Goal: Task Accomplishment & Management: Manage account settings

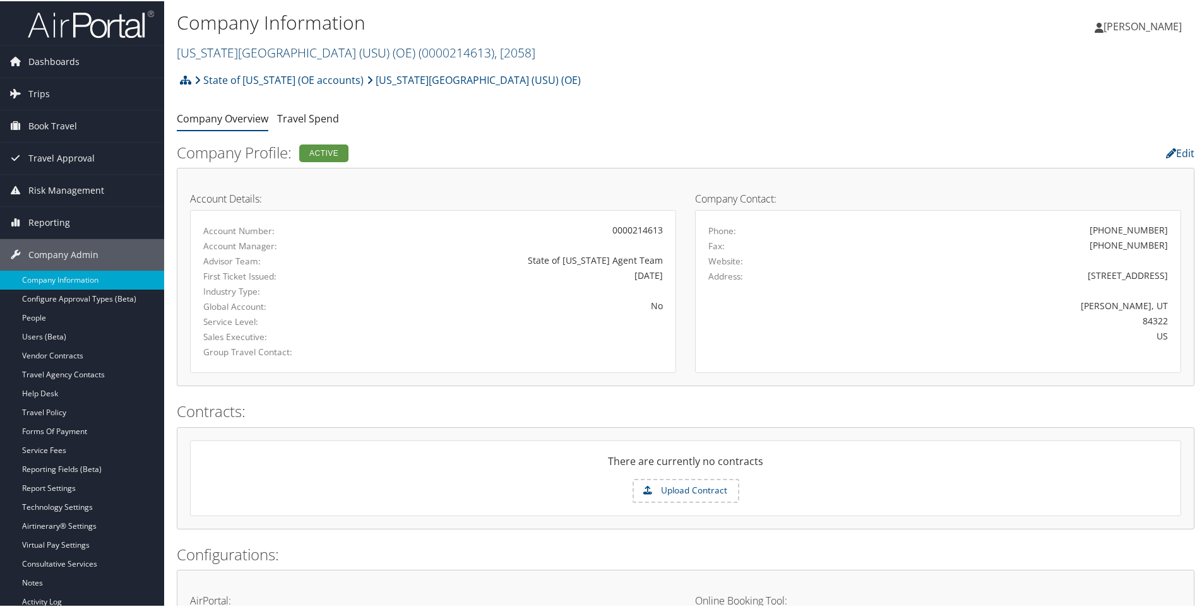
click at [230, 51] on link "Utah State University (USU) (OE) ( 0000214613 ) , [ 2058 ]" at bounding box center [356, 51] width 359 height 17
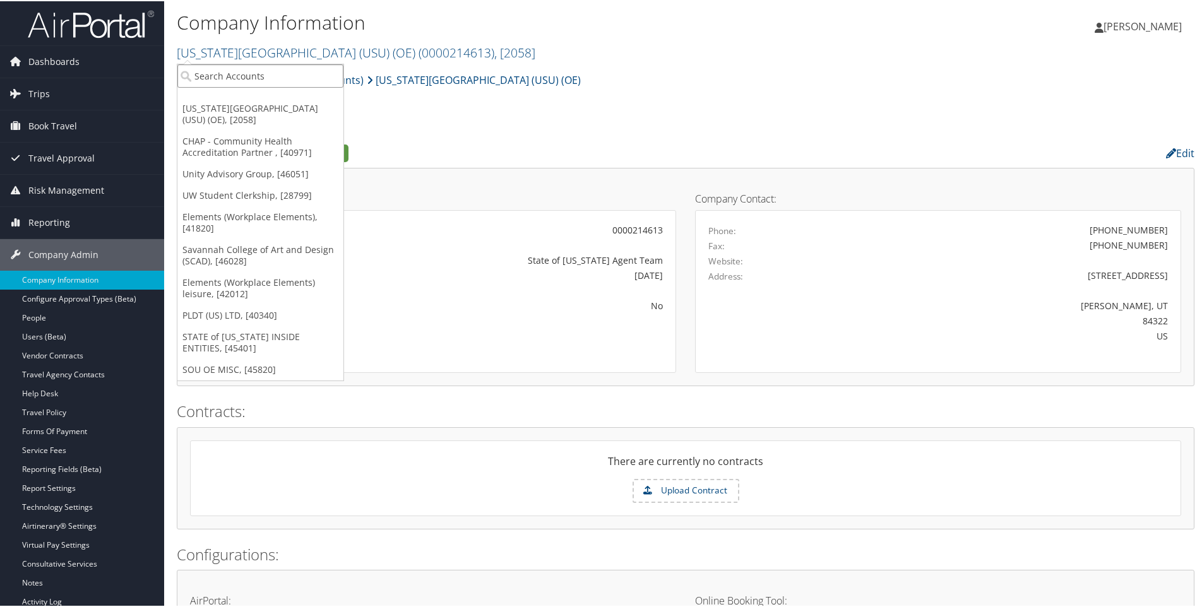
click at [206, 78] on input "search" at bounding box center [260, 74] width 166 height 23
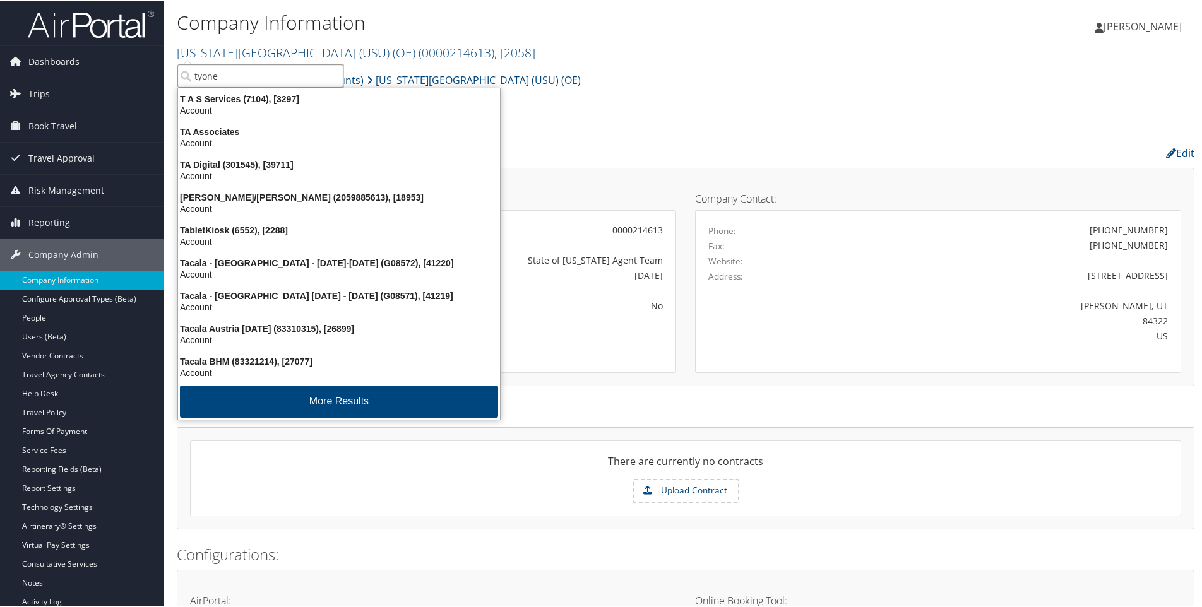
type input "tyonek"
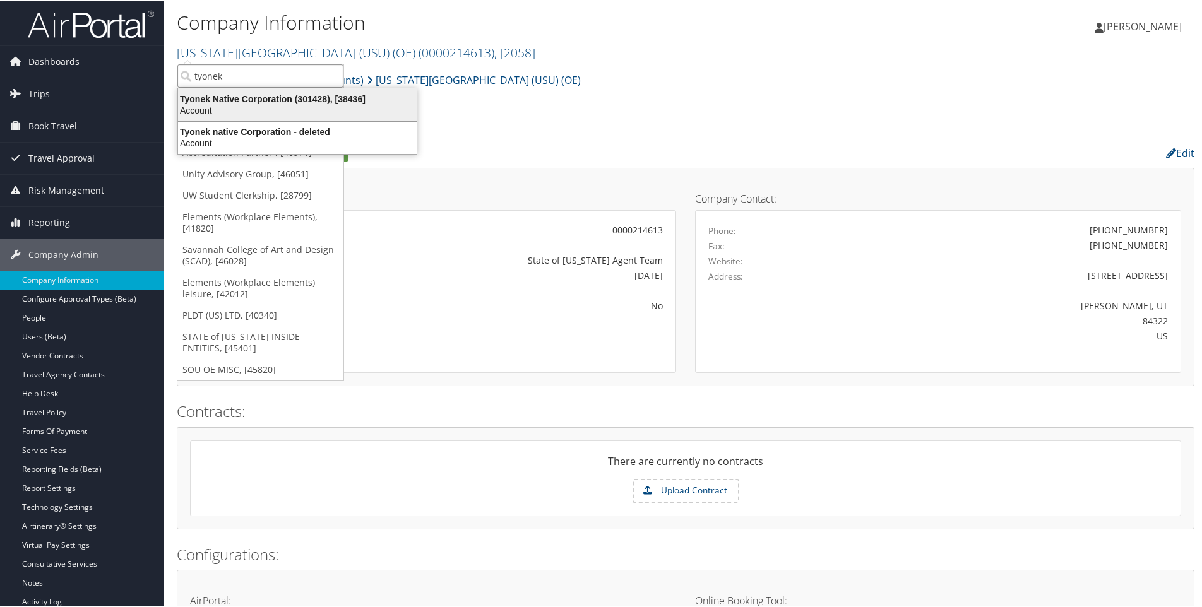
click at [234, 91] on div "Tyonek Native Corporation (301428), [38436] Account" at bounding box center [297, 103] width 235 height 29
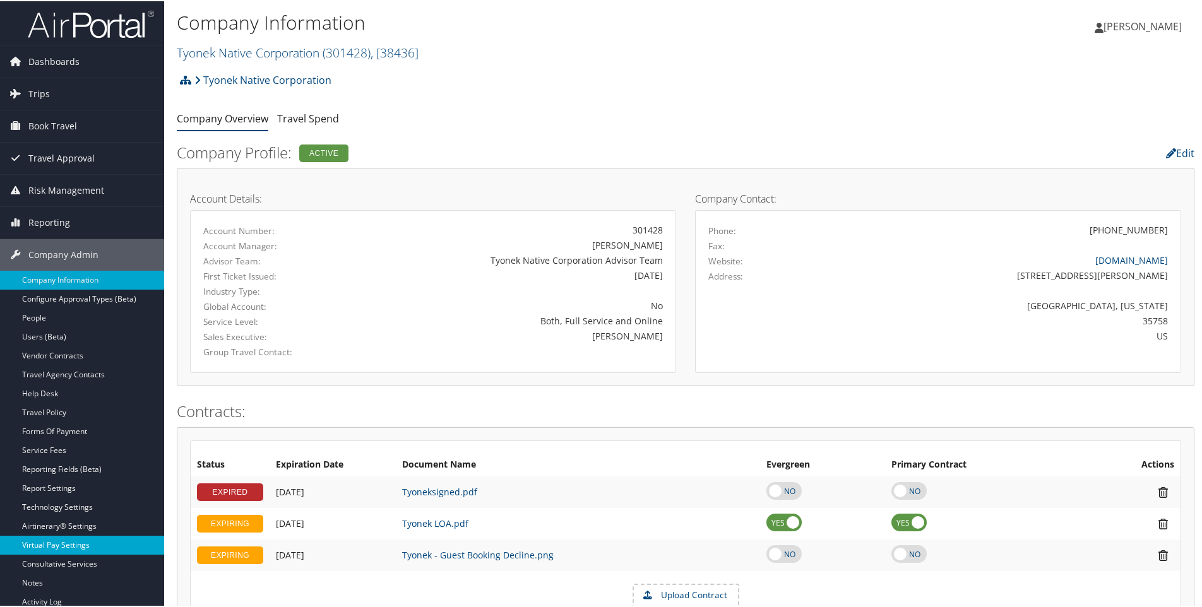
click at [58, 547] on link "Virtual Pay Settings" at bounding box center [82, 544] width 164 height 19
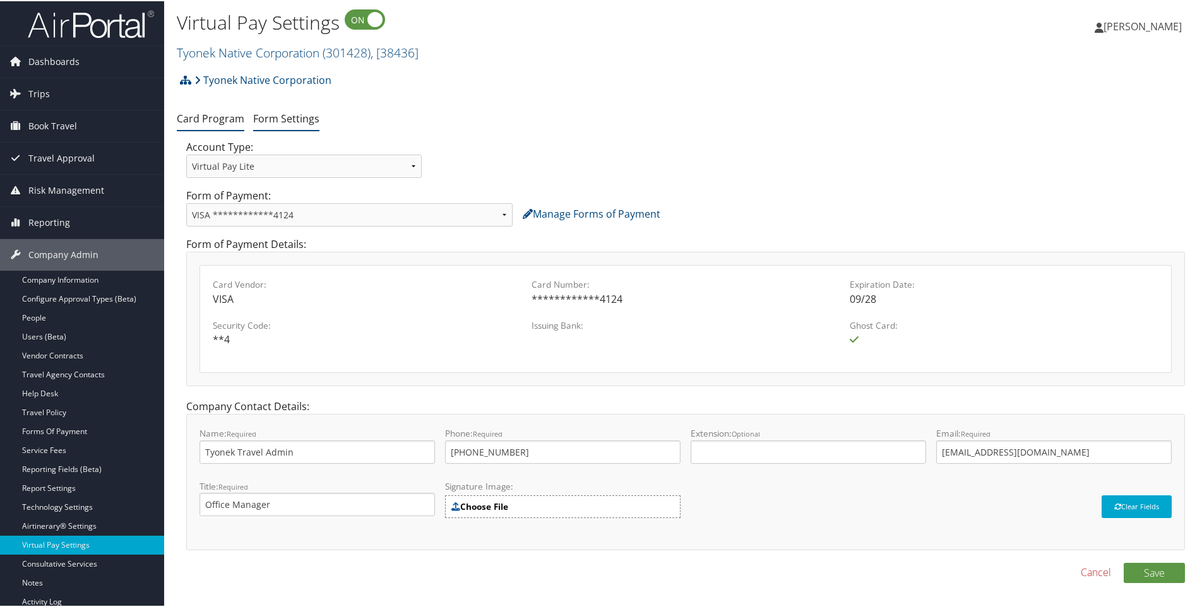
click at [291, 117] on link "Form Settings" at bounding box center [286, 117] width 66 height 14
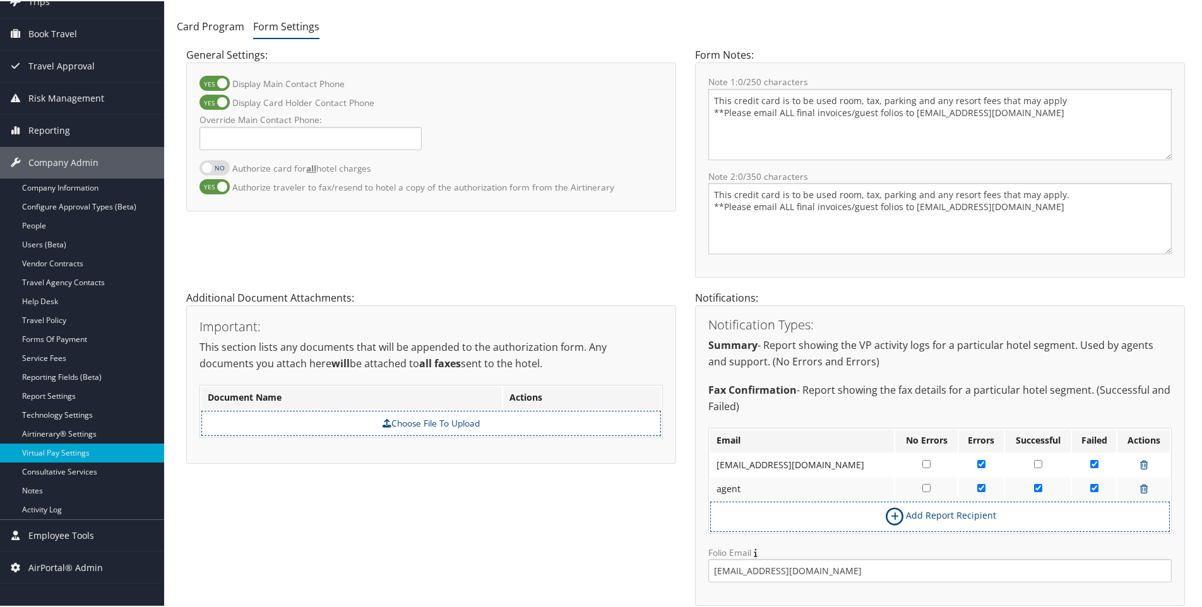
scroll to position [135, 0]
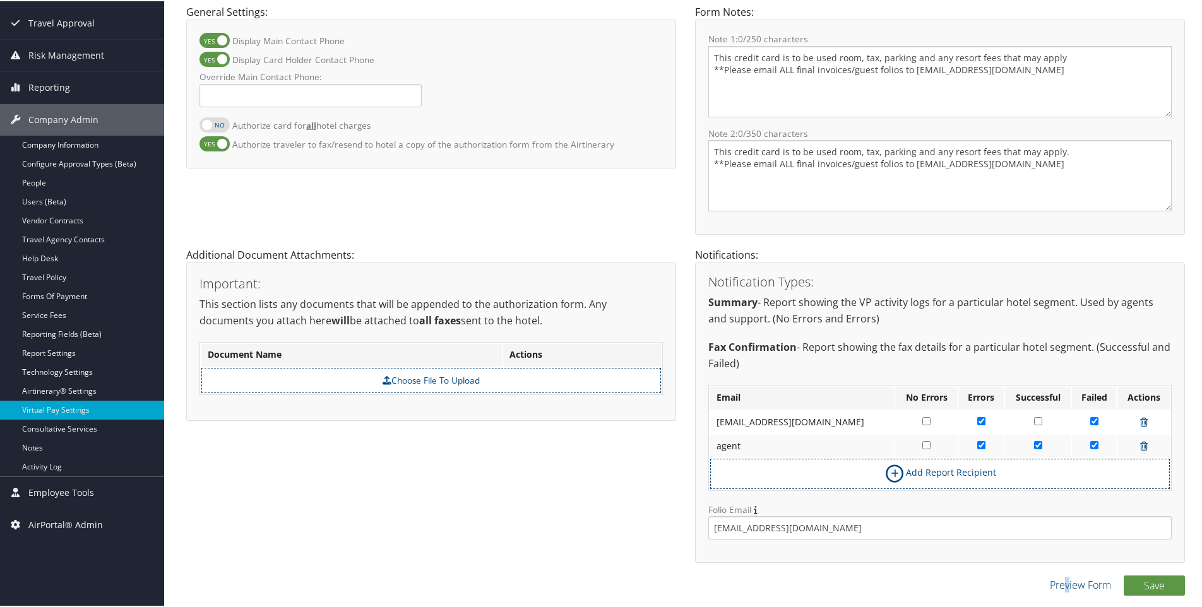
click at [1063, 584] on link "Preview Form" at bounding box center [1080, 583] width 61 height 15
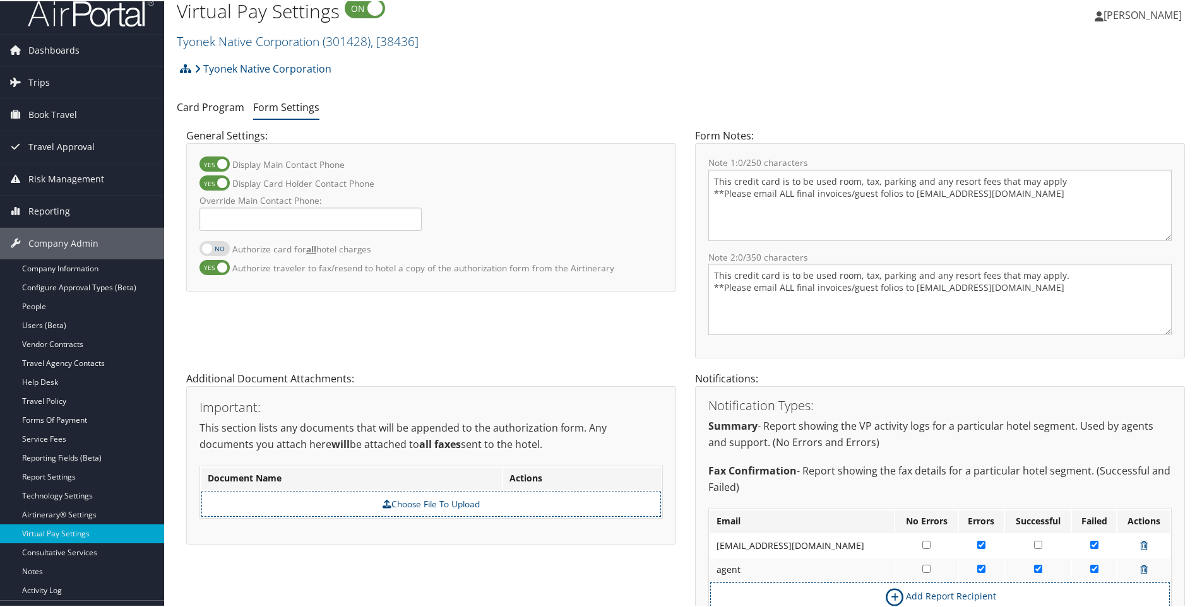
scroll to position [0, 0]
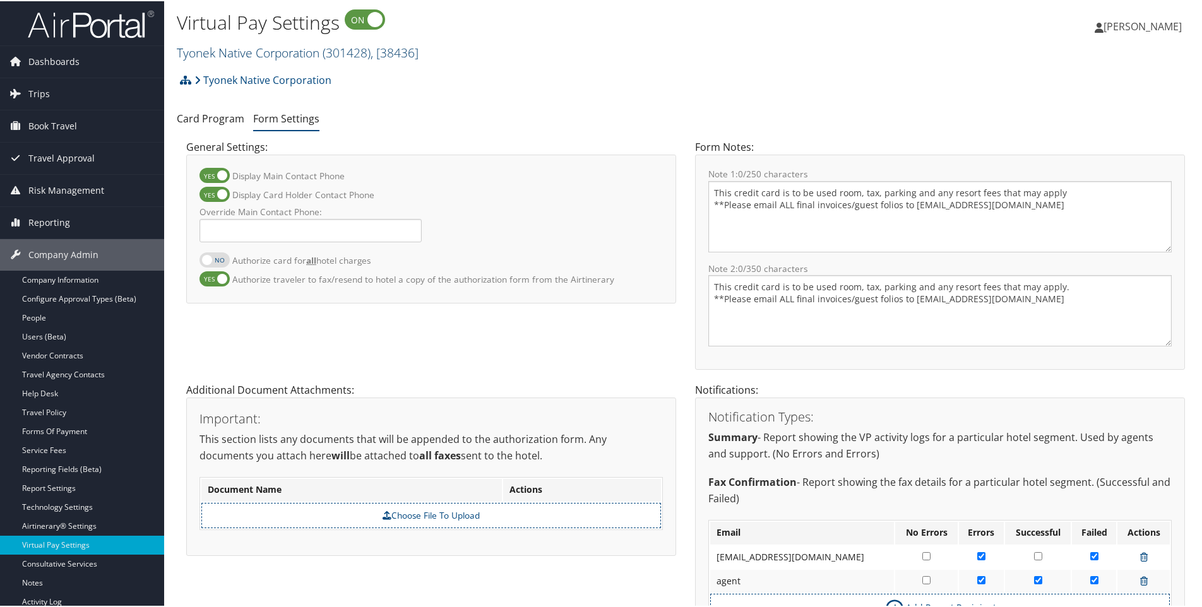
click at [227, 51] on link "Tyonek Native Corporation ( 301428 ) , [ 38436 ]" at bounding box center [298, 51] width 242 height 17
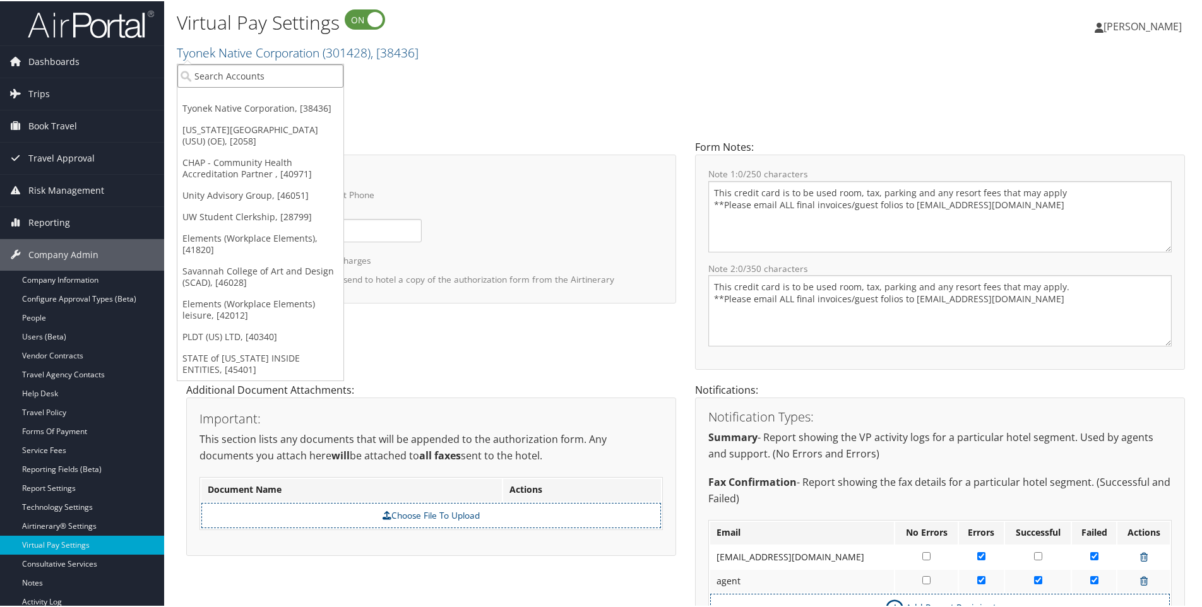
click at [226, 78] on input "search" at bounding box center [260, 74] width 166 height 23
type input "301800"
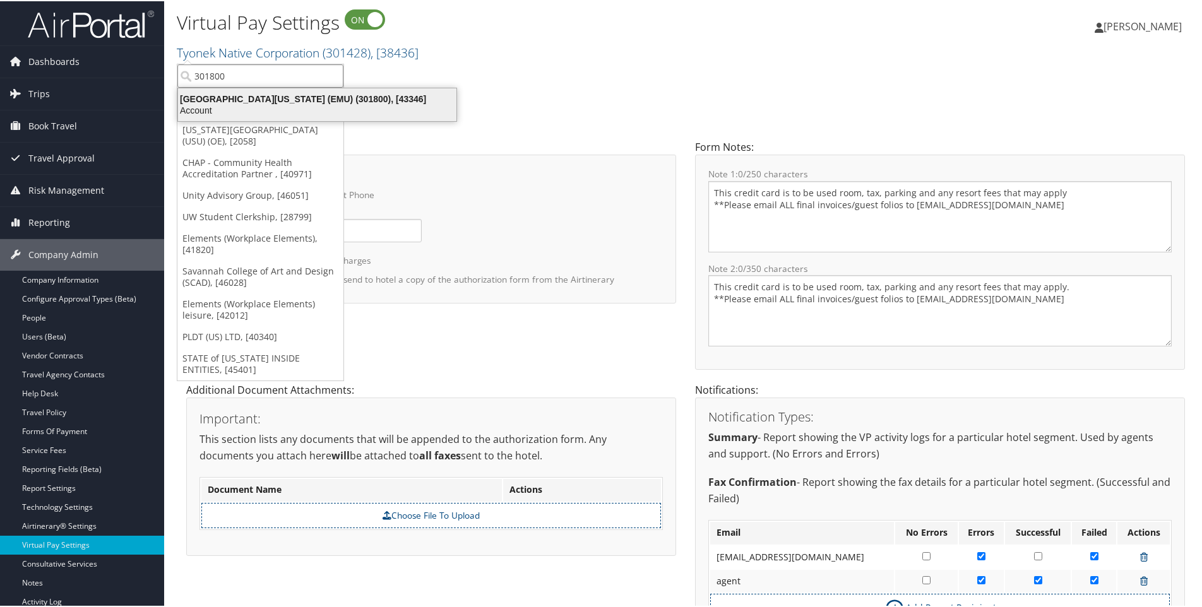
click at [270, 100] on div "Eastern Michigan University (EMU) (301800), [43346]" at bounding box center [317, 97] width 294 height 11
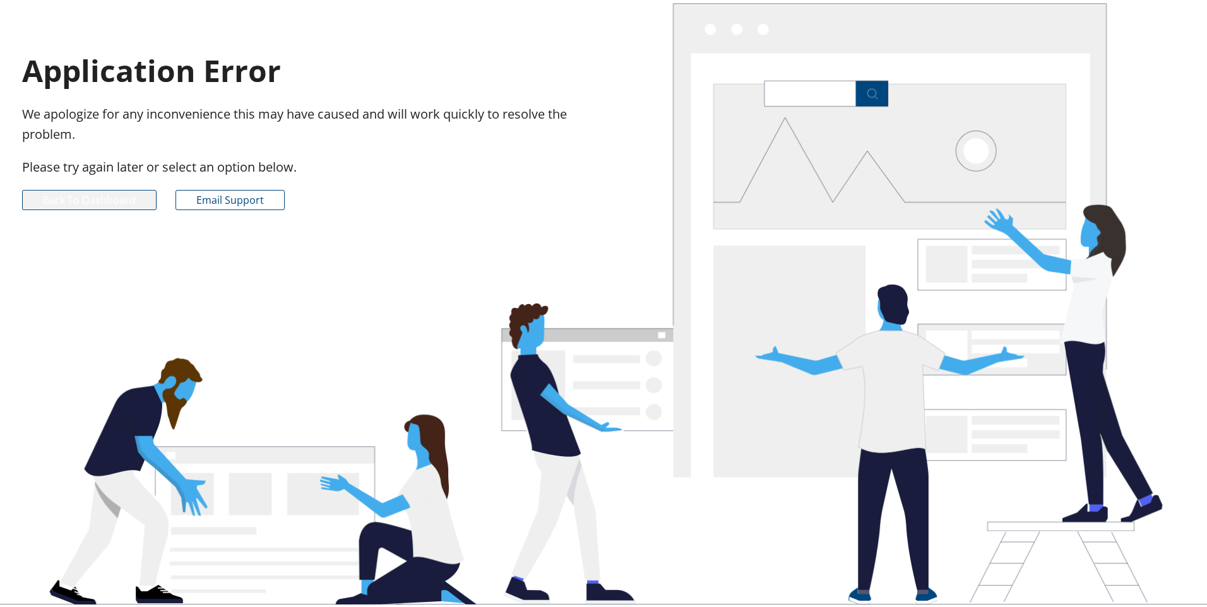
click at [98, 201] on link "Back to Dashboard" at bounding box center [89, 200] width 134 height 20
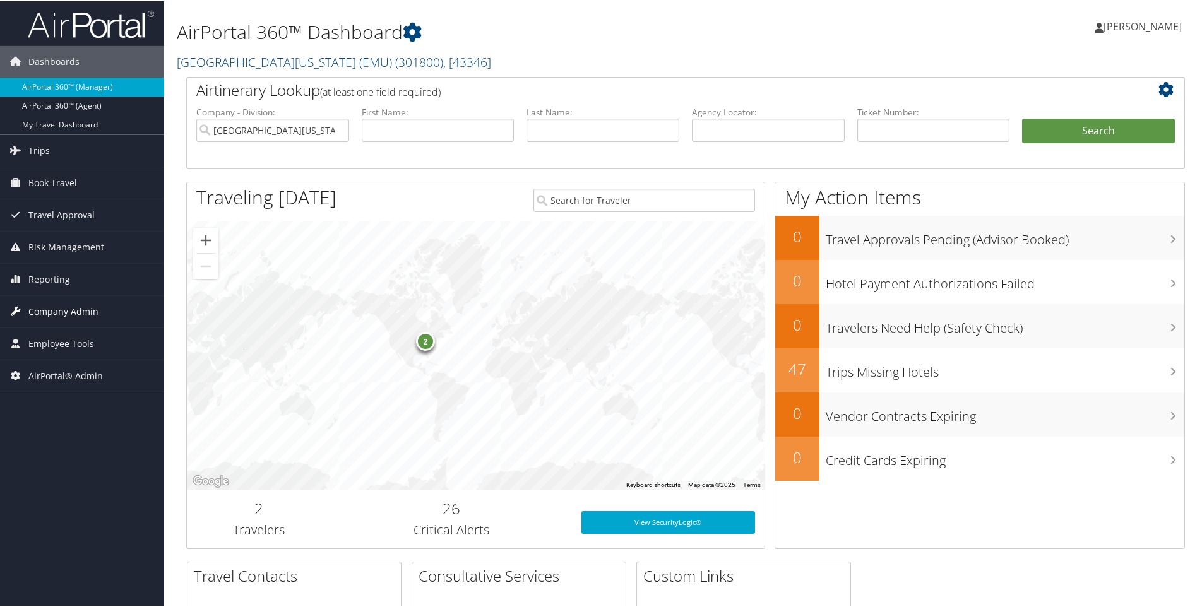
click at [68, 307] on span "Company Admin" at bounding box center [63, 311] width 70 height 32
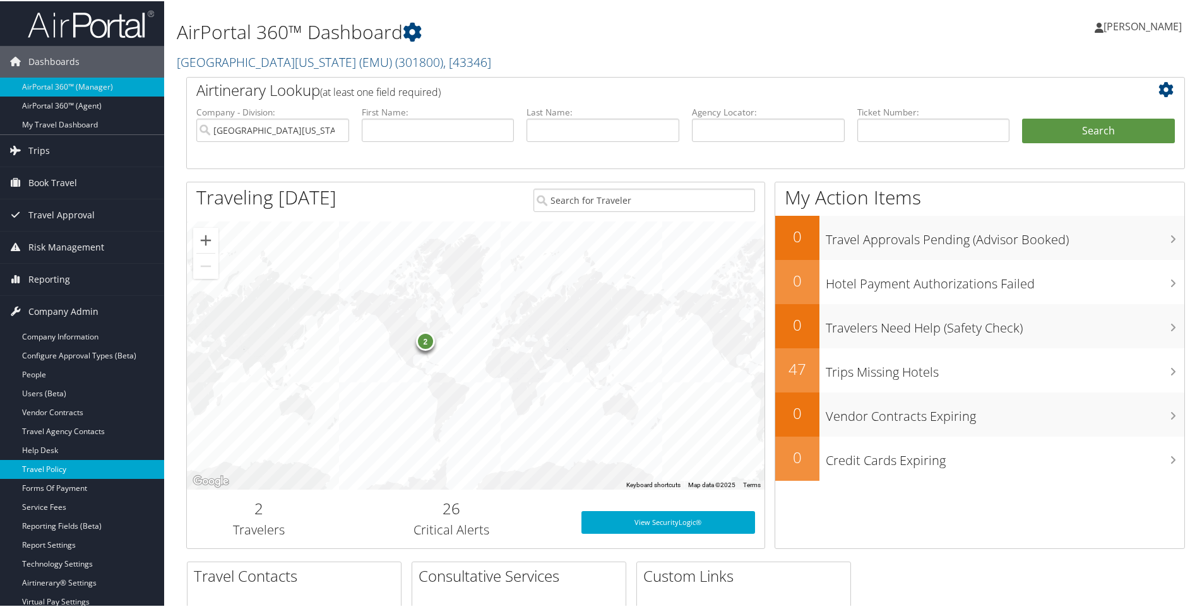
click at [47, 468] on link "Travel Policy" at bounding box center [82, 468] width 164 height 19
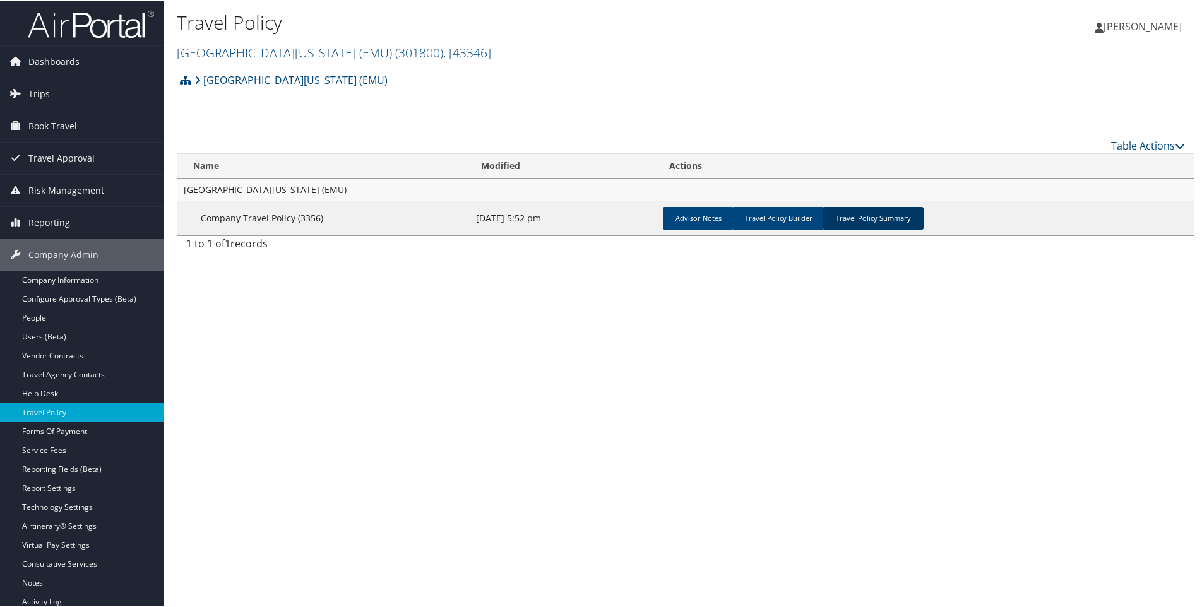
click at [867, 213] on link "Travel Policy Summary" at bounding box center [873, 217] width 101 height 23
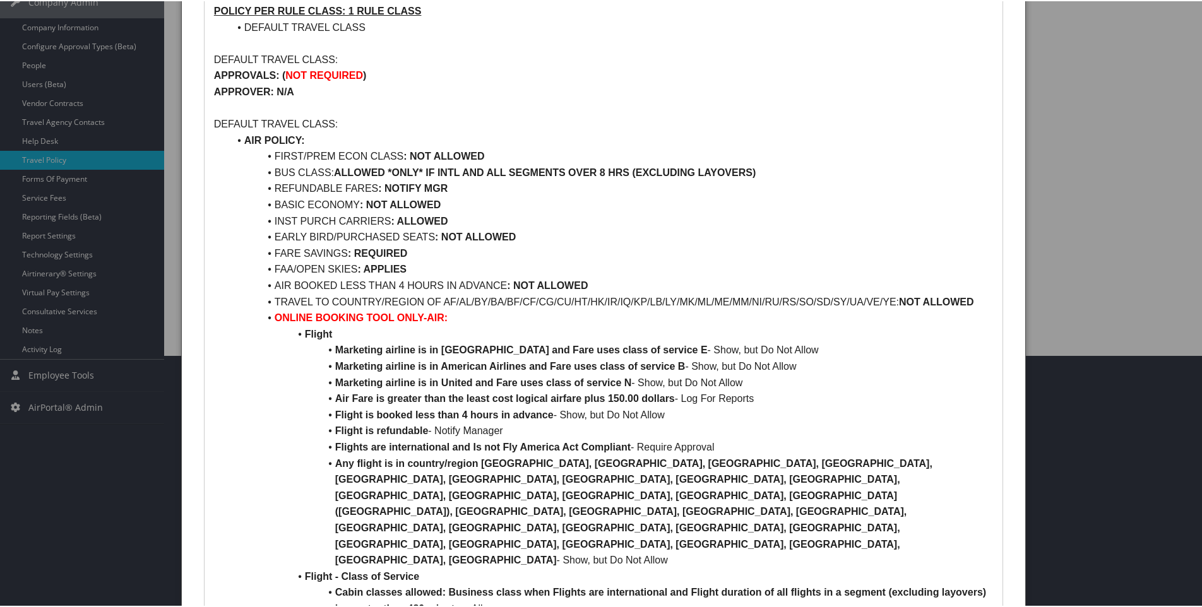
scroll to position [316, 0]
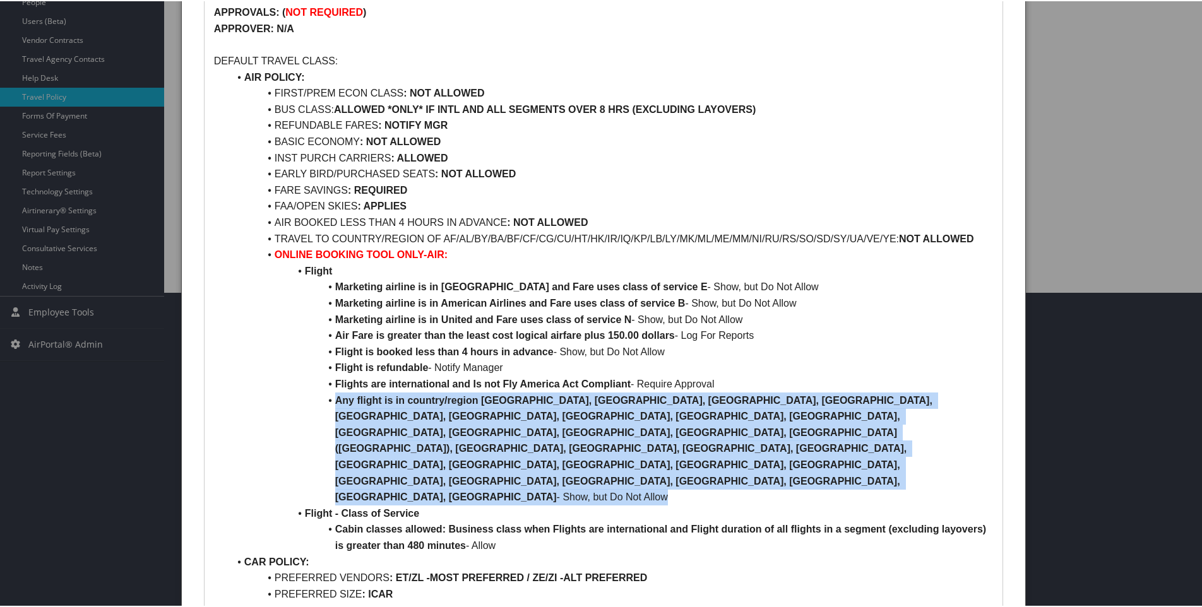
drag, startPoint x: 334, startPoint y: 397, endPoint x: 501, endPoint y: 451, distance: 175.7
click at [501, 451] on li "Any flight is in country/region Afghanistan, Albania, Belarus, Bosnia and Herze…" at bounding box center [611, 447] width 764 height 113
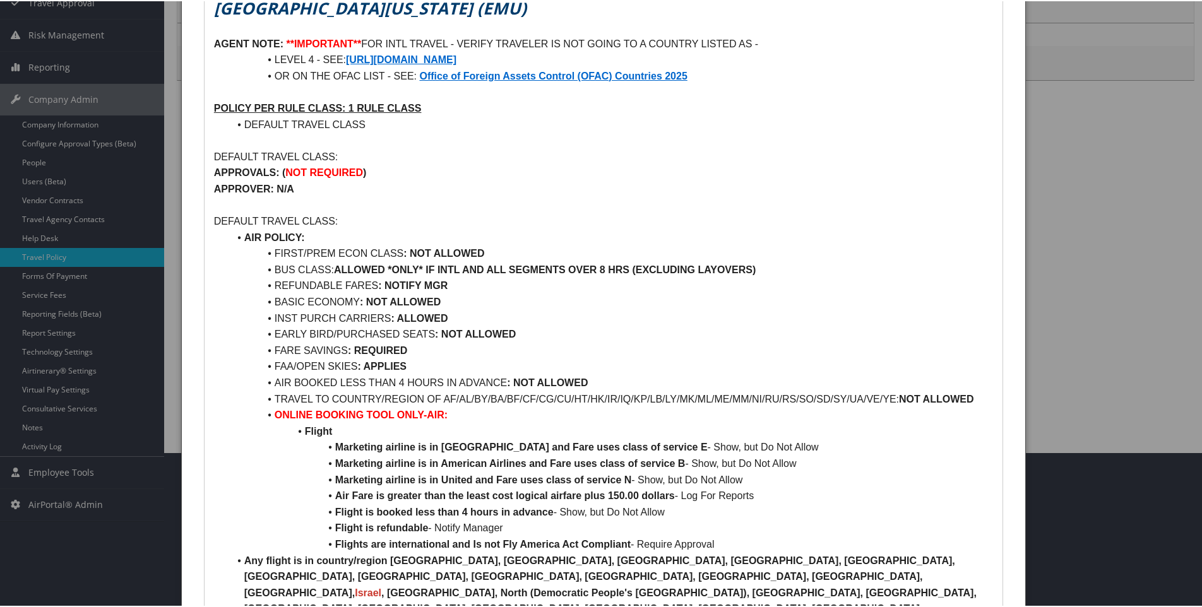
scroll to position [189, 0]
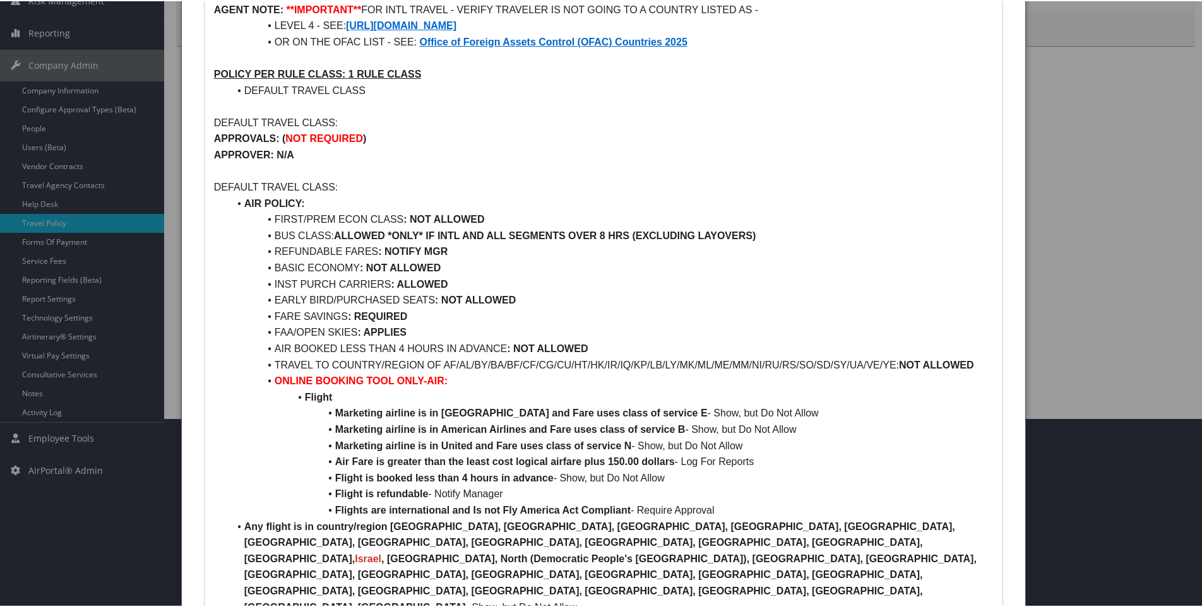
click at [605, 363] on li "TRAVEL TO COUNTRY/REGION OF AF/AL/BY/BA/BF/CF/CG/CU/HT/HK/IR/IQ/KP/LB/LY/MK/ML/…" at bounding box center [611, 364] width 764 height 16
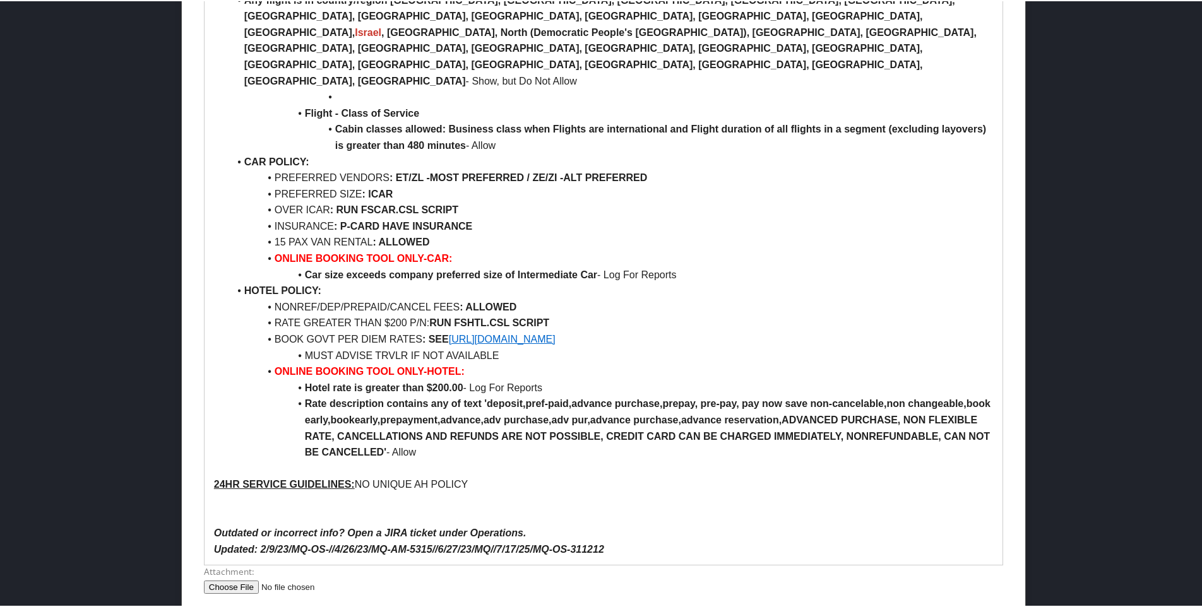
scroll to position [739, 0]
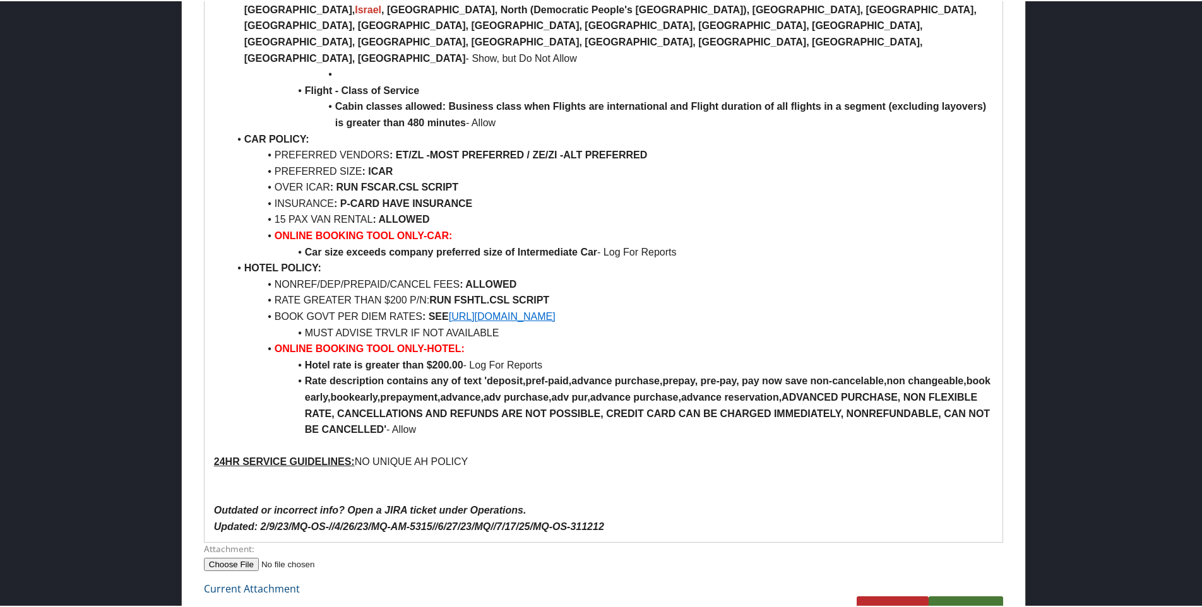
click at [967, 595] on link "Submit" at bounding box center [966, 612] width 74 height 35
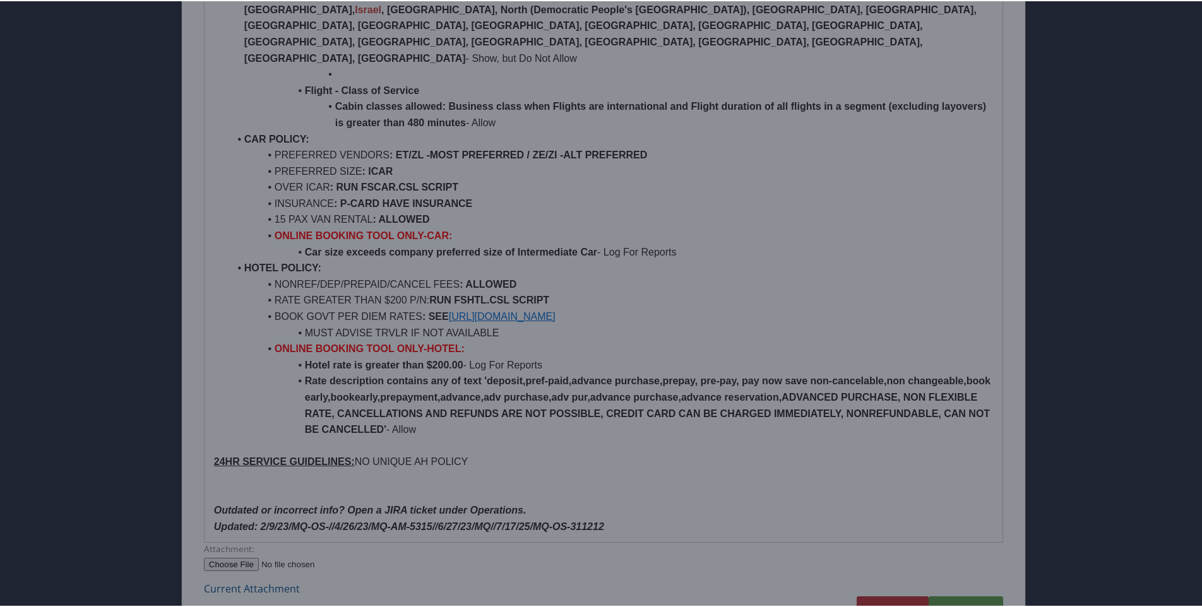
scroll to position [68, 0]
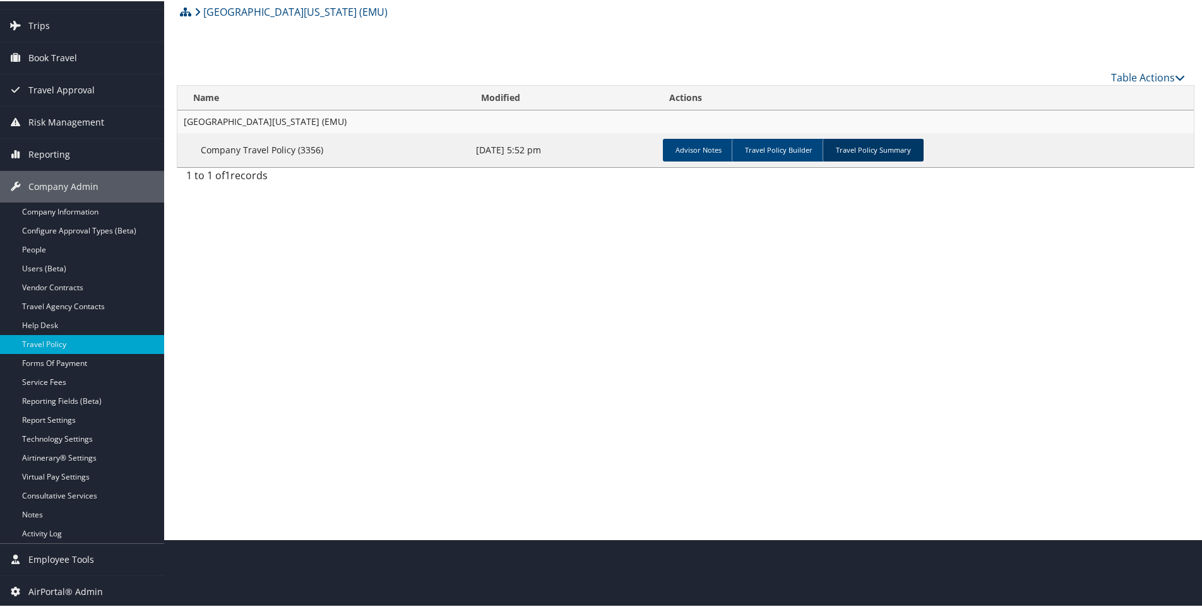
click at [864, 152] on link "Travel Policy Summary" at bounding box center [873, 149] width 101 height 23
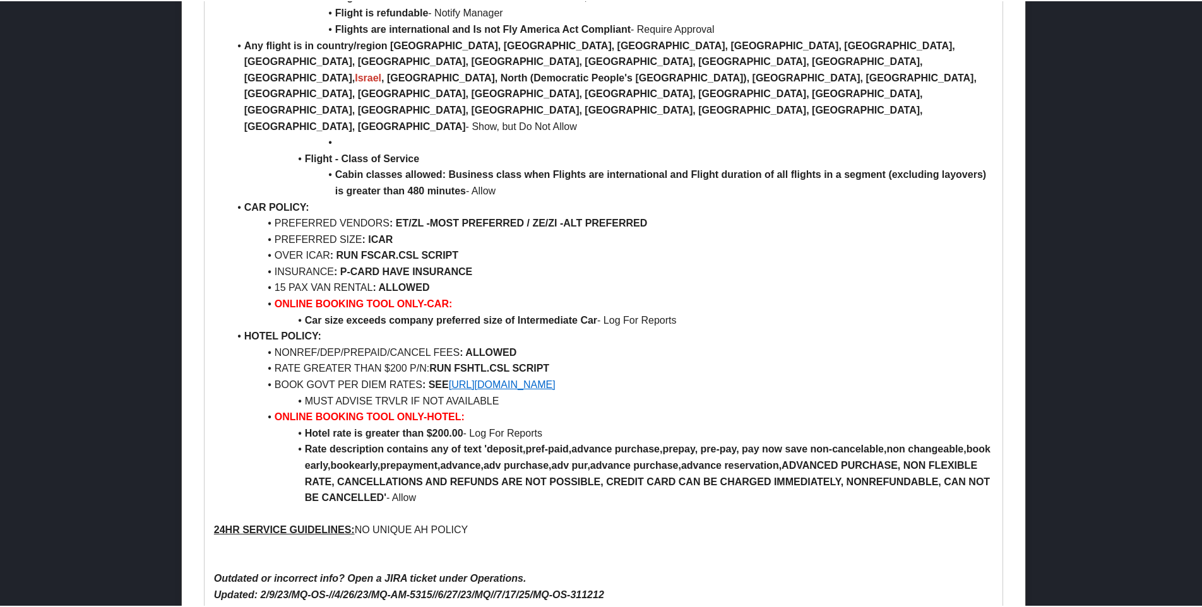
scroll to position [676, 0]
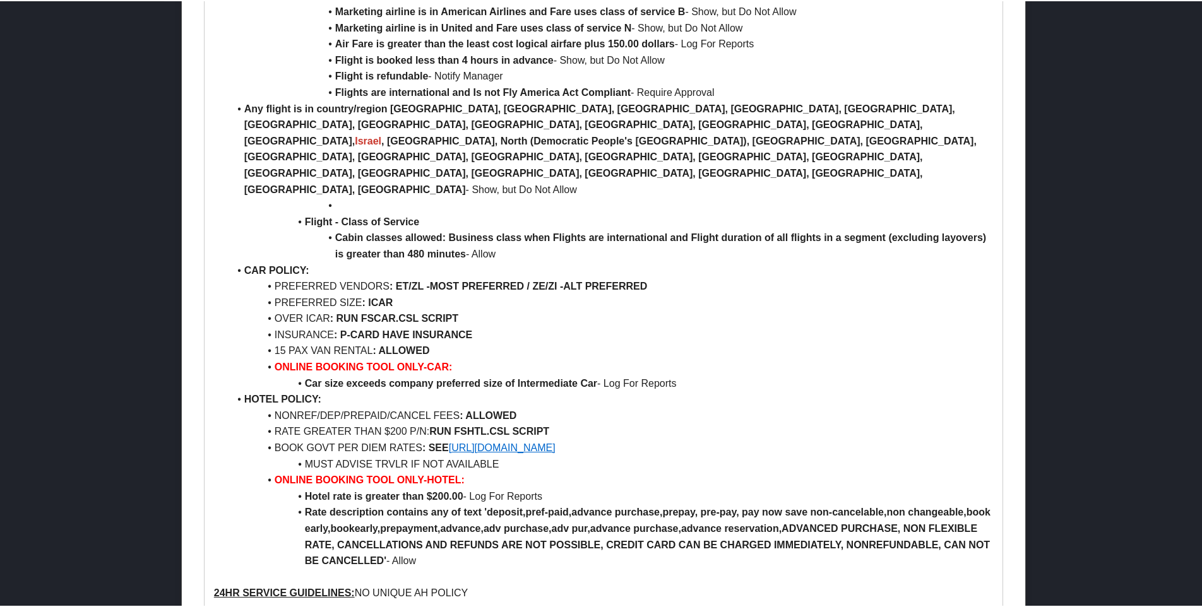
click at [239, 109] on li "Any flight is in country/region Afghanistan, Albania, Belarus, Bosnia and Herze…" at bounding box center [611, 148] width 764 height 97
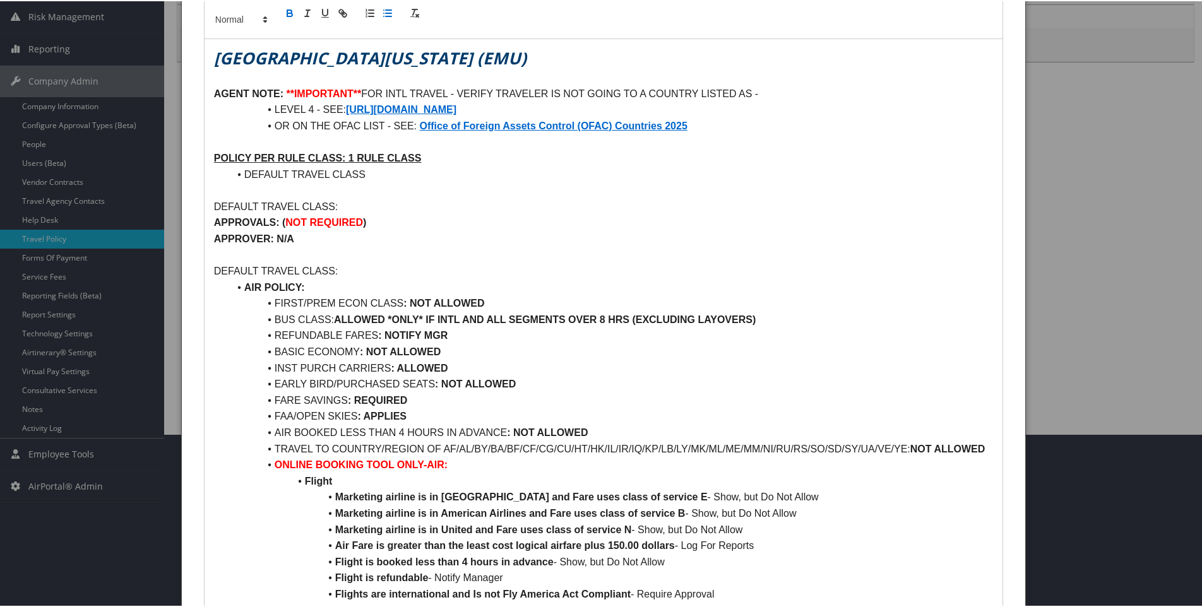
scroll to position [170, 0]
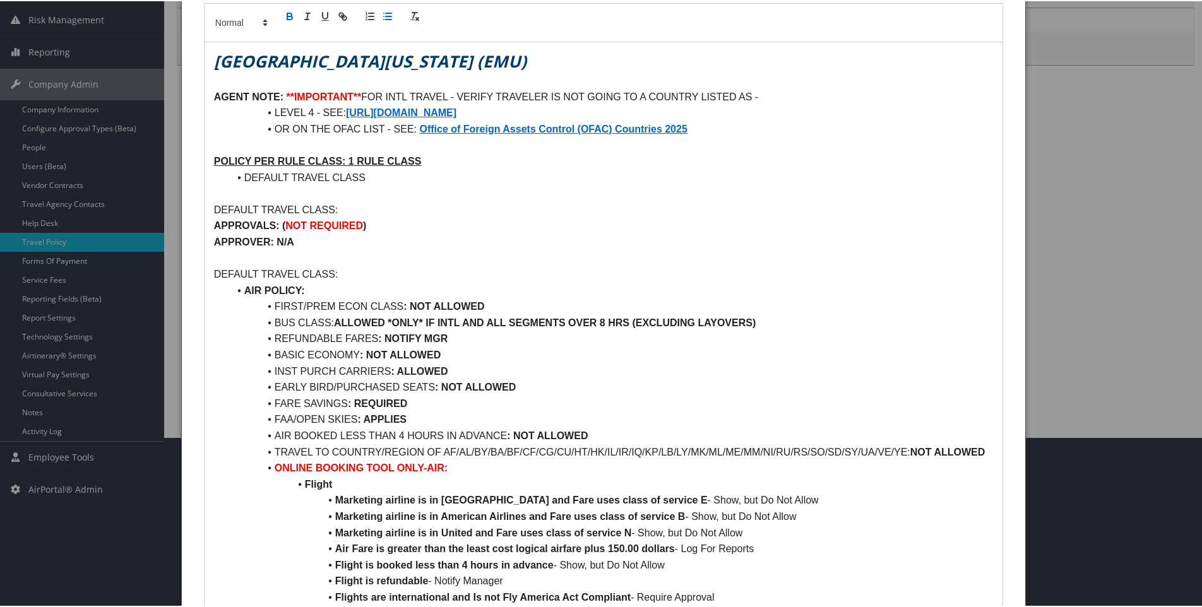
click at [703, 128] on li "OR ON THE OFAC LIST - SEE: Office of Foreign Assets Control (OFAC) Countries 20…" at bounding box center [611, 128] width 764 height 16
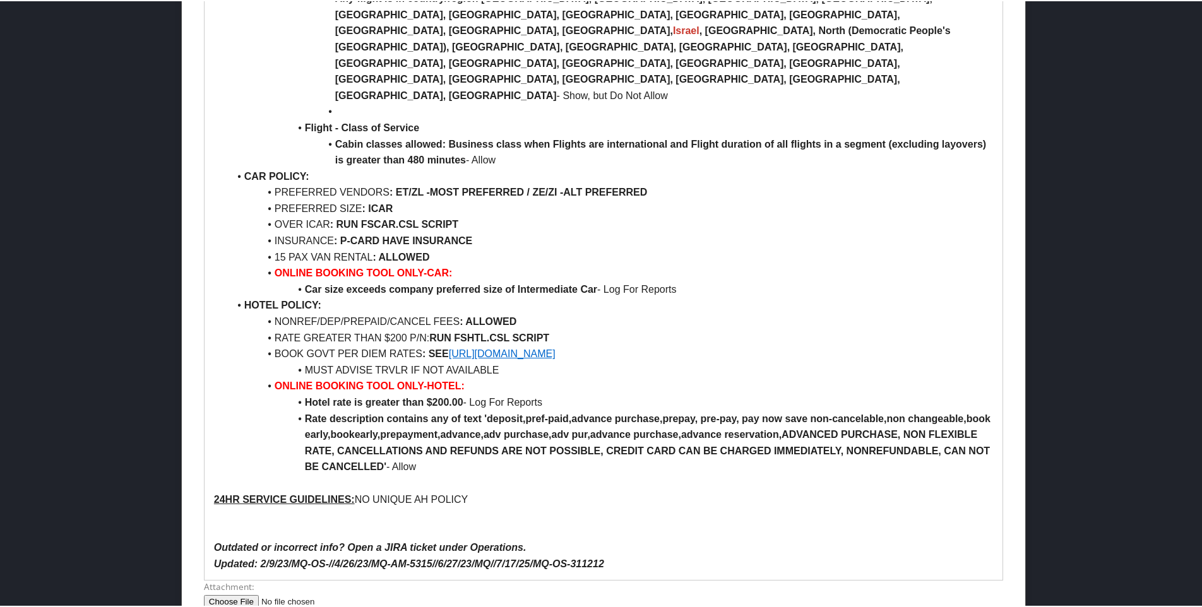
scroll to position [839, 0]
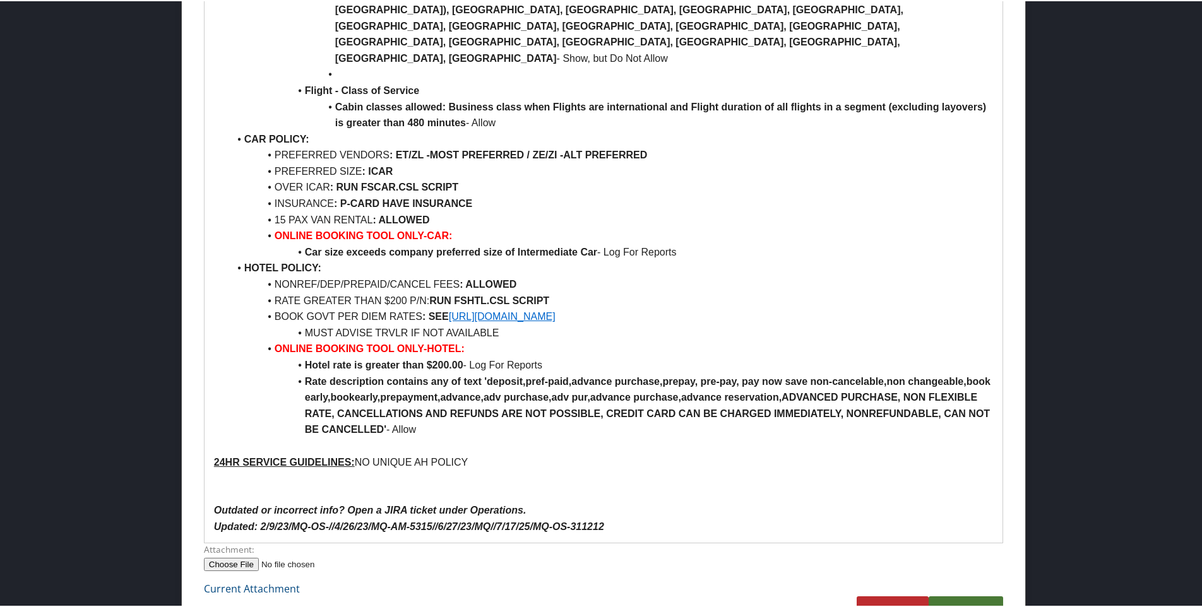
click at [957, 595] on link "Submit" at bounding box center [966, 612] width 74 height 35
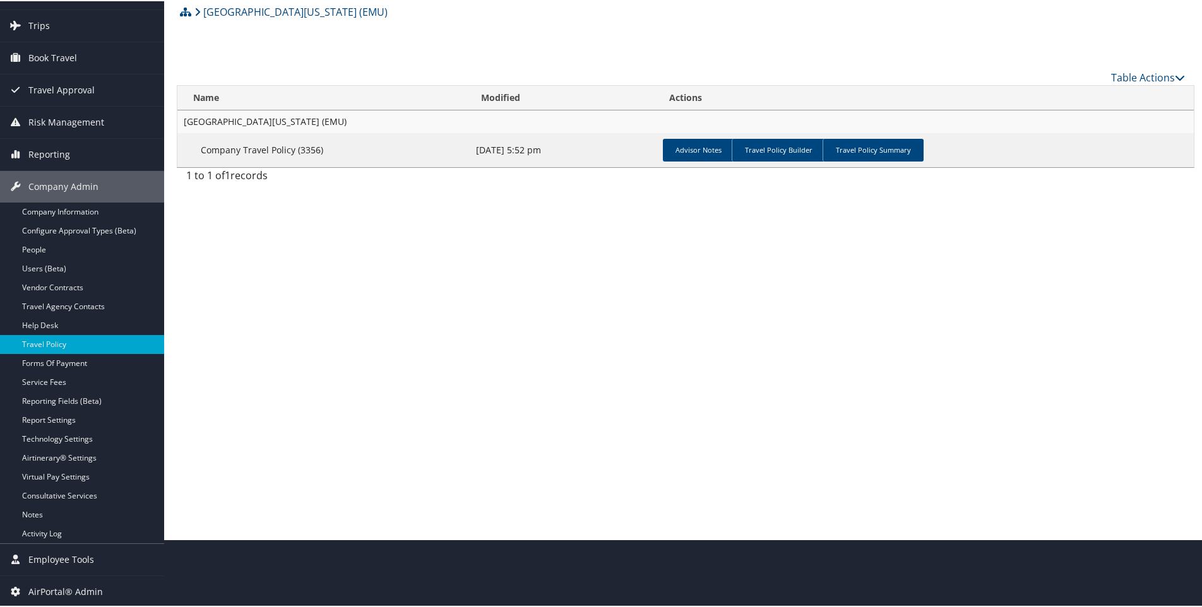
scroll to position [68, 0]
click at [855, 147] on link "Travel Policy Summary" at bounding box center [873, 149] width 101 height 23
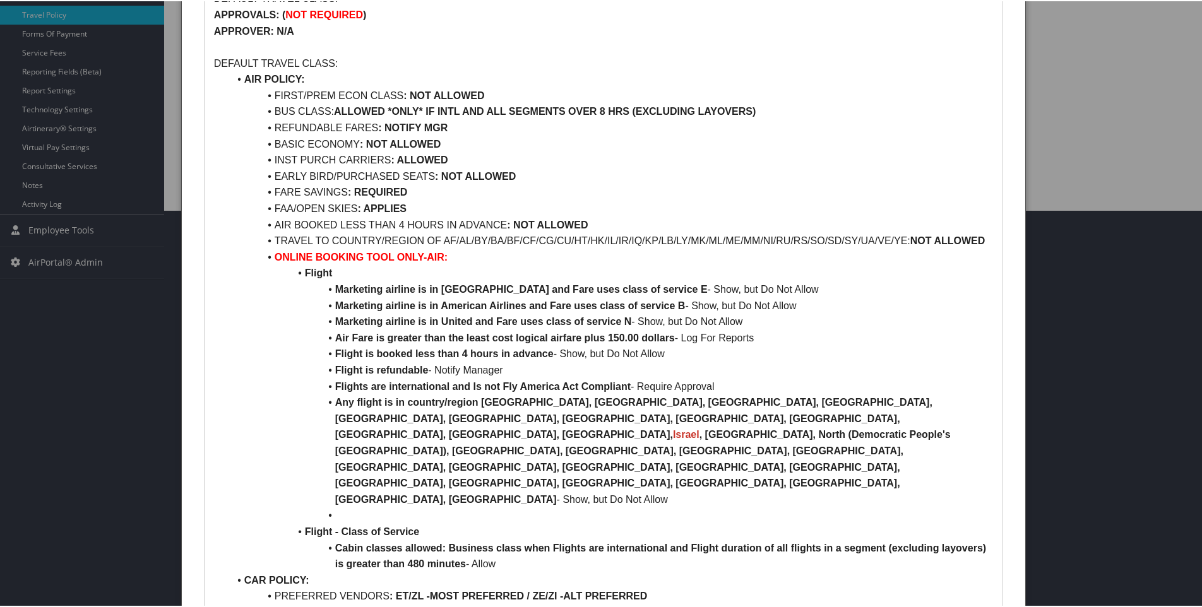
scroll to position [397, 0]
drag, startPoint x: 277, startPoint y: 237, endPoint x: 285, endPoint y: 237, distance: 8.2
click at [285, 237] on li "TRAVEL TO COUNTRY/REGION OF AF/AL/BY/BA/BF/CF/CG/CU/HT/HK/IL/IR/IQ/KP/LB/LY/MK/…" at bounding box center [611, 240] width 764 height 16
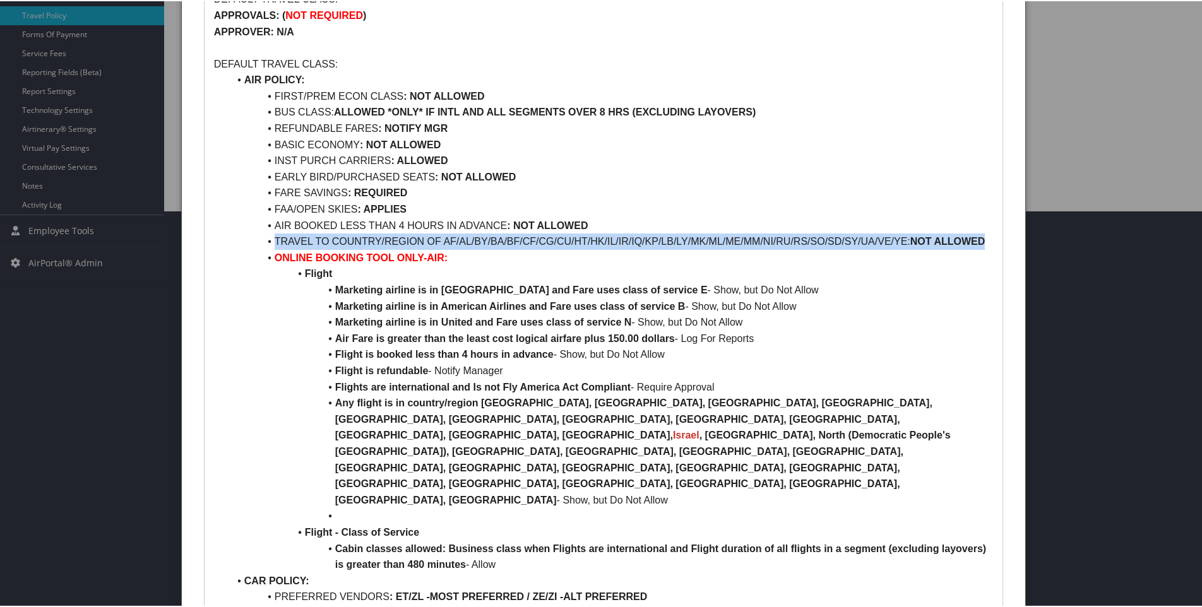
drag, startPoint x: 271, startPoint y: 239, endPoint x: 986, endPoint y: 237, distance: 715.3
click at [986, 237] on li "TRAVEL TO COUNTRY/REGION OF AF/AL/BY/BA/BF/CF/CG/CU/HT/HK/IL/IR/IQ/KP/LB/LY/MK/…" at bounding box center [611, 240] width 764 height 16
copy li "TRAVEL TO COUNTRY/REGION OF AF/AL/BY/BA/BF/CF/CG/CU/HT/HK/IL/IR/IQ/KP/LB/LY/MK/…"
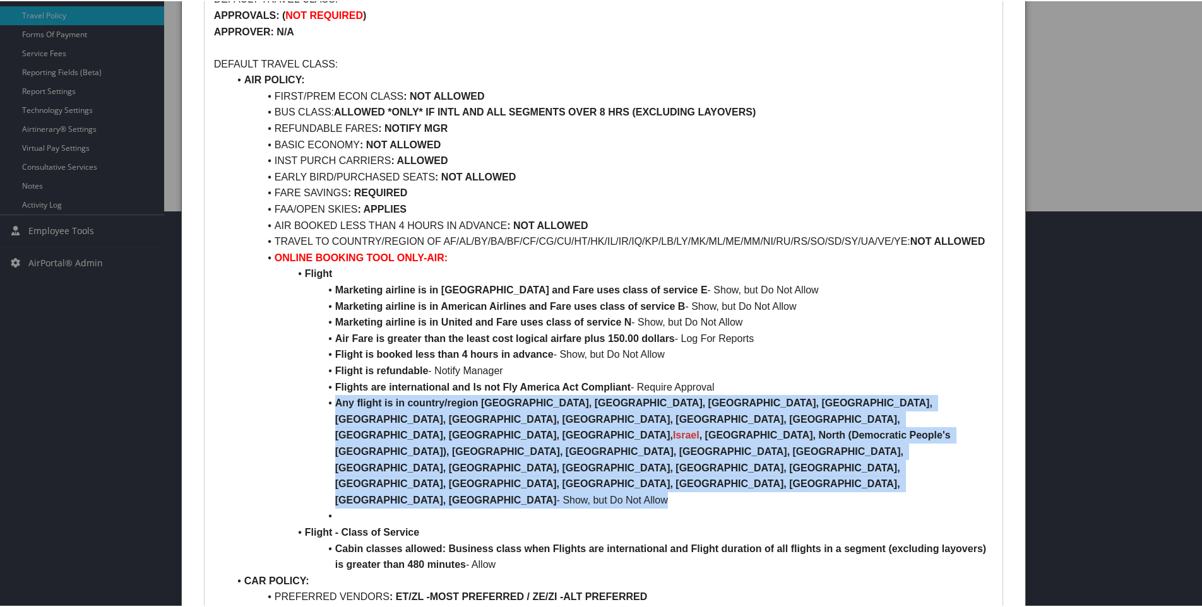
drag, startPoint x: 332, startPoint y: 401, endPoint x: 548, endPoint y: 454, distance: 222.3
click at [548, 454] on li "Any flight is in country/region Afghanistan, Albania, Belarus, Bosnia and Herze…" at bounding box center [611, 450] width 764 height 113
copy li "Any flight is in country/region Afghanistan, Albania, Belarus, Bosnia and Herze…"
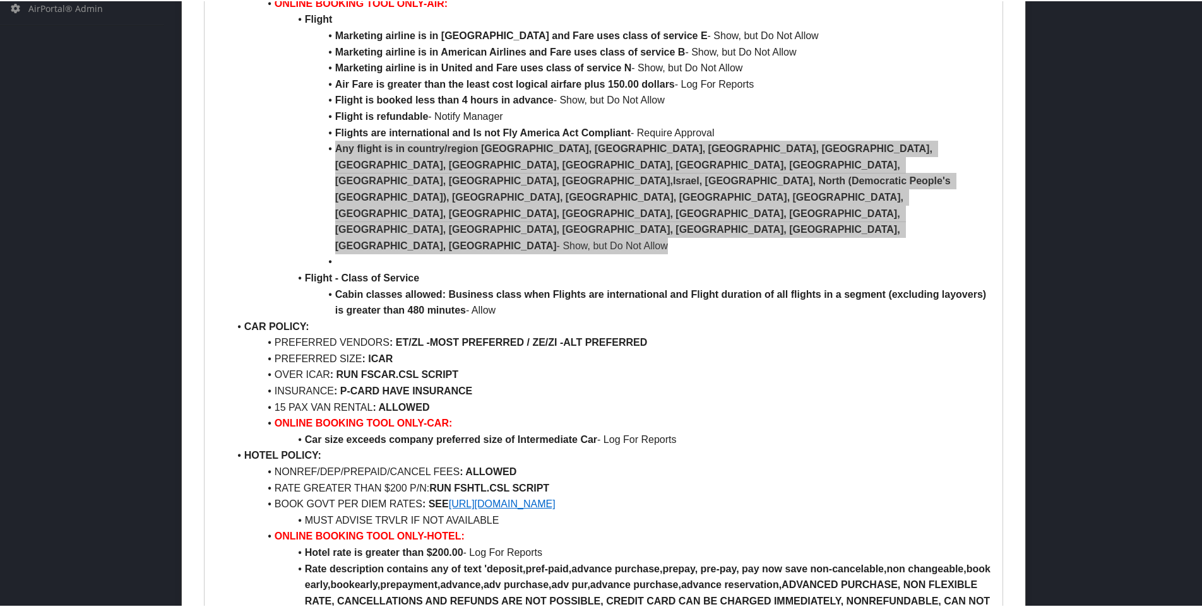
scroll to position [839, 0]
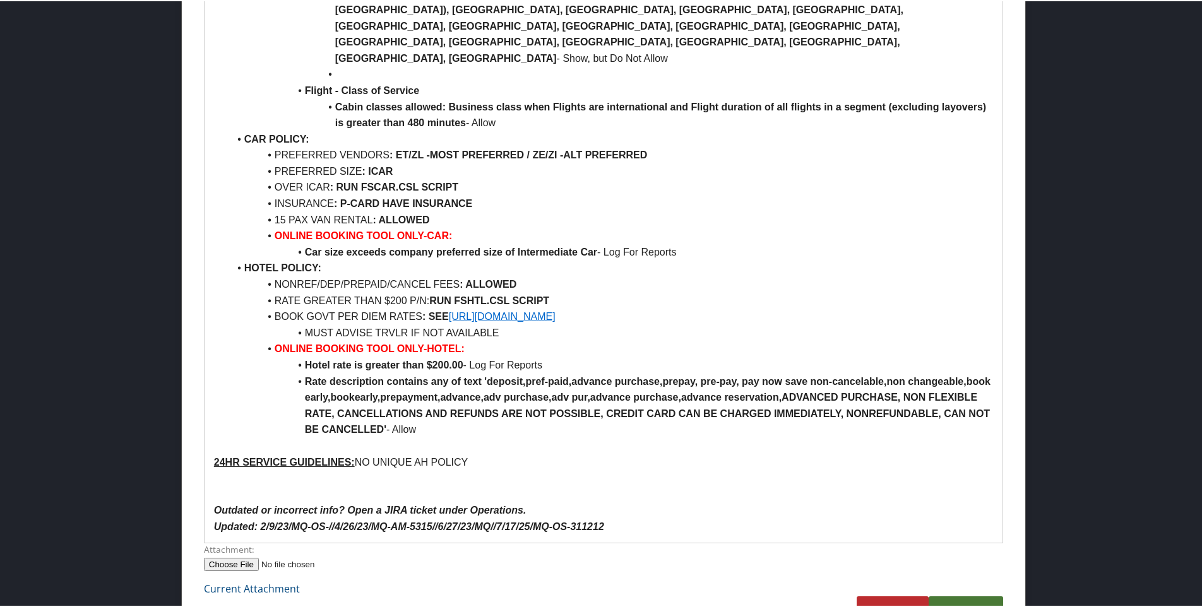
click at [955, 595] on link "Submit" at bounding box center [966, 612] width 74 height 35
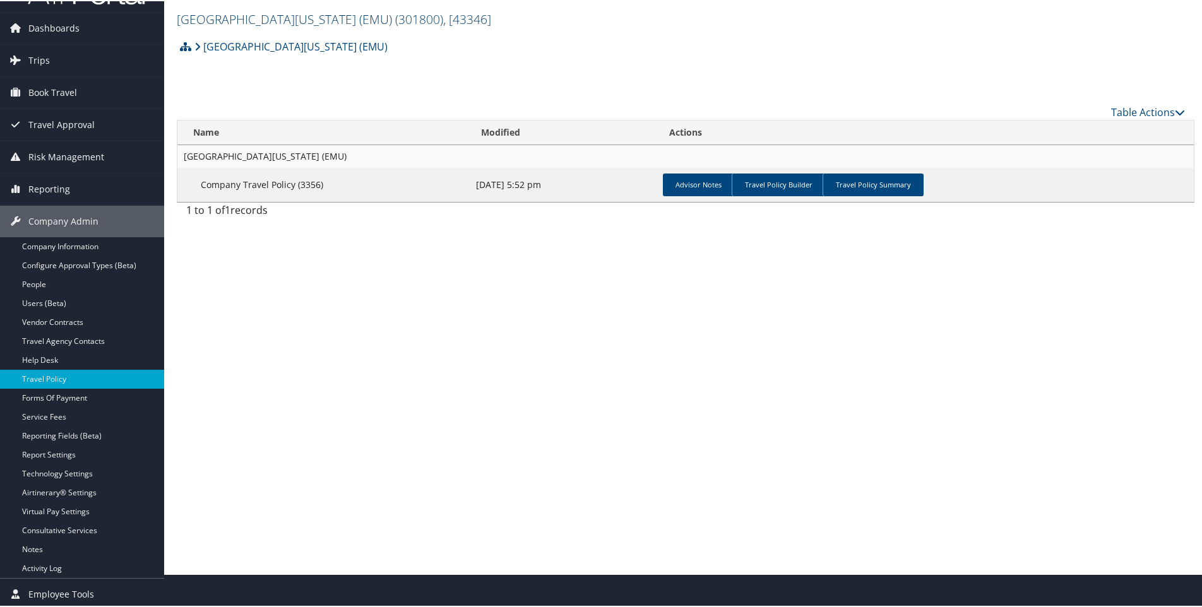
scroll to position [0, 0]
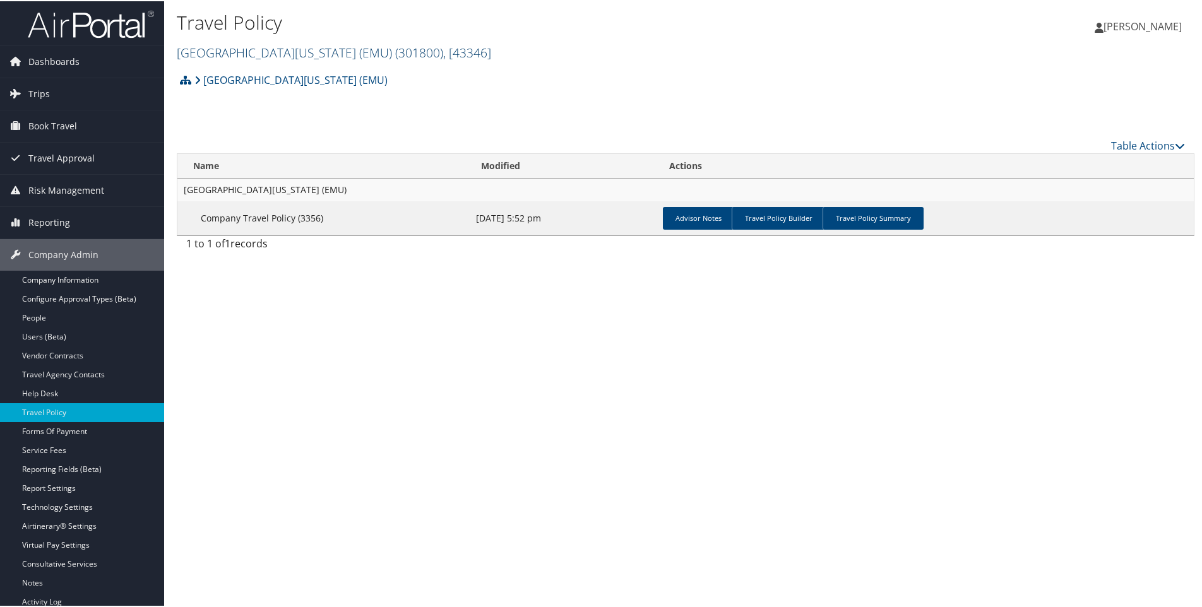
click at [231, 47] on link "Eastern Michigan University (EMU) ( 301800 ) , [ 43346 ]" at bounding box center [334, 51] width 314 height 17
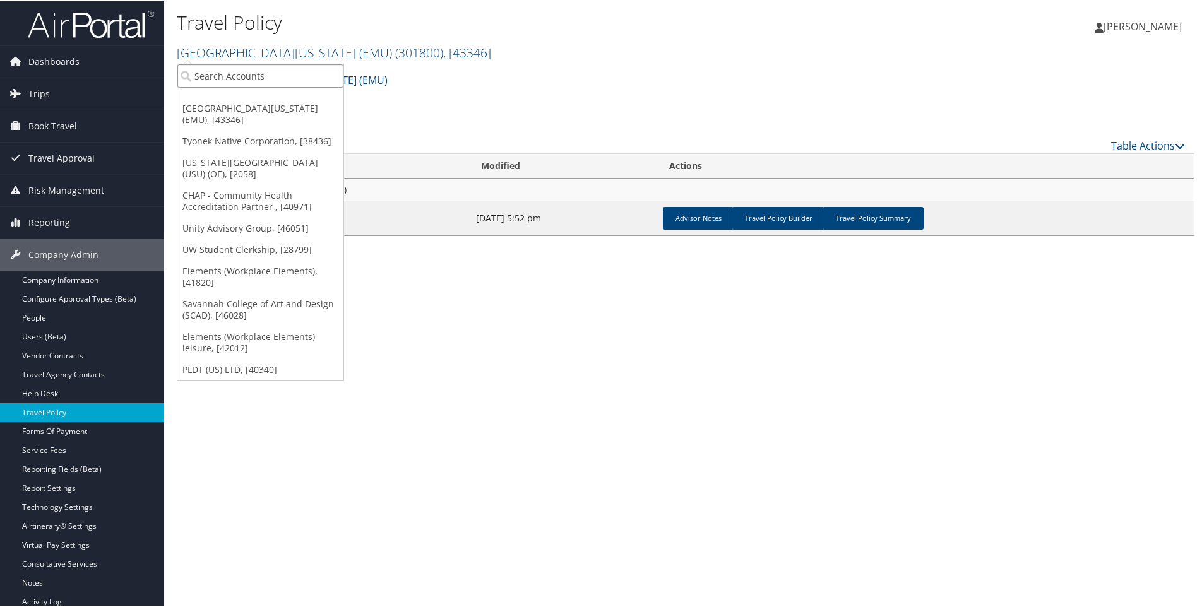
click at [219, 71] on input "search" at bounding box center [260, 74] width 166 height 23
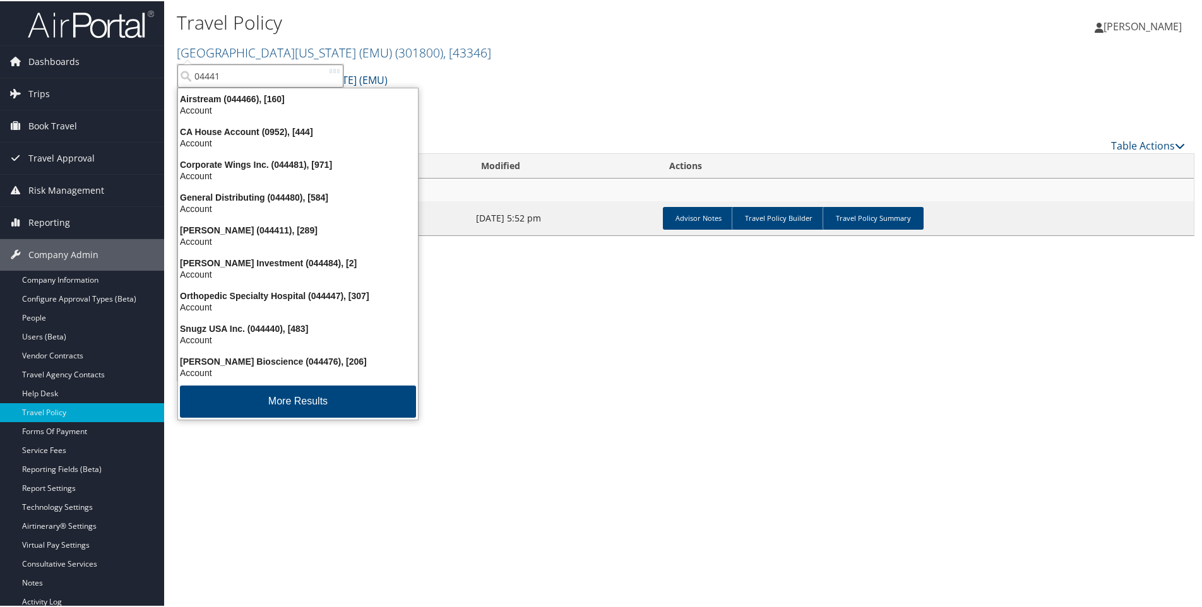
type input "044417"
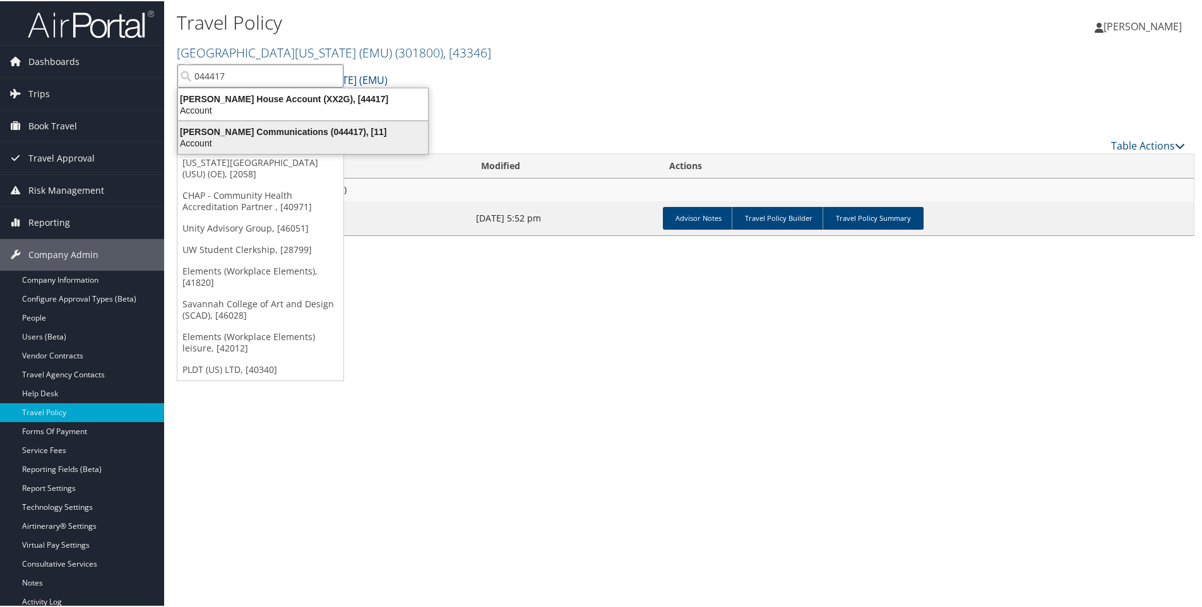
click at [230, 131] on div "Sorenson Communications (044417), [11]" at bounding box center [302, 130] width 265 height 11
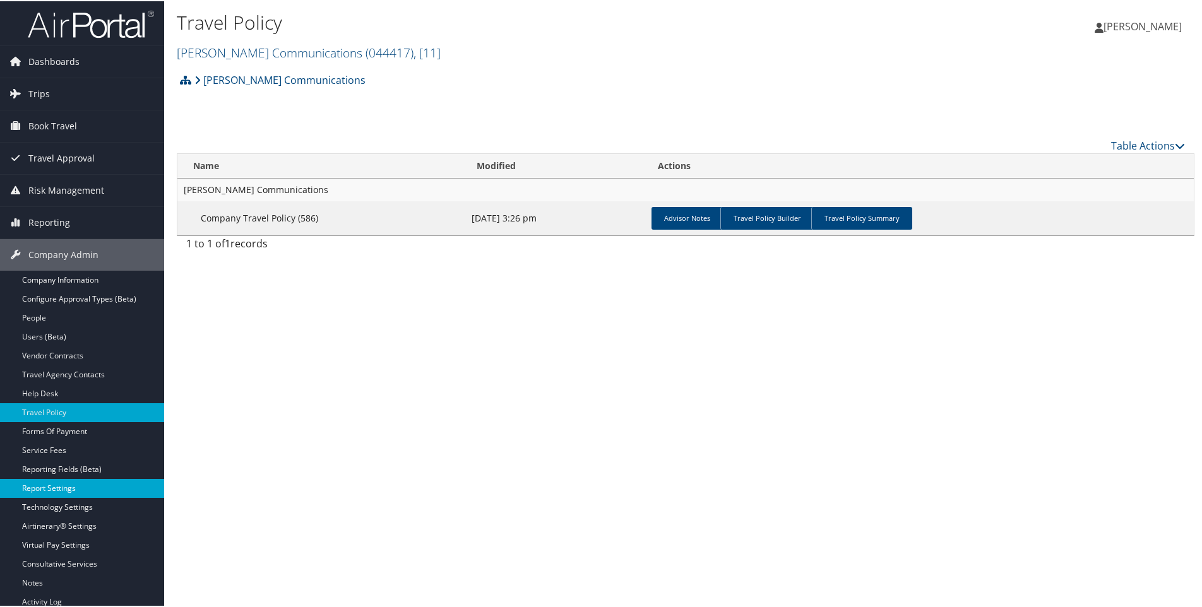
click at [48, 491] on link "Report Settings" at bounding box center [82, 487] width 164 height 19
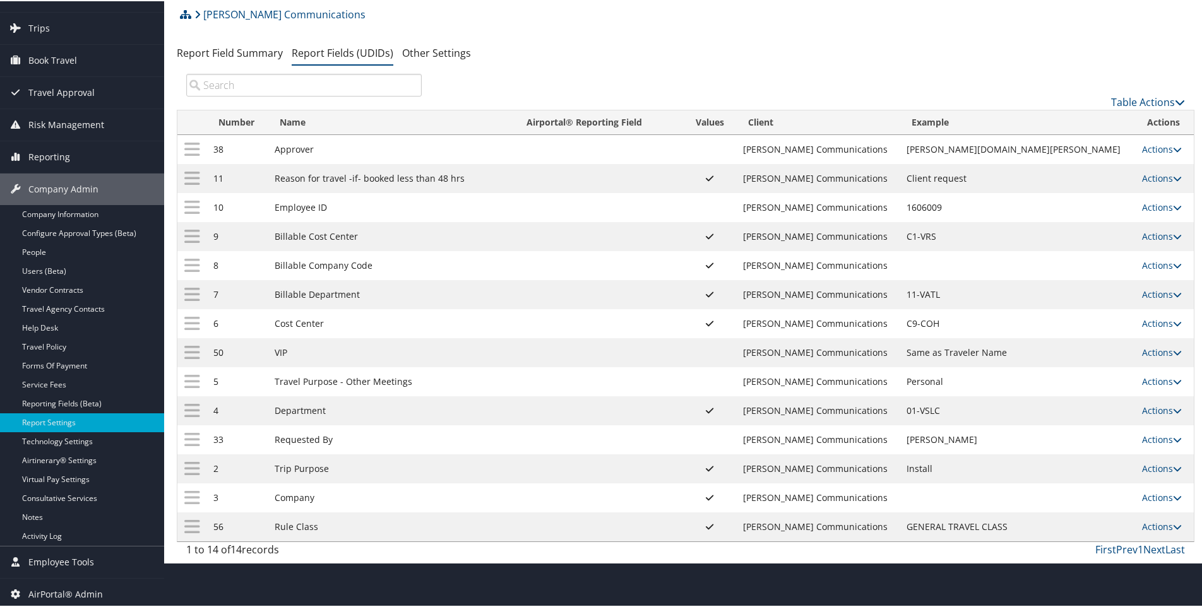
scroll to position [68, 0]
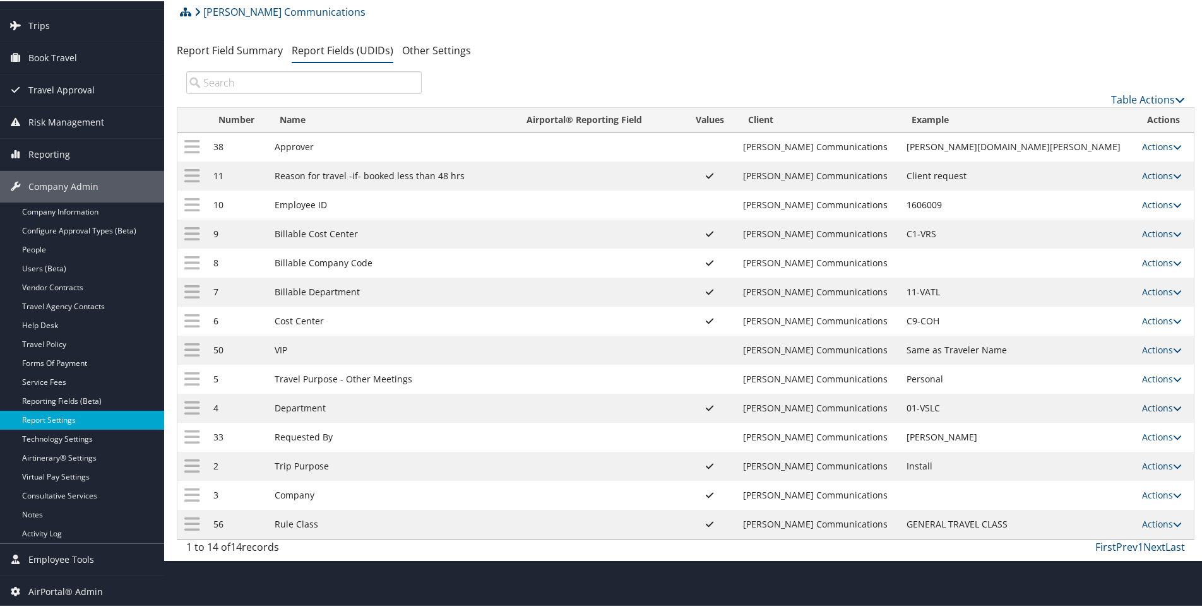
click at [1148, 405] on link "Actions" at bounding box center [1162, 407] width 40 height 12
click at [1068, 425] on link "Update Report Field Values" at bounding box center [1100, 425] width 136 height 21
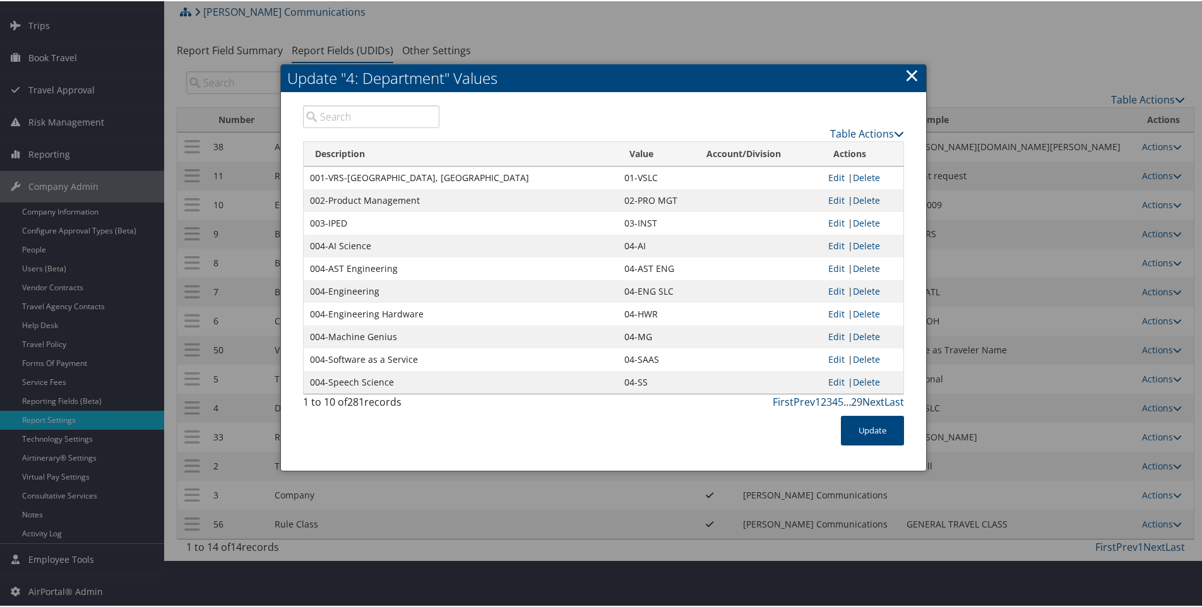
click at [868, 404] on link "Next" at bounding box center [873, 401] width 22 height 14
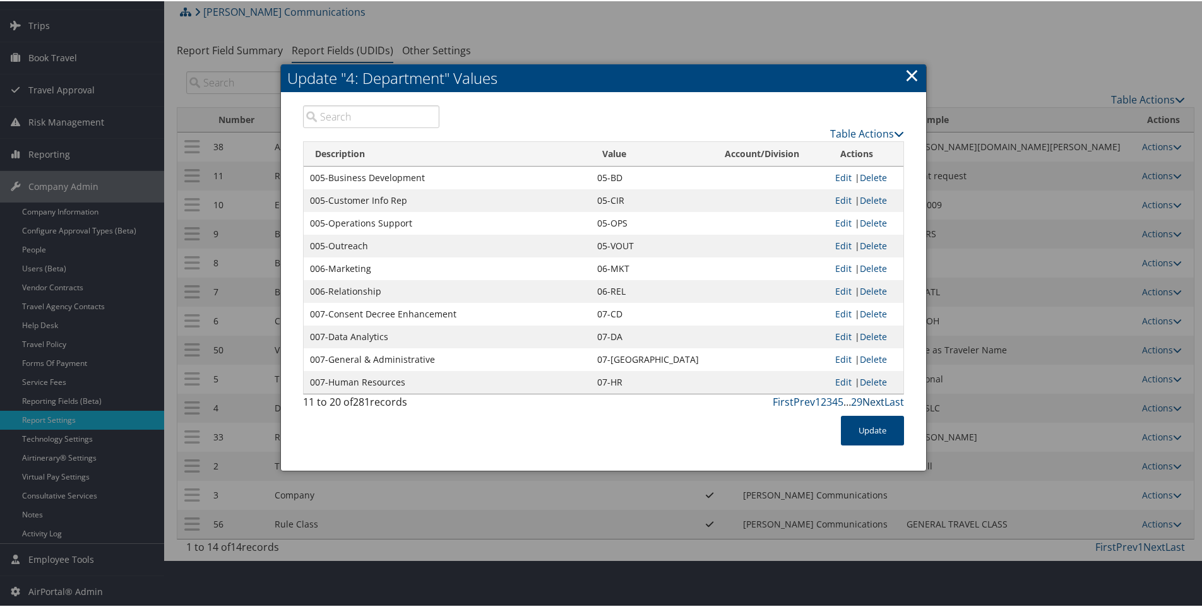
click at [868, 404] on link "Next" at bounding box center [873, 401] width 22 height 14
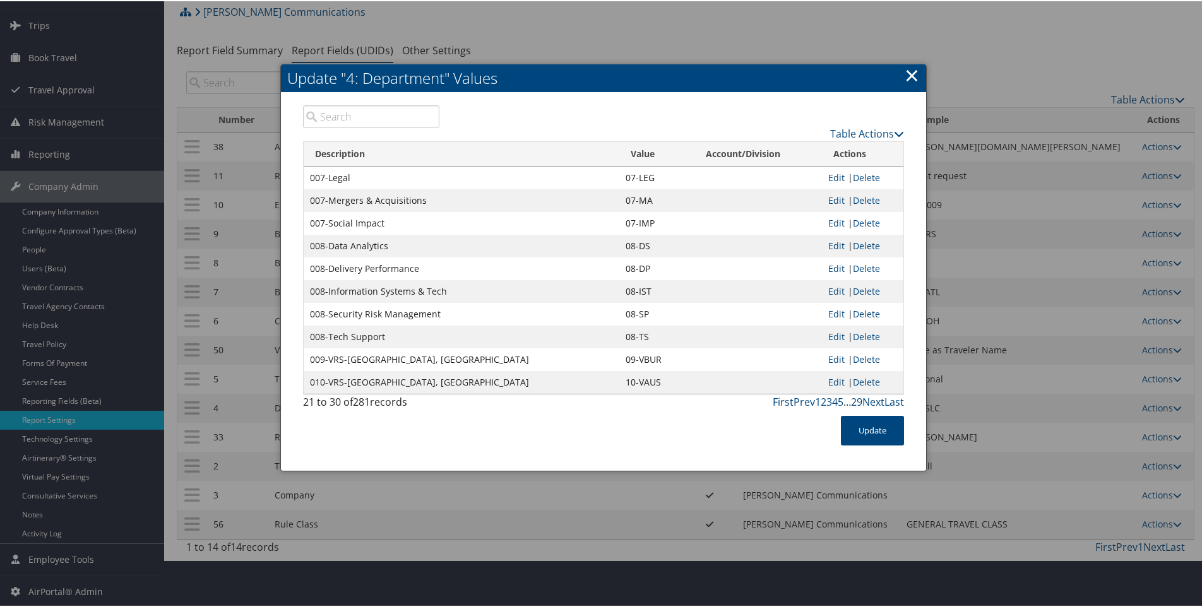
click at [908, 73] on link "×" at bounding box center [912, 73] width 15 height 25
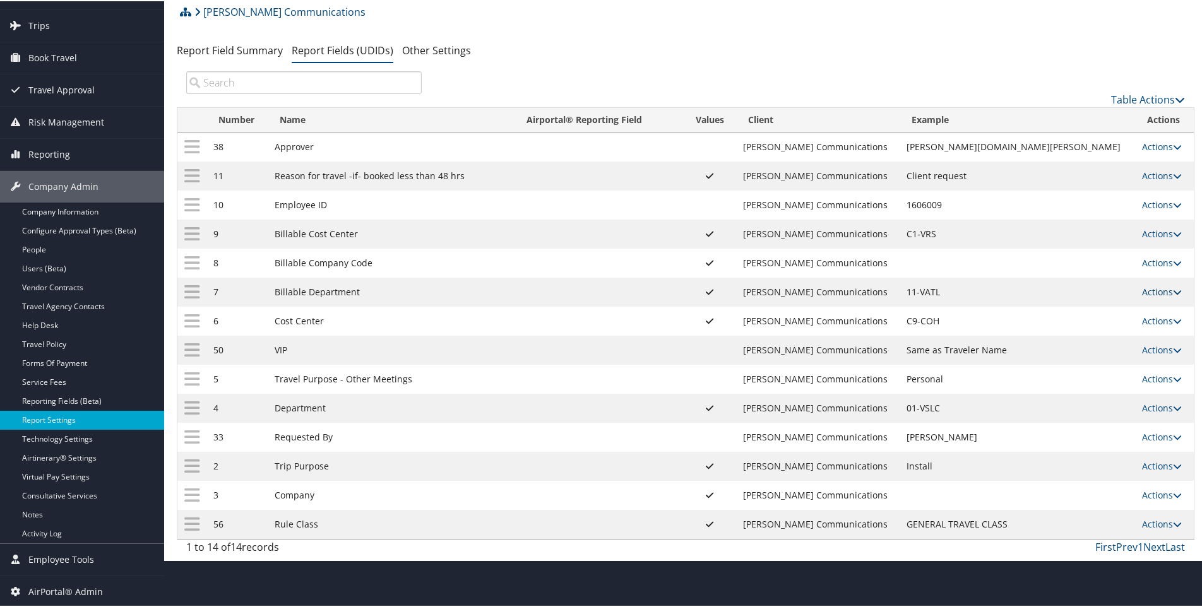
click at [1145, 288] on link "Actions" at bounding box center [1162, 291] width 40 height 12
click at [1057, 313] on link "Update Report Field Values" at bounding box center [1100, 309] width 136 height 21
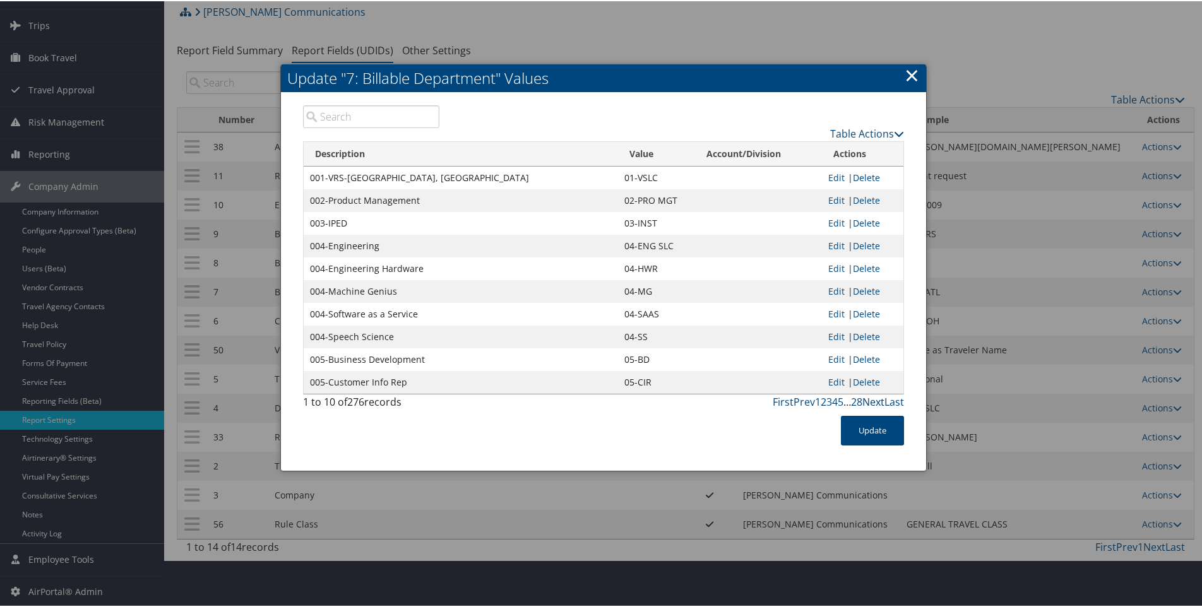
click at [873, 405] on link "Next" at bounding box center [873, 401] width 22 height 14
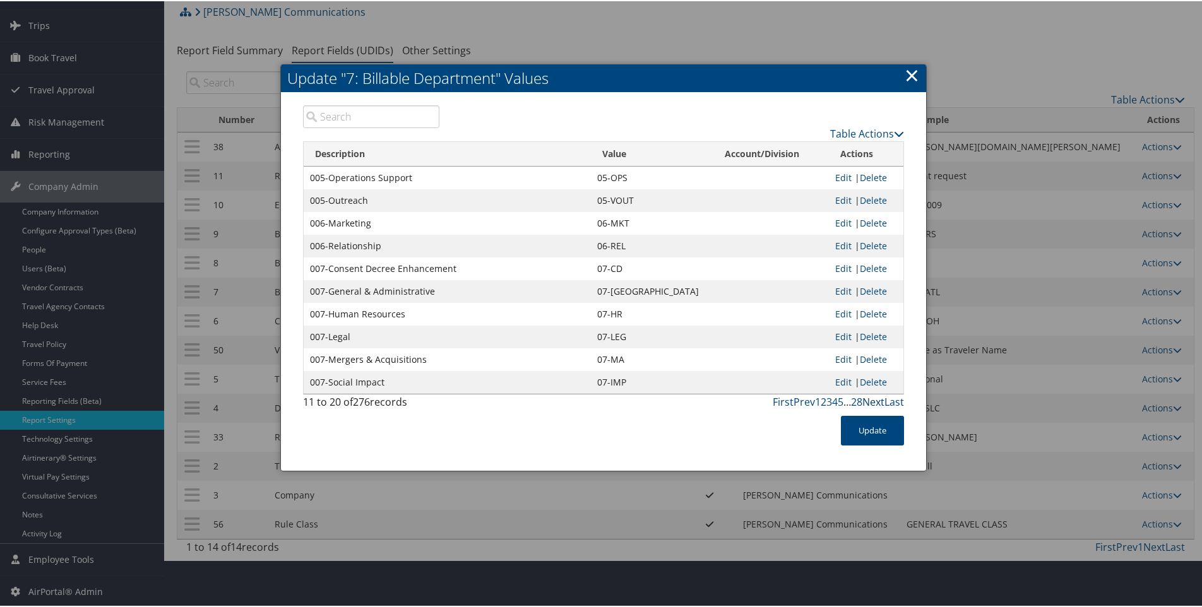
click at [876, 400] on link "Next" at bounding box center [873, 401] width 22 height 14
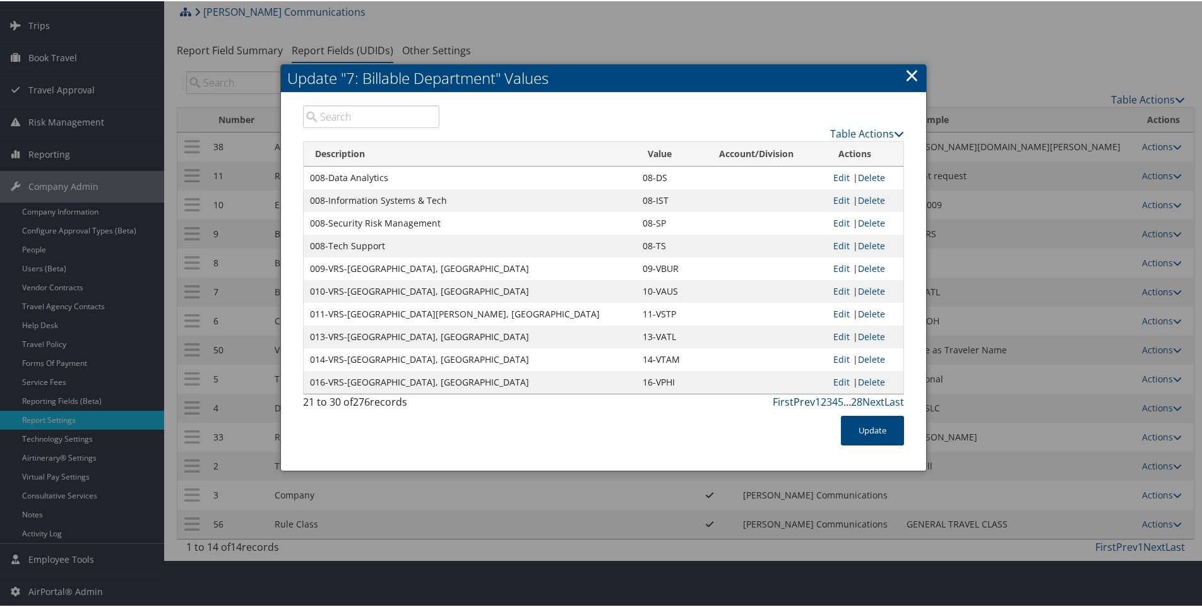
click at [802, 400] on link "Prev" at bounding box center [804, 401] width 21 height 14
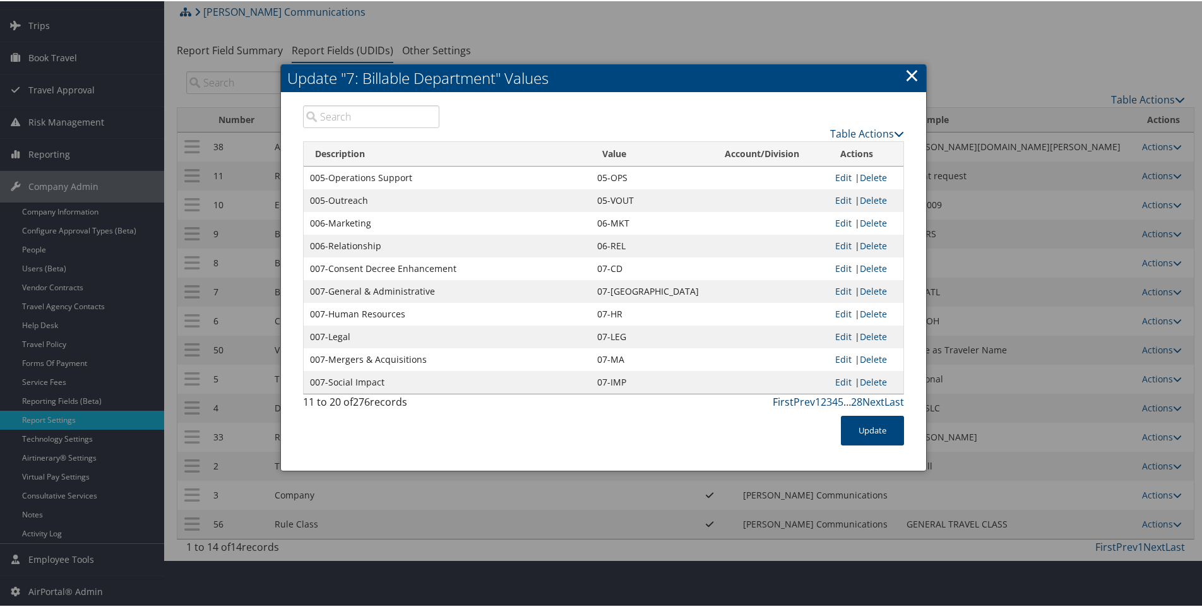
click at [778, 403] on link "First" at bounding box center [783, 401] width 21 height 14
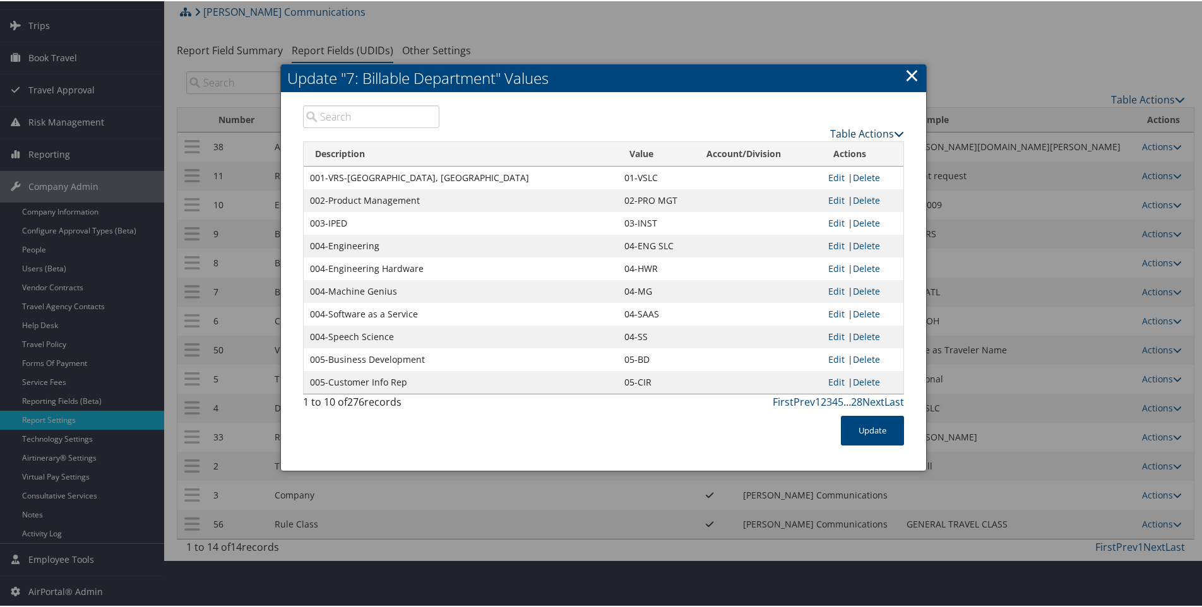
click at [871, 131] on link "Table Actions" at bounding box center [867, 133] width 74 height 14
click at [790, 150] on link "New Record" at bounding box center [818, 151] width 166 height 21
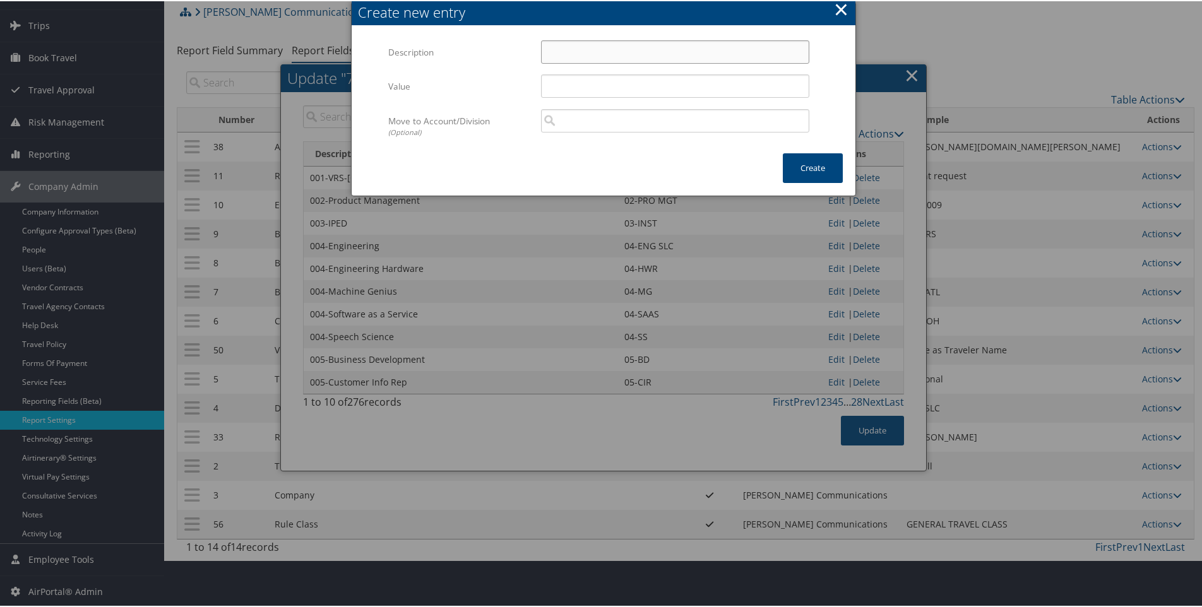
click at [561, 56] on input "Description" at bounding box center [675, 50] width 268 height 23
paste input "004-A"
type input "004-AI SCIENCE"
type input "04-AI"
click at [814, 164] on button "Create" at bounding box center [813, 167] width 60 height 30
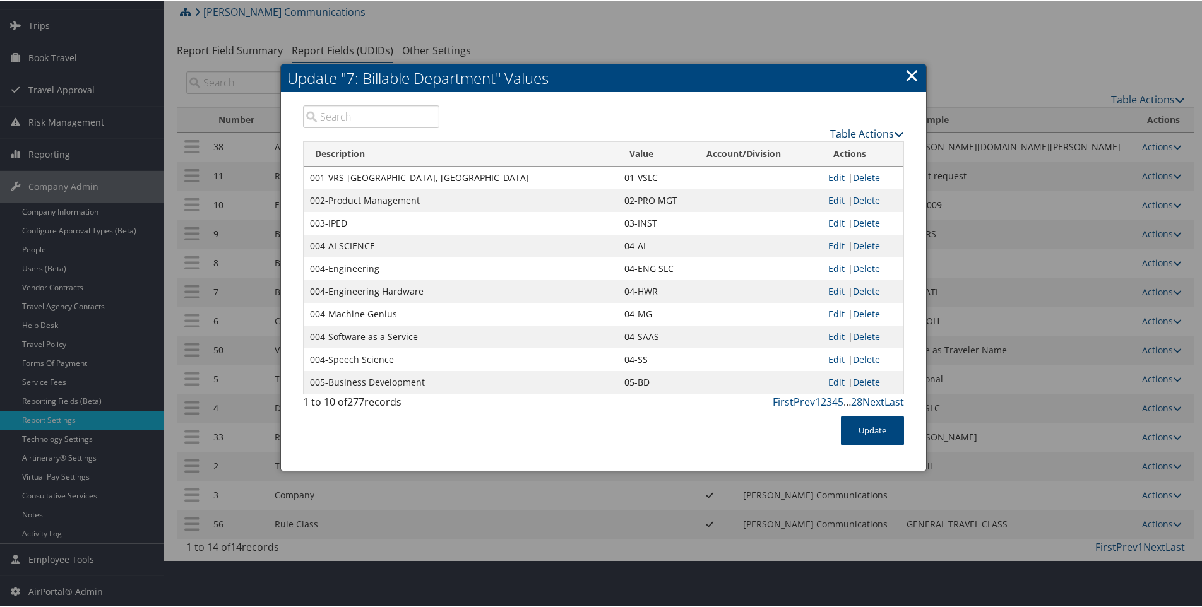
click at [861, 128] on link "Table Actions" at bounding box center [867, 133] width 74 height 14
click at [784, 149] on link "New Record" at bounding box center [818, 151] width 166 height 21
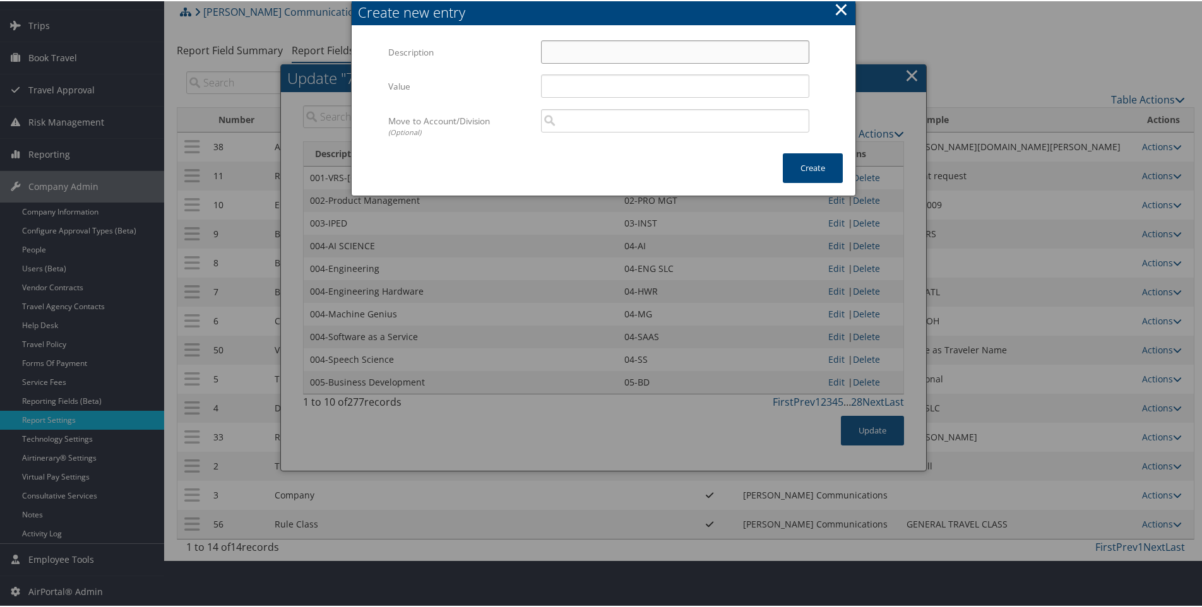
click at [583, 47] on input "Description" at bounding box center [675, 50] width 268 height 23
type input "004-AST Engineering"
type input "04-AST ENG"
click at [814, 160] on button "Create" at bounding box center [813, 167] width 60 height 30
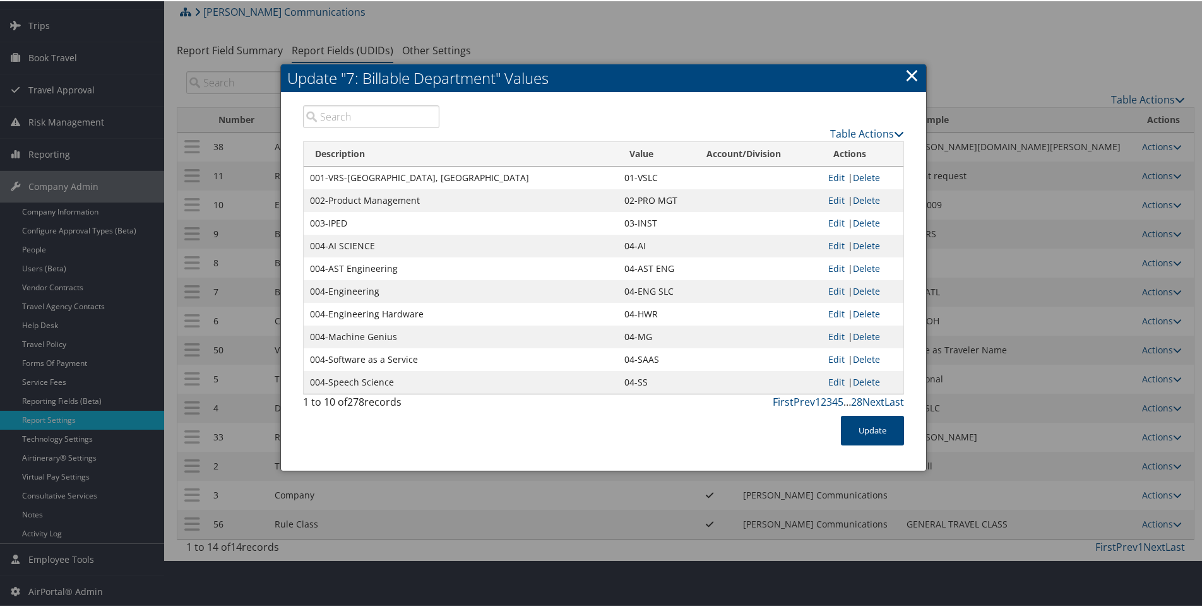
click at [831, 241] on link "Edit" at bounding box center [836, 245] width 16 height 12
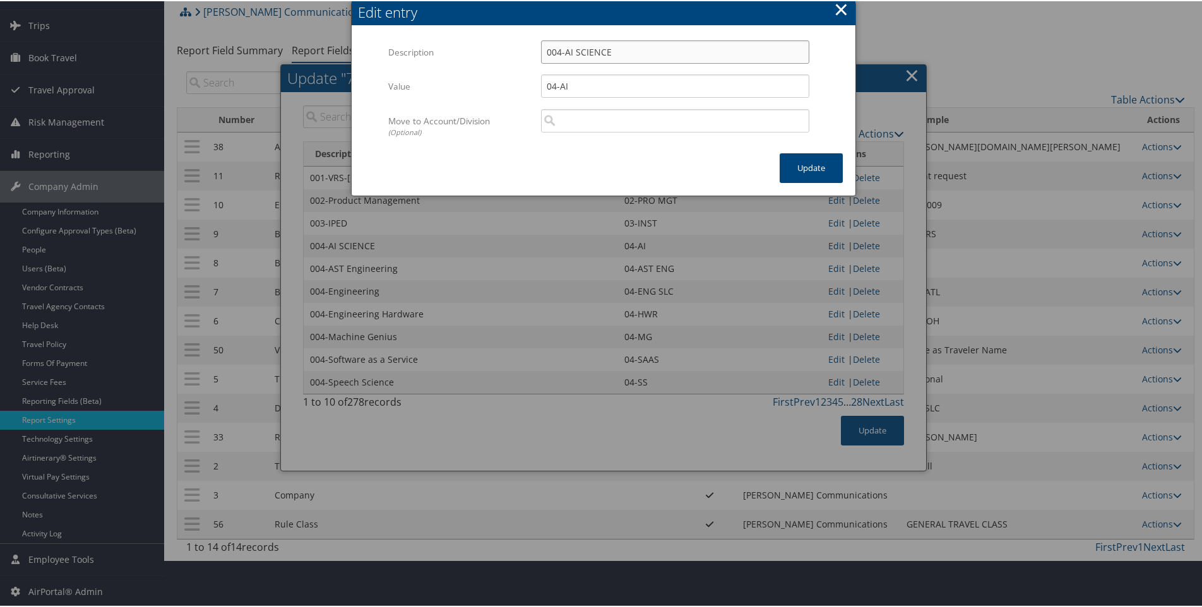
drag, startPoint x: 579, startPoint y: 50, endPoint x: 612, endPoint y: 51, distance: 33.5
click at [612, 51] on input "004-AI SCIENCE" at bounding box center [675, 50] width 268 height 23
type input "004-AI Science"
click at [801, 165] on button "Update" at bounding box center [811, 167] width 63 height 30
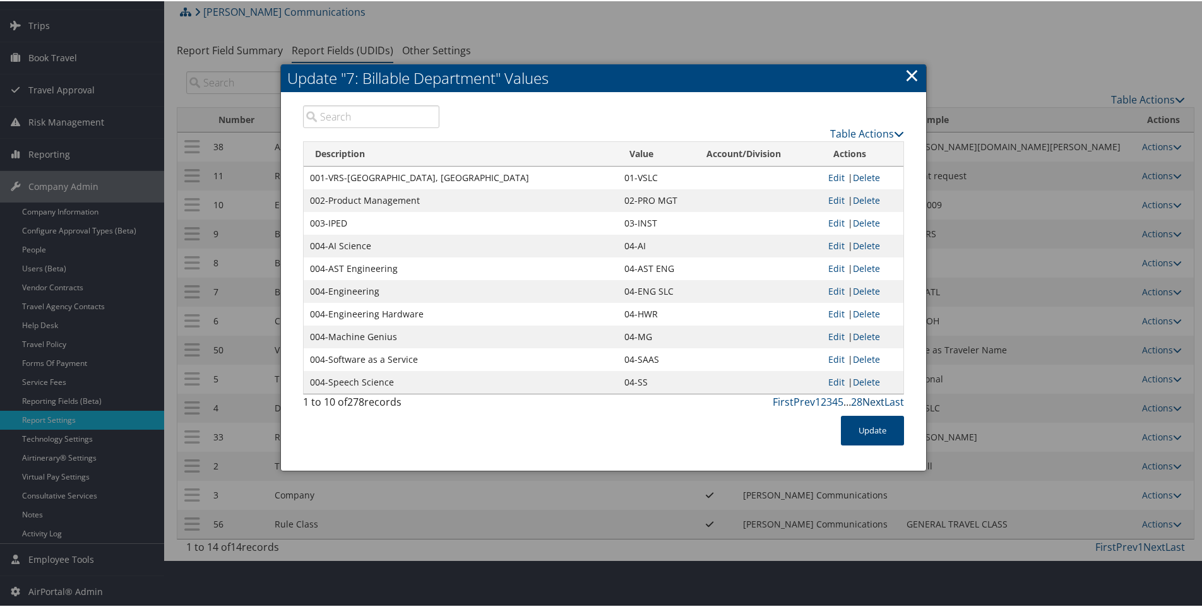
click at [867, 402] on link "Next" at bounding box center [873, 401] width 22 height 14
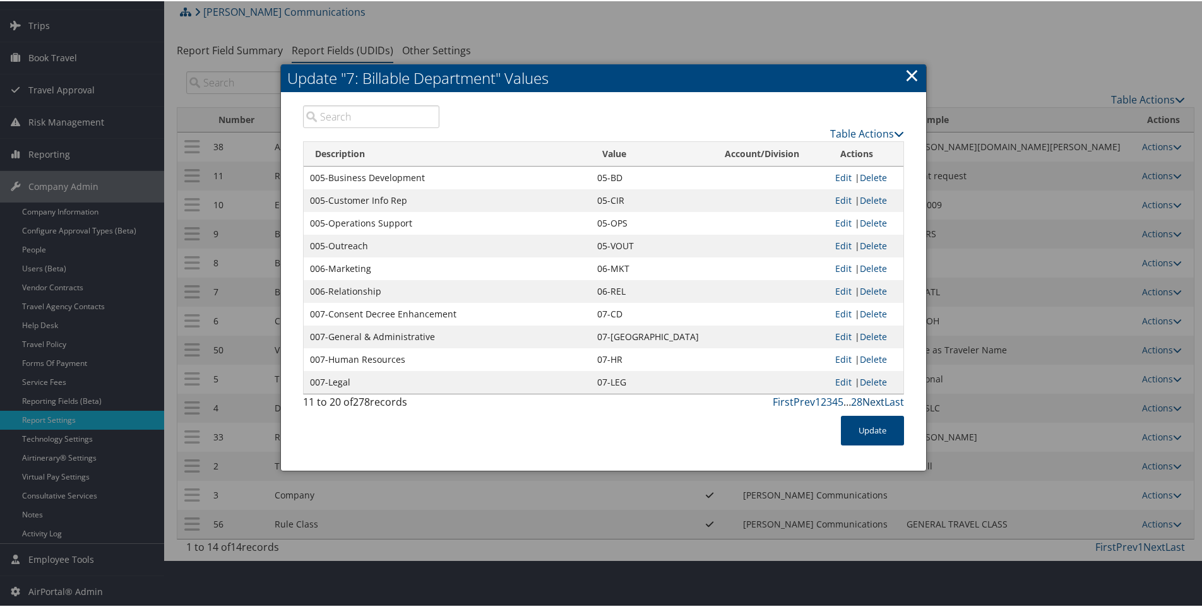
click at [874, 400] on link "Next" at bounding box center [873, 401] width 22 height 14
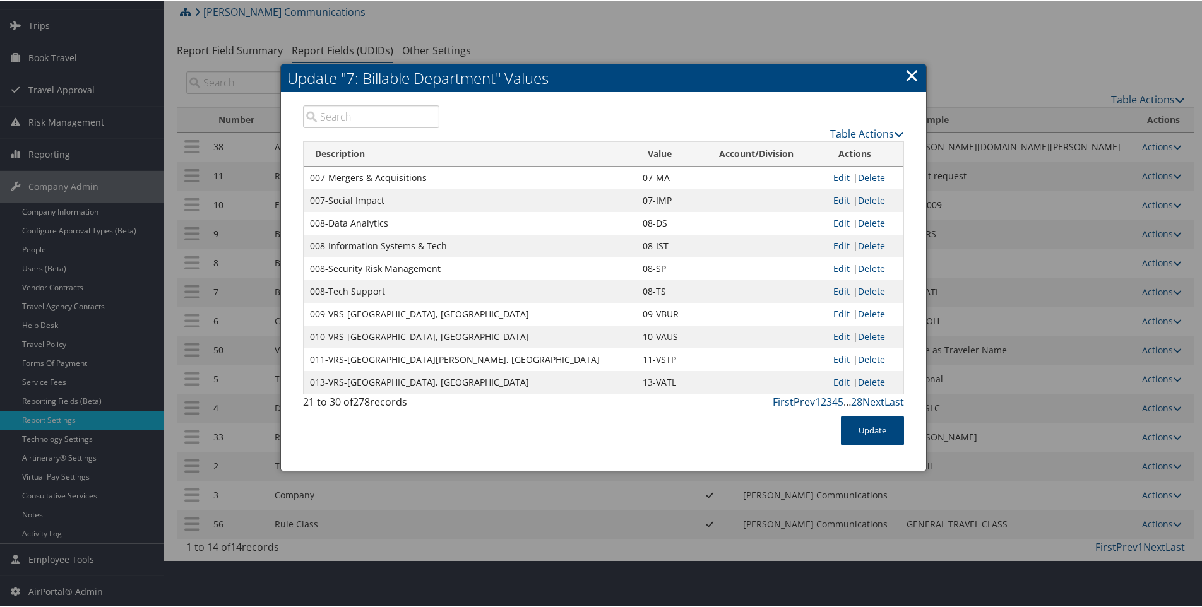
click at [799, 403] on link "Prev" at bounding box center [804, 401] width 21 height 14
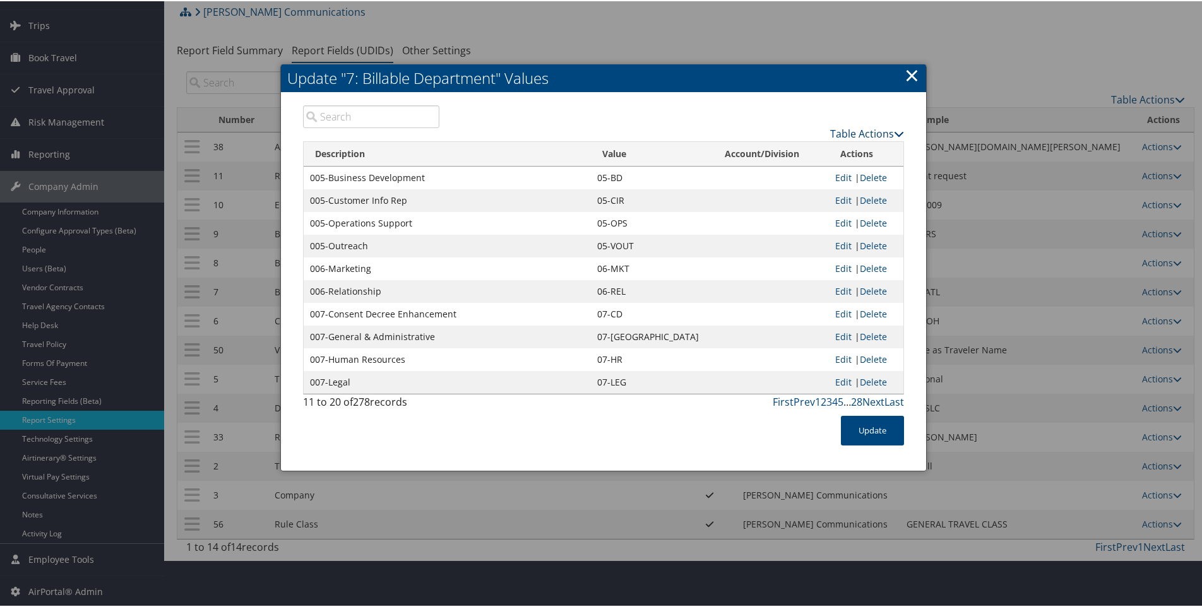
click at [847, 129] on link "Table Actions" at bounding box center [867, 133] width 74 height 14
click at [795, 154] on link "New Record" at bounding box center [818, 151] width 166 height 21
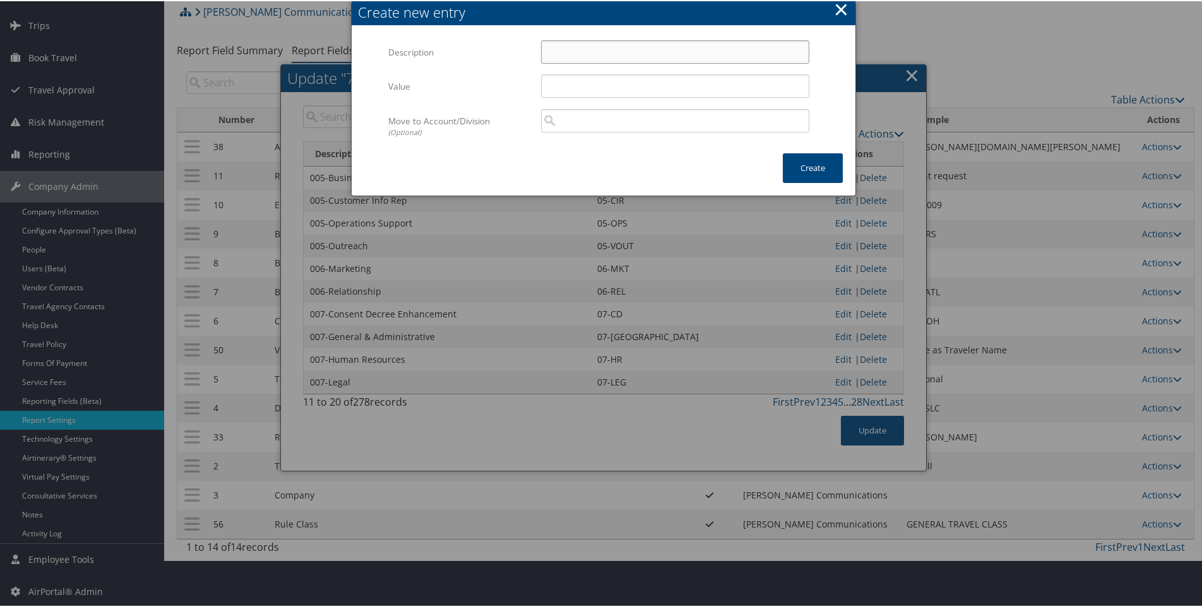
click at [562, 56] on input "Description" at bounding box center [675, 50] width 268 height 23
type input "007-Data Analytics"
type input "07-DA"
click at [808, 167] on button "Create" at bounding box center [813, 167] width 60 height 30
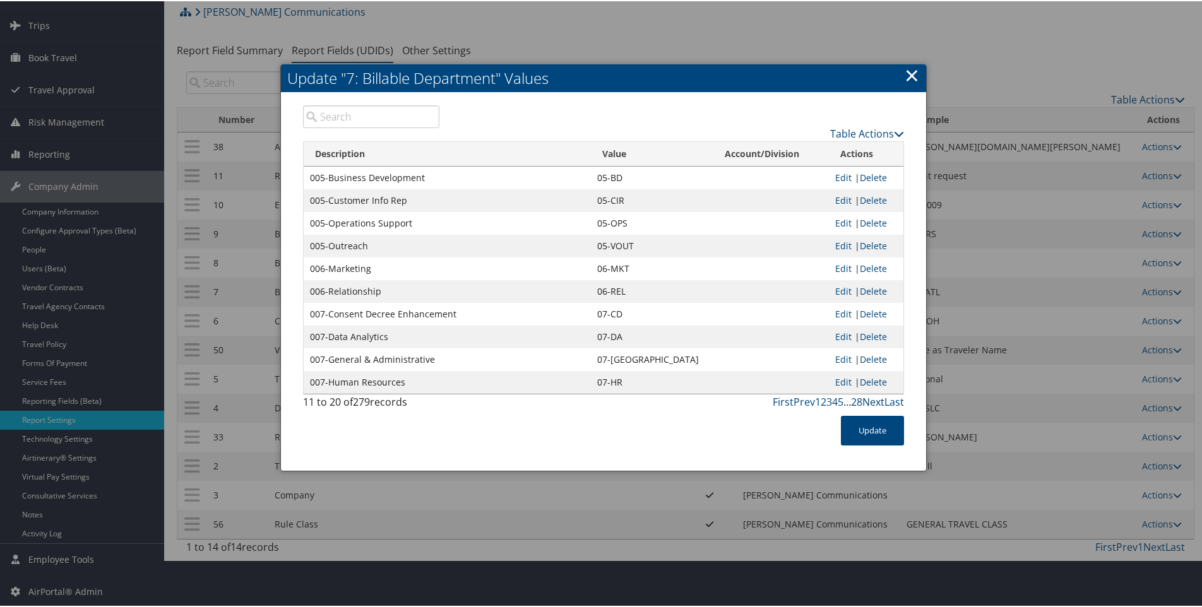
click at [874, 400] on link "Next" at bounding box center [873, 401] width 22 height 14
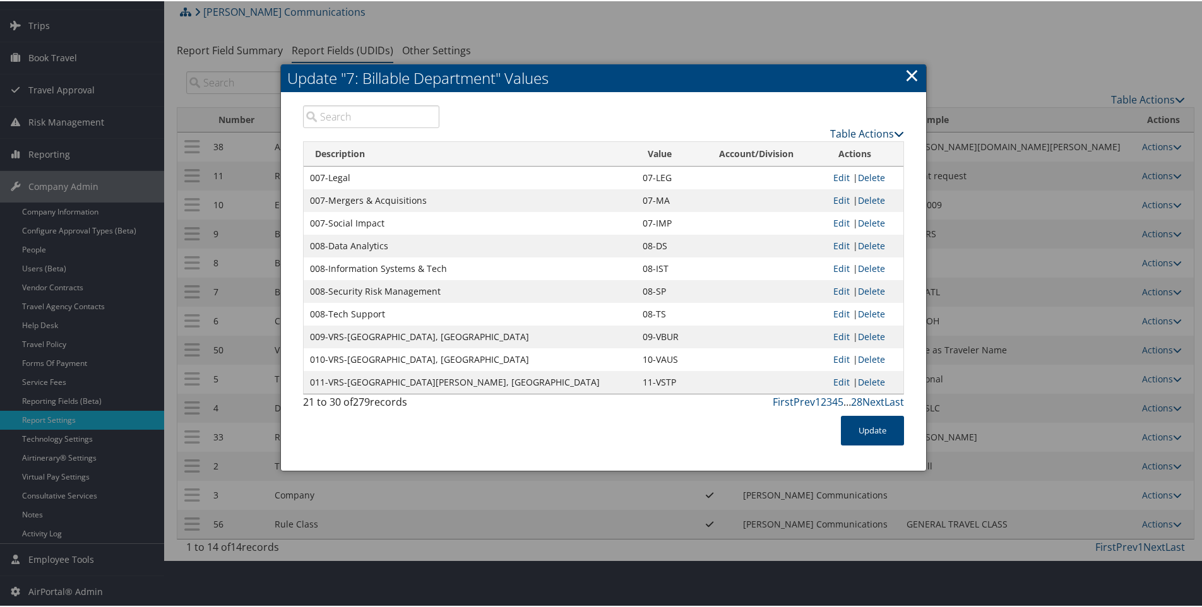
click at [859, 130] on link "Table Actions" at bounding box center [867, 133] width 74 height 14
click at [795, 152] on link "New Record" at bounding box center [818, 151] width 166 height 21
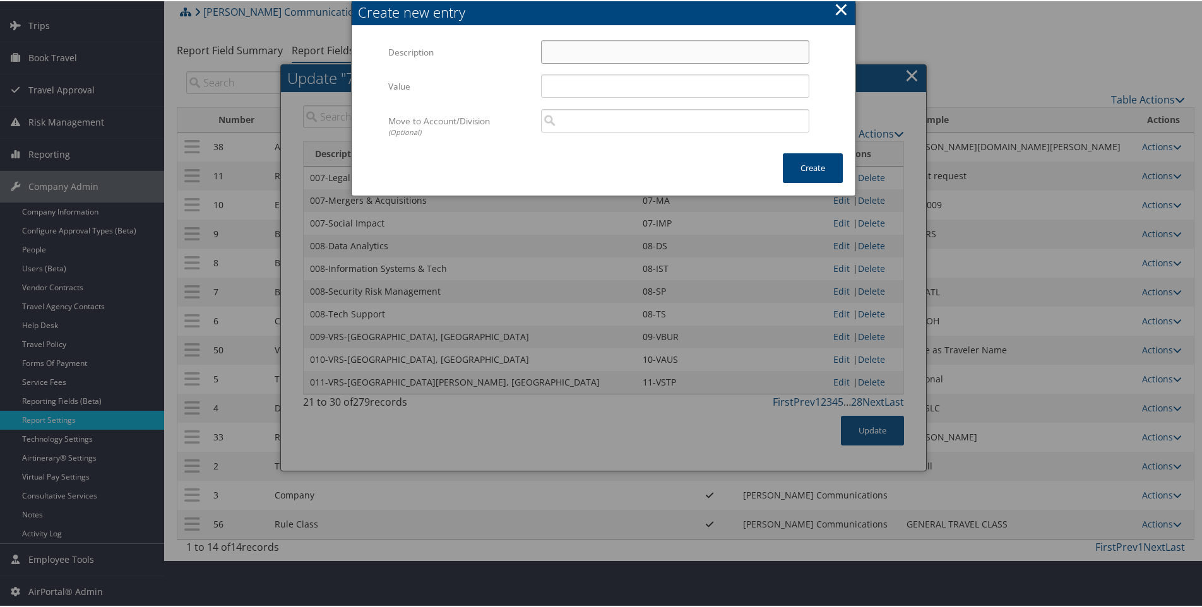
click at [602, 56] on input "Description" at bounding box center [675, 50] width 268 height 23
type input "008-Delivery Performance"
type input "08-DP"
click at [810, 162] on button "Create" at bounding box center [813, 167] width 60 height 30
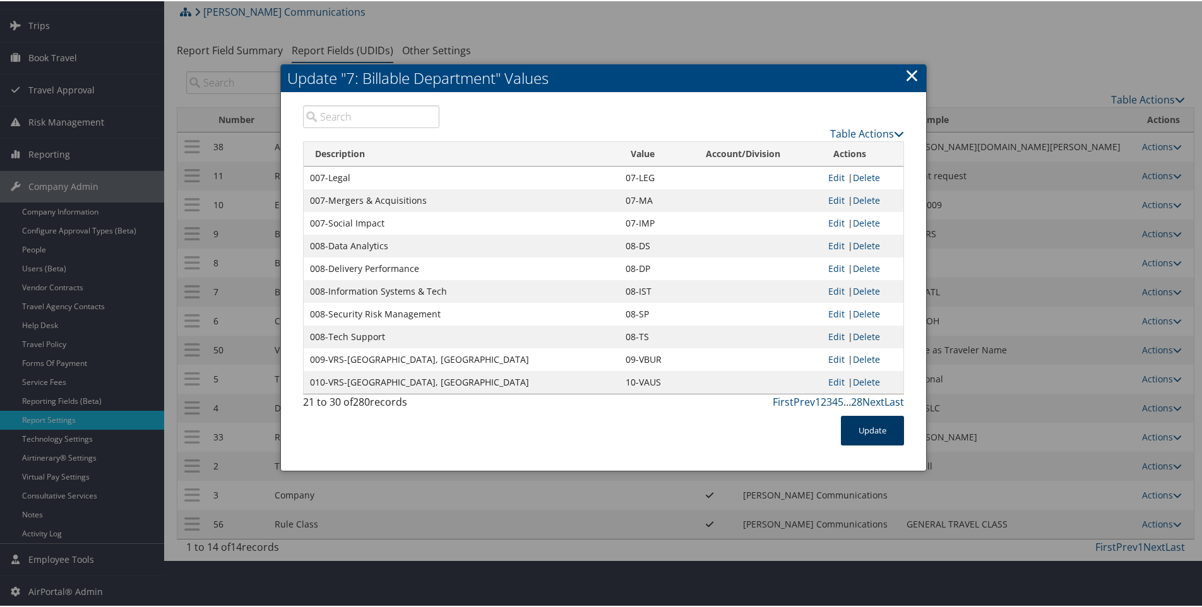
click at [867, 422] on button "Update" at bounding box center [872, 430] width 63 height 30
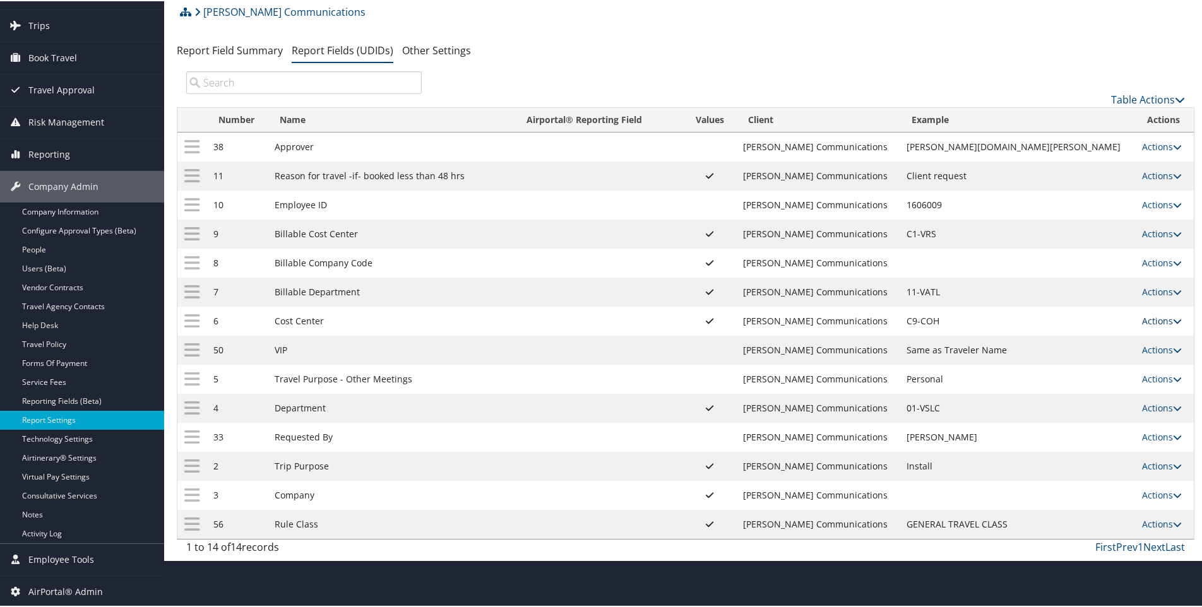
click at [1154, 318] on link "Actions" at bounding box center [1162, 320] width 40 height 12
click at [1069, 339] on link "Update Report Field Values" at bounding box center [1100, 338] width 136 height 21
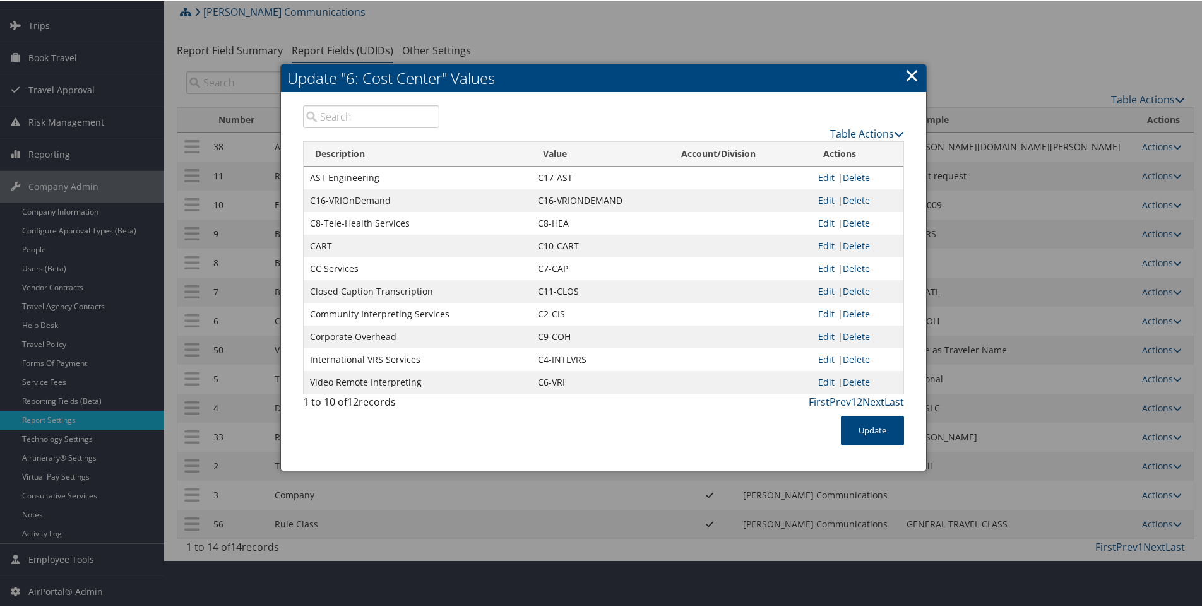
click at [911, 73] on link "×" at bounding box center [912, 73] width 15 height 25
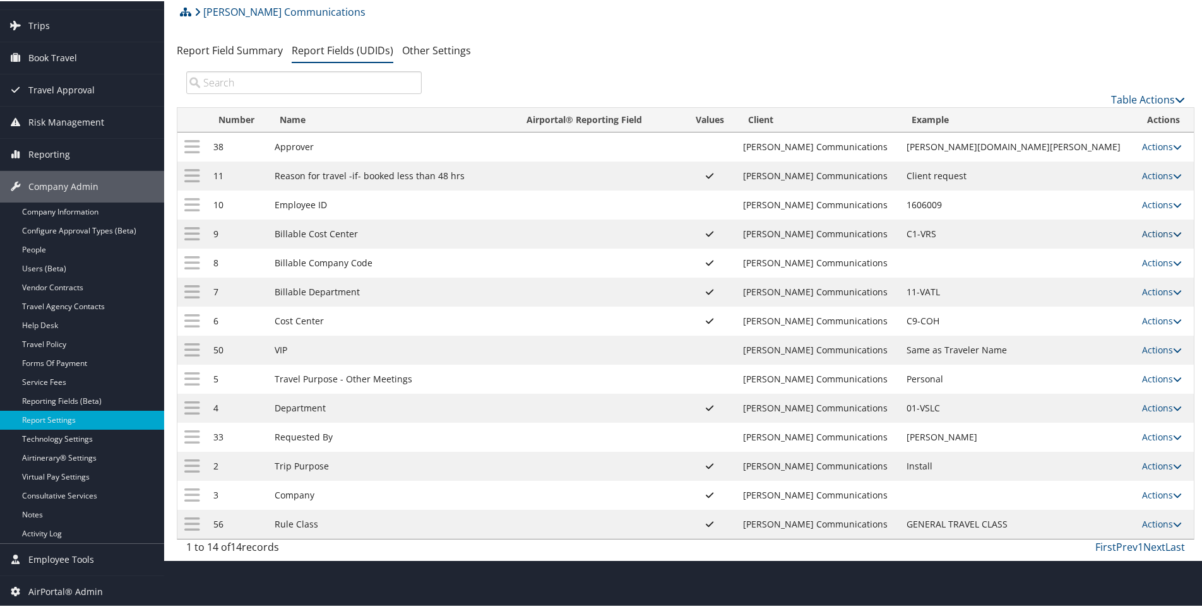
click at [1145, 230] on link "Actions" at bounding box center [1162, 233] width 40 height 12
click at [1081, 254] on link "Update Report Field Values" at bounding box center [1100, 251] width 136 height 21
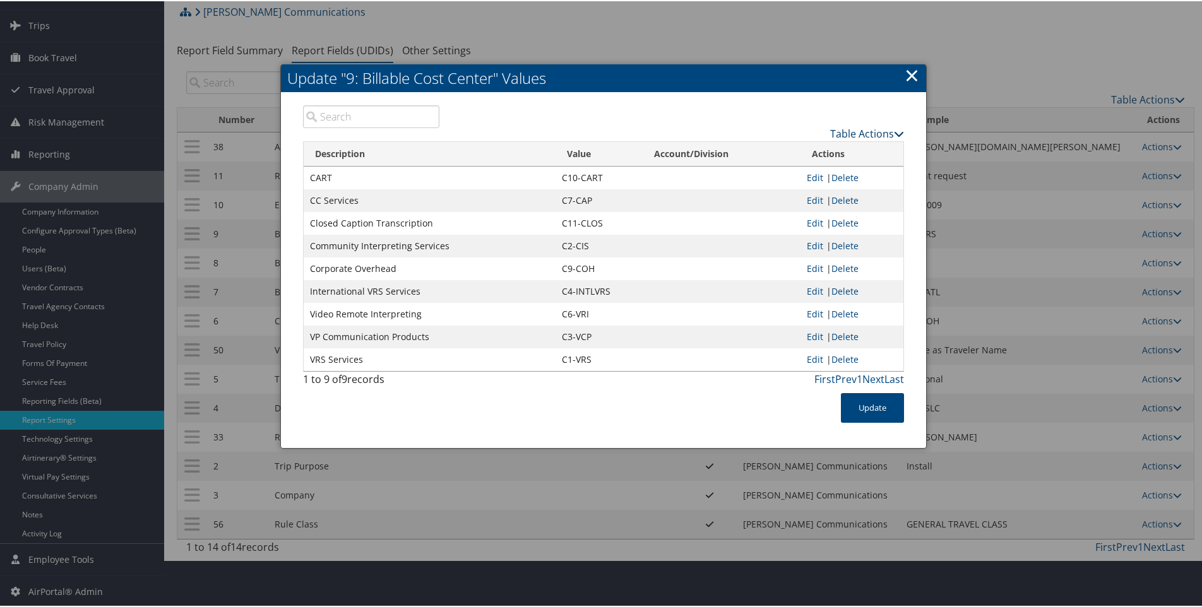
click at [868, 134] on link "Table Actions" at bounding box center [867, 133] width 74 height 14
click at [783, 153] on link "New Record" at bounding box center [818, 151] width 166 height 21
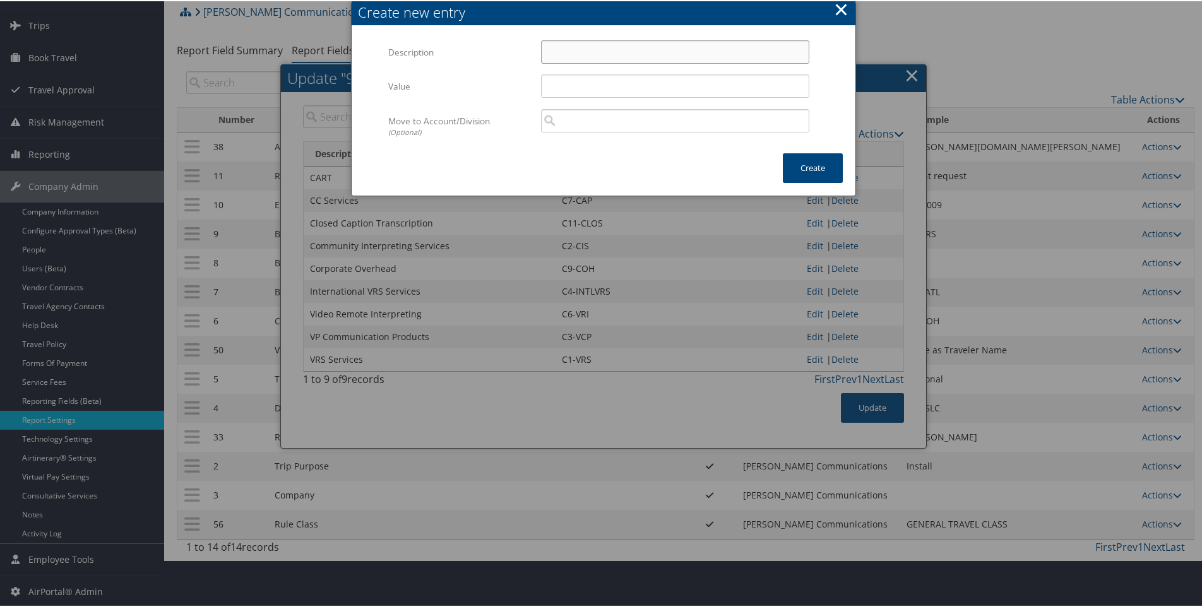
click at [552, 55] on input "Description" at bounding box center [675, 50] width 268 height 23
click at [587, 54] on input "Description" at bounding box center [675, 50] width 268 height 23
type input "AST Engineering"
type input "C17-AST"
click at [795, 169] on button "Create" at bounding box center [813, 167] width 60 height 30
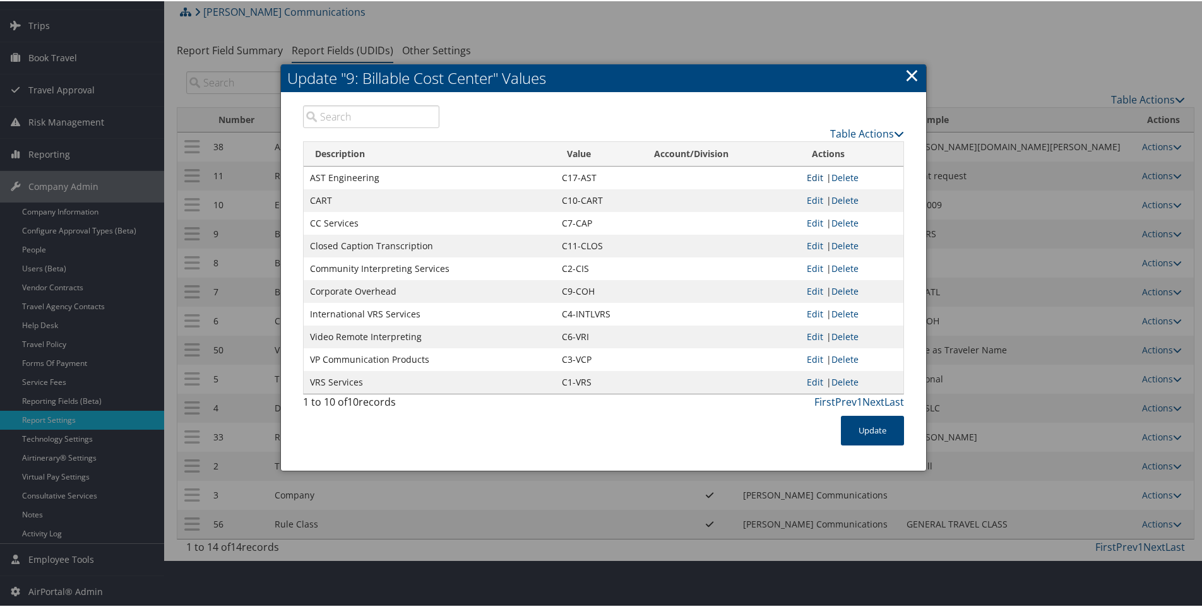
click at [809, 181] on link "Edit" at bounding box center [815, 176] width 16 height 12
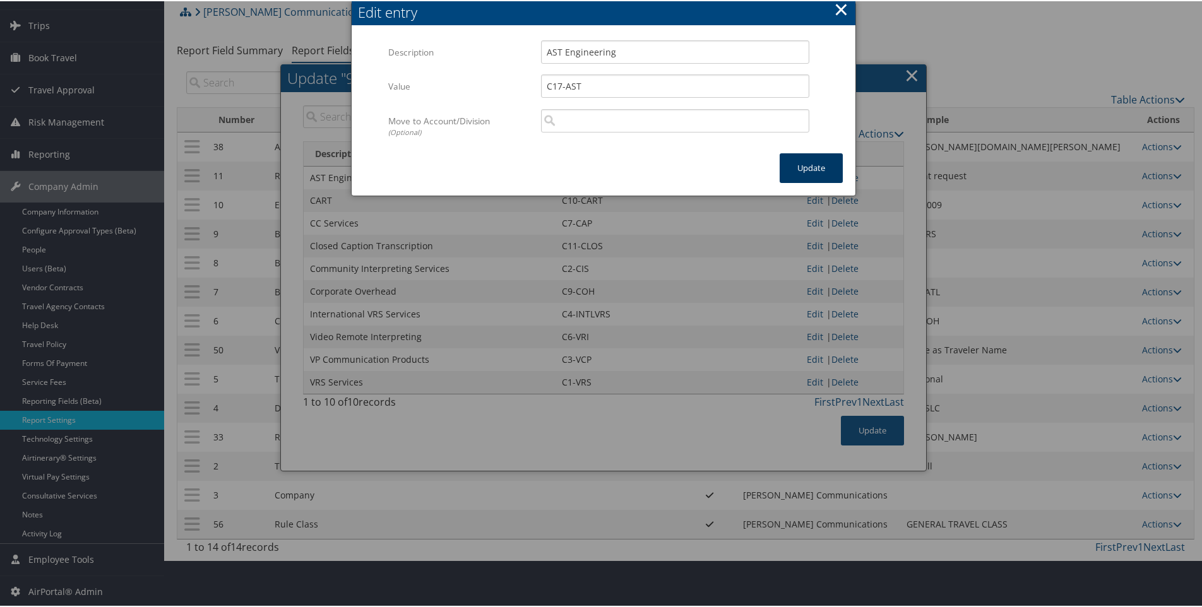
drag, startPoint x: 815, startPoint y: 159, endPoint x: 833, endPoint y: 145, distance: 23.0
click at [815, 160] on button "Update" at bounding box center [811, 167] width 63 height 30
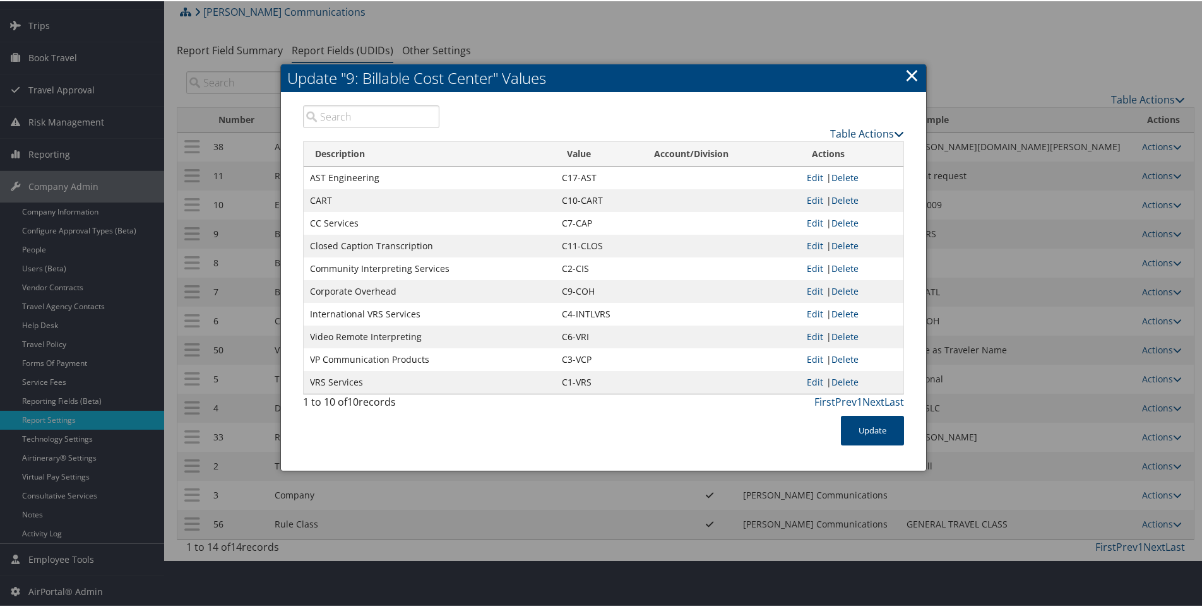
click at [870, 130] on link "Table Actions" at bounding box center [867, 133] width 74 height 14
click at [782, 150] on link "New Record" at bounding box center [818, 151] width 166 height 21
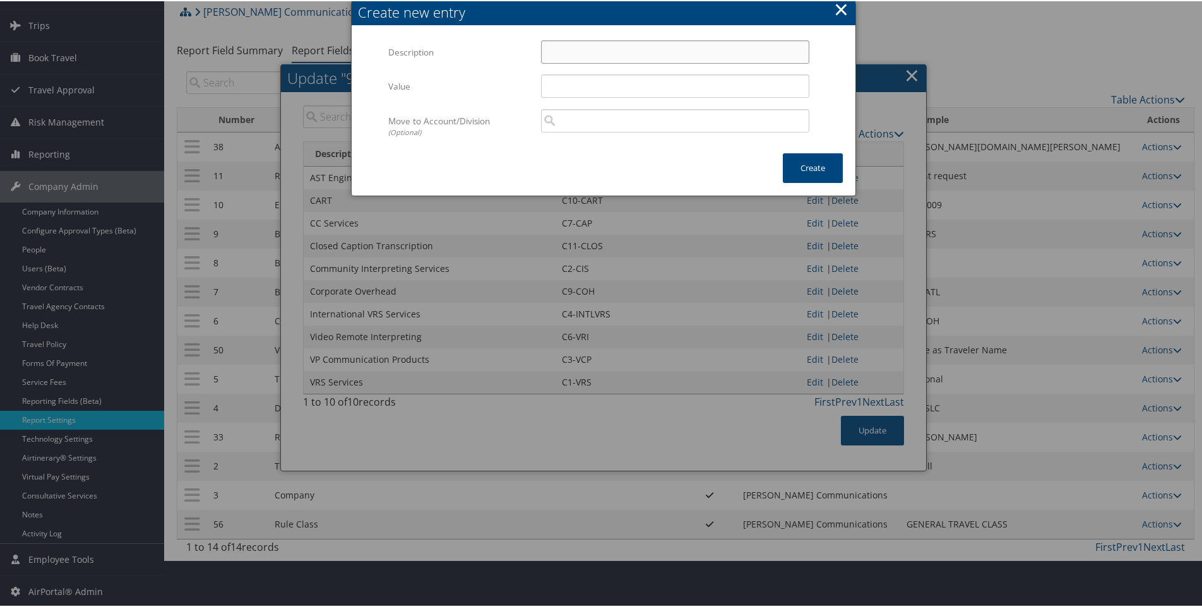
click at [563, 42] on input "Description" at bounding box center [675, 50] width 268 height 23
type input "C16-VRIOnDemand"
type input "C16-VRIONDEMAND"
click at [805, 165] on button "Create" at bounding box center [813, 167] width 60 height 30
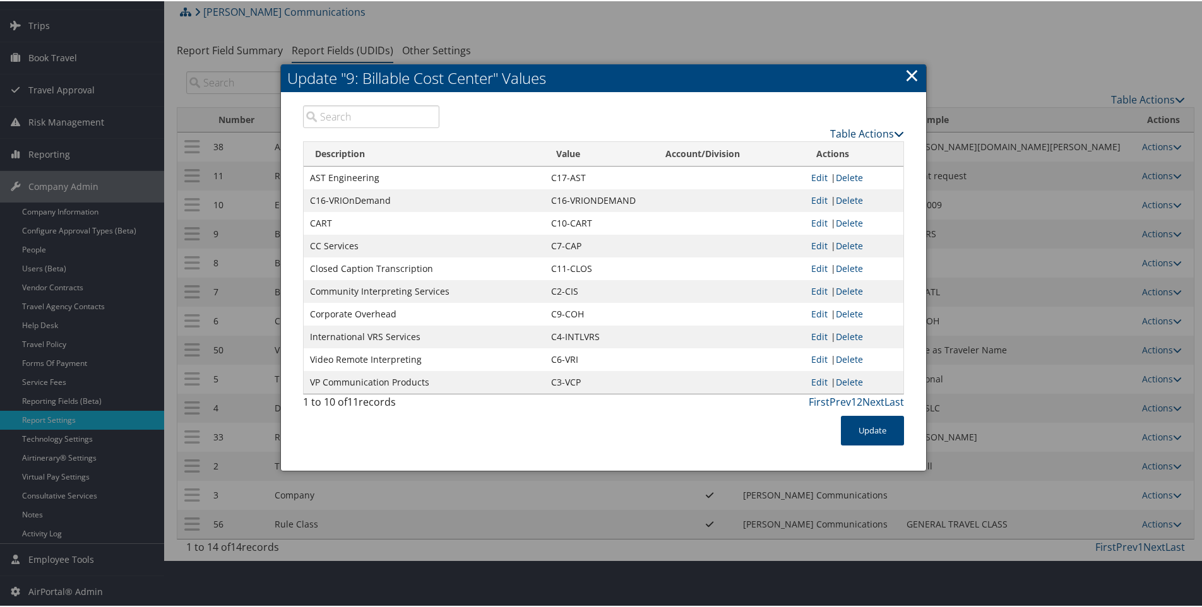
click at [860, 133] on link "Table Actions" at bounding box center [867, 133] width 74 height 14
click at [766, 155] on link "New Record" at bounding box center [818, 151] width 166 height 21
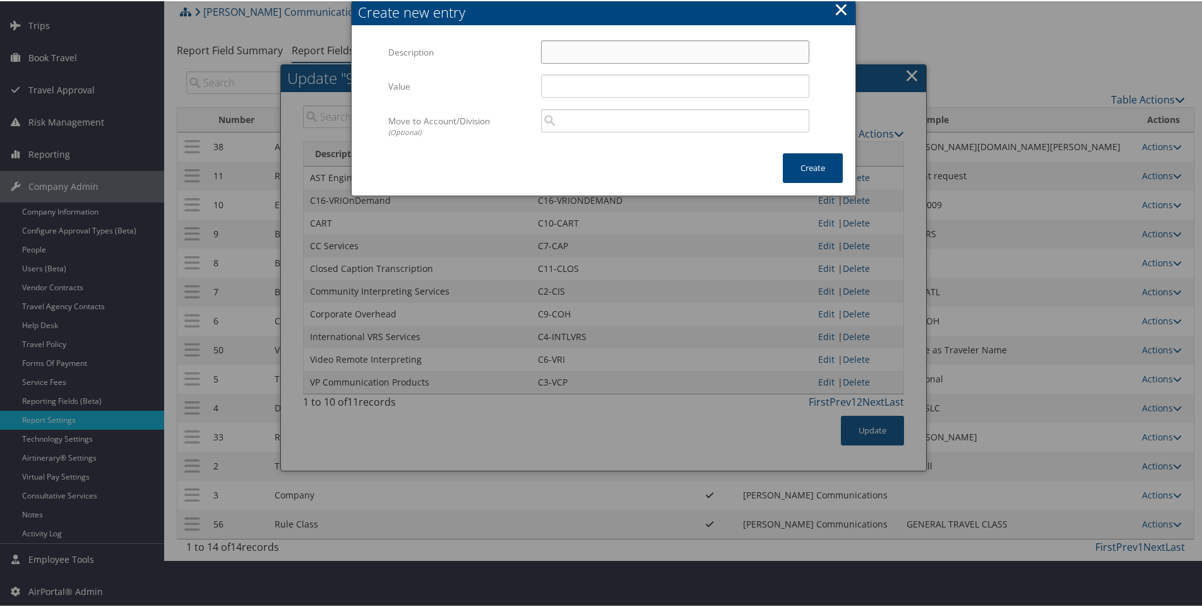
click at [571, 44] on input "Description" at bounding box center [675, 50] width 268 height 23
type input "C8-Tele-Health Services"
type input "C8-HEA"
click at [807, 174] on button "Create" at bounding box center [813, 167] width 60 height 30
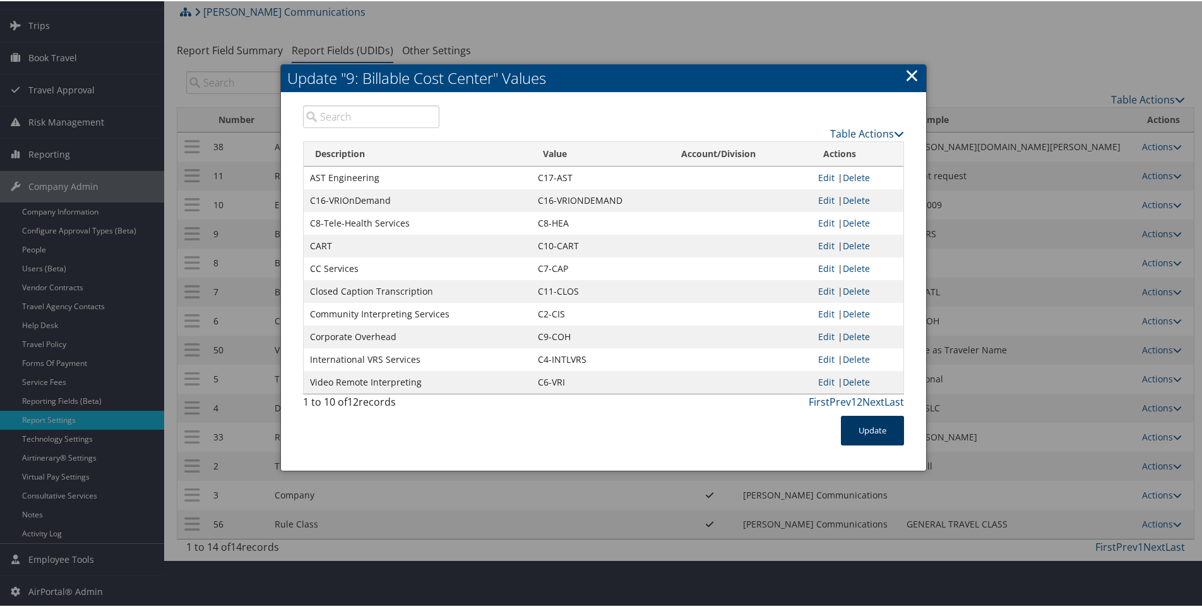
click at [858, 434] on button "Update" at bounding box center [872, 430] width 63 height 30
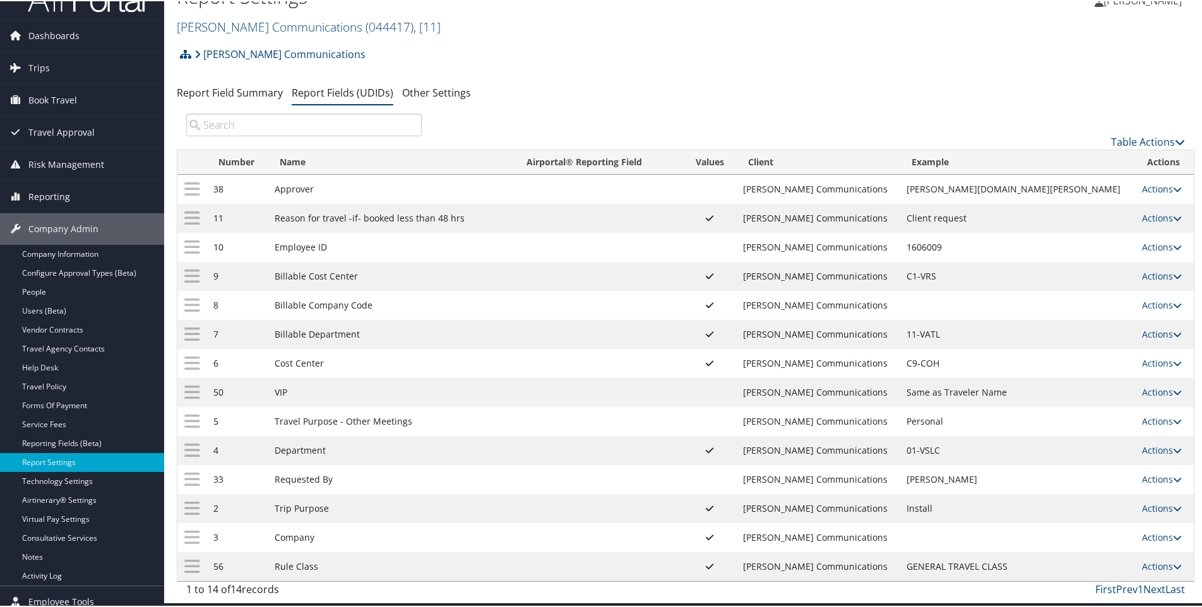
scroll to position [0, 0]
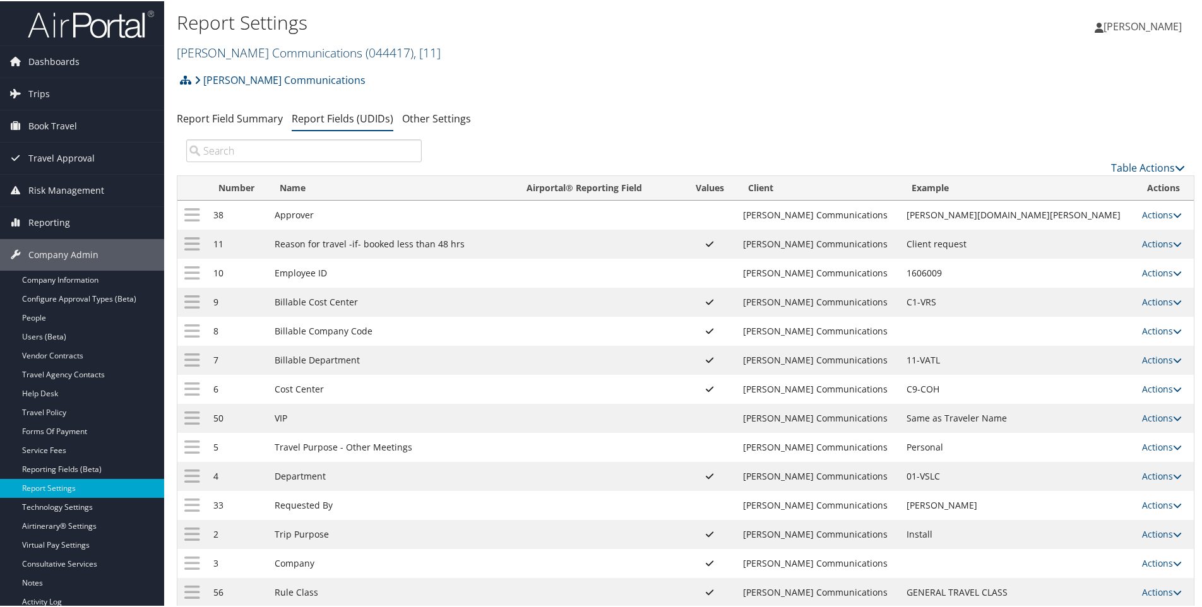
click at [251, 49] on link "Sorenson Communications ( 044417 ) , [ 11 ]" at bounding box center [309, 51] width 264 height 17
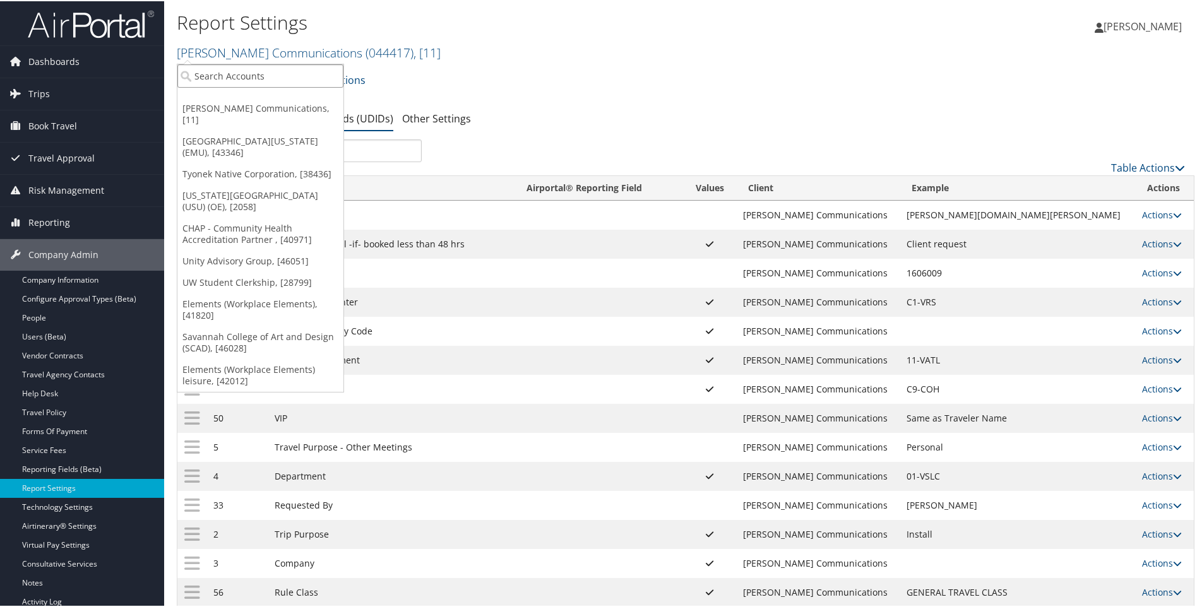
click at [254, 78] on input "search" at bounding box center [260, 74] width 166 height 23
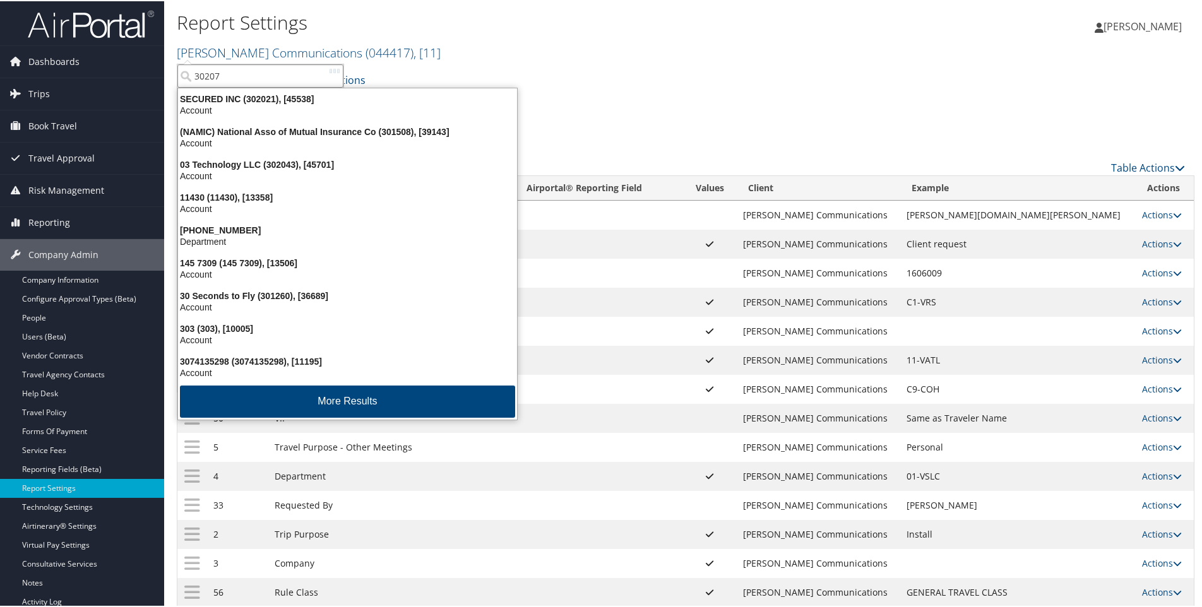
type input "302074"
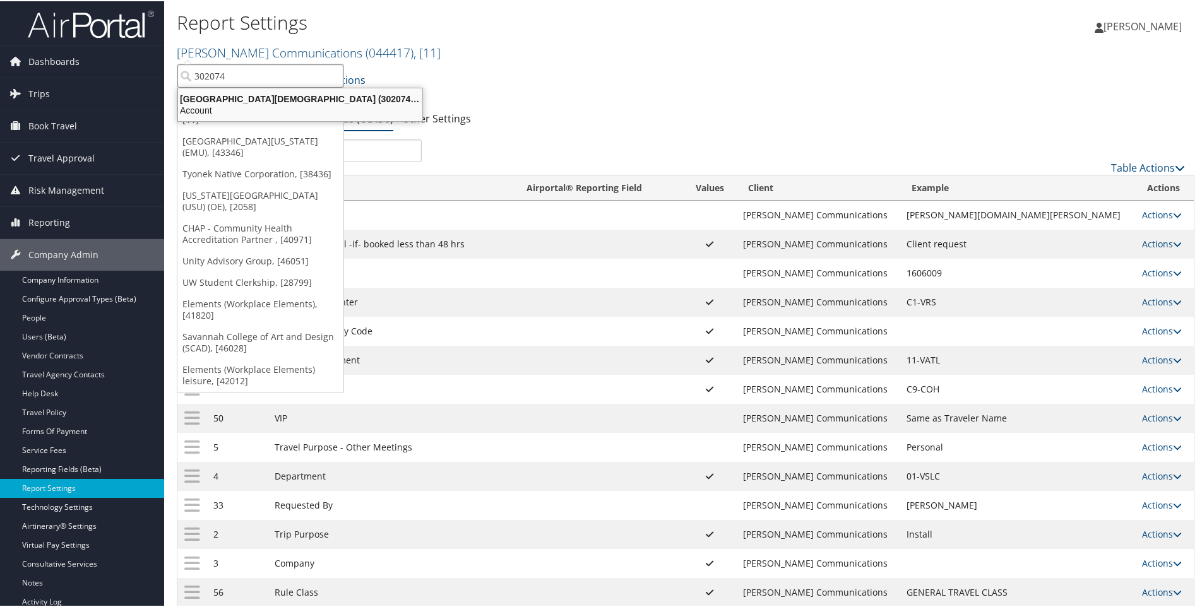
click at [252, 96] on div "Abilene Christian University (302074), [45966]" at bounding box center [299, 97] width 259 height 11
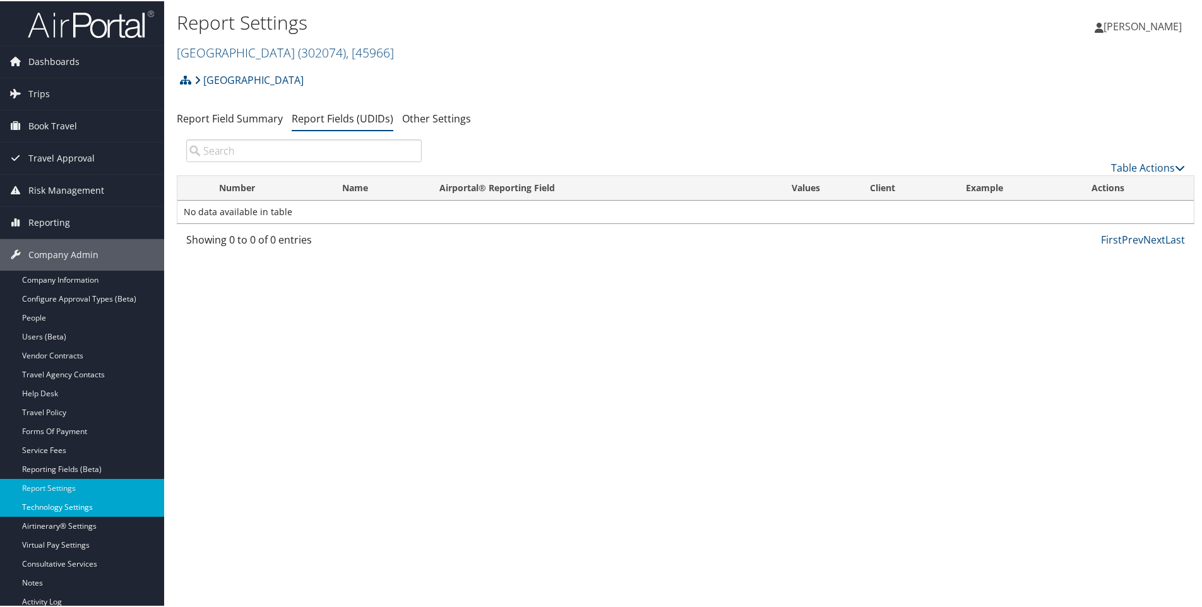
click at [80, 506] on link "Technology Settings" at bounding box center [82, 506] width 164 height 19
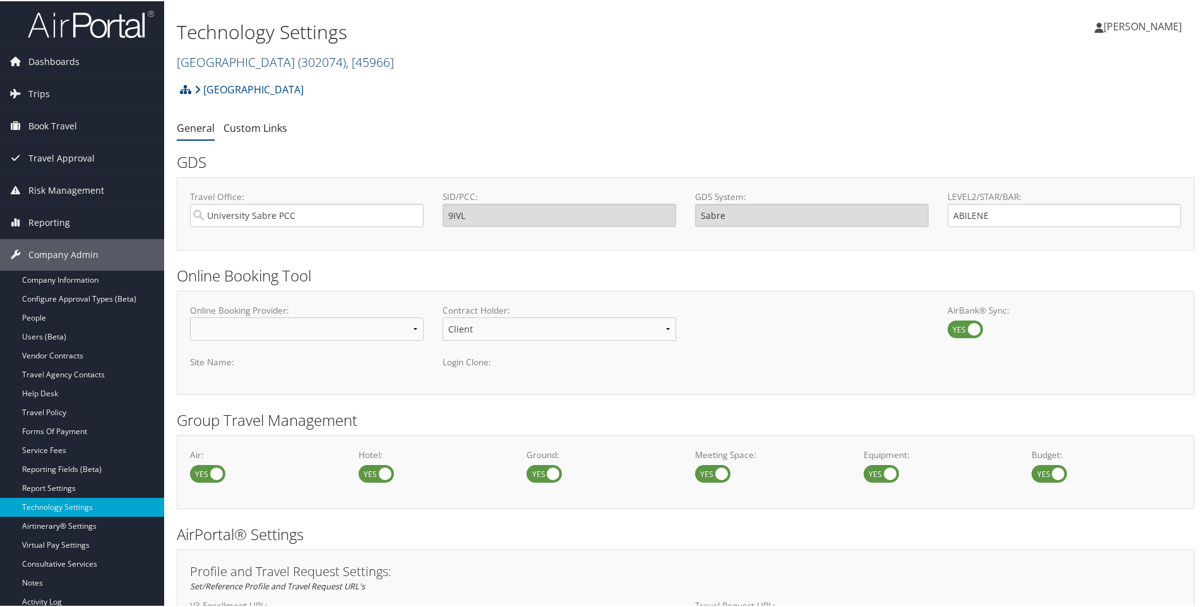
click at [265, 62] on link "[GEOGRAPHIC_DATA][DEMOGRAPHIC_DATA] ( 302074 ) , [ 45966 ]" at bounding box center [285, 60] width 217 height 17
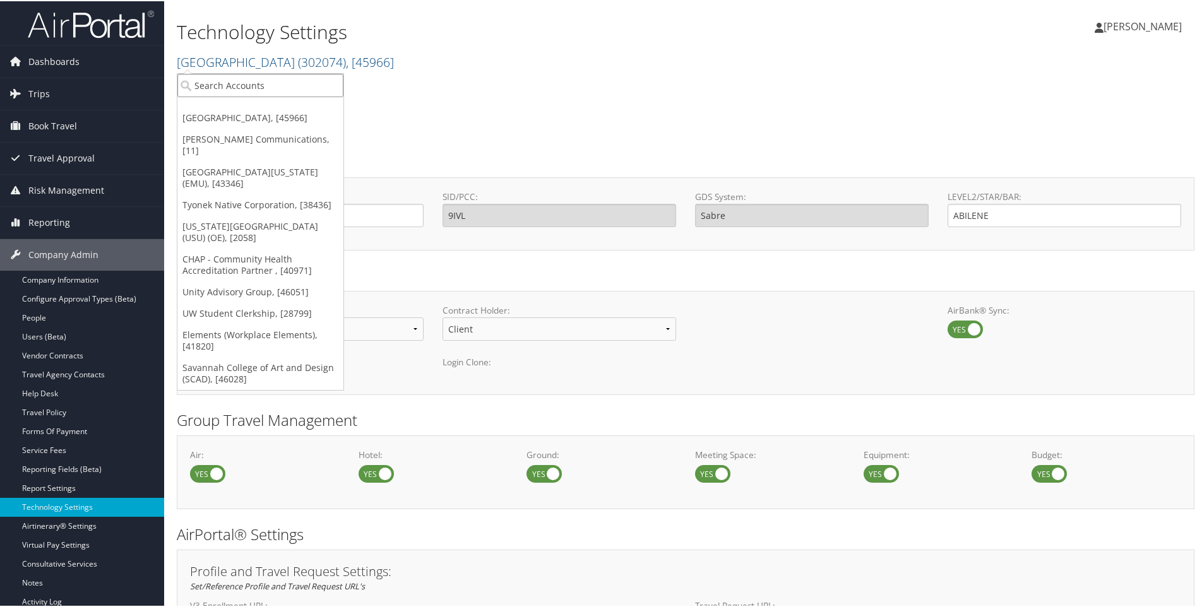
click at [265, 84] on input "search" at bounding box center [260, 84] width 166 height 23
type input "301232"
click at [252, 107] on div "[GEOGRAPHIC_DATA] (301232), [34461]" at bounding box center [279, 107] width 218 height 11
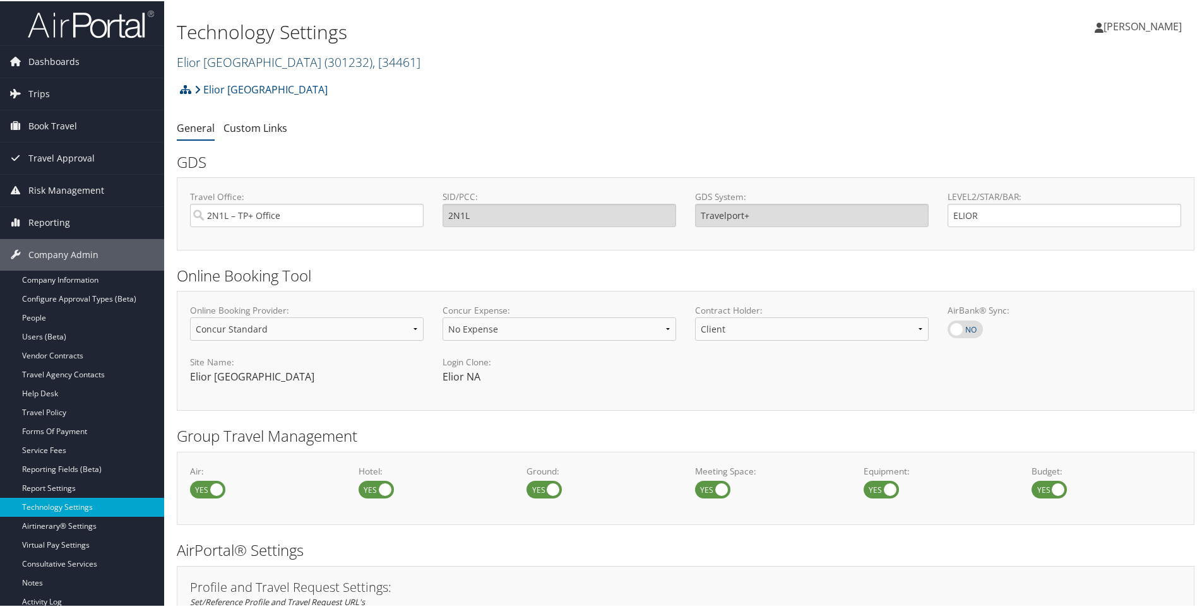
click at [226, 60] on link "Elior North America ( 301232 ) , [ 34461 ]" at bounding box center [299, 60] width 244 height 17
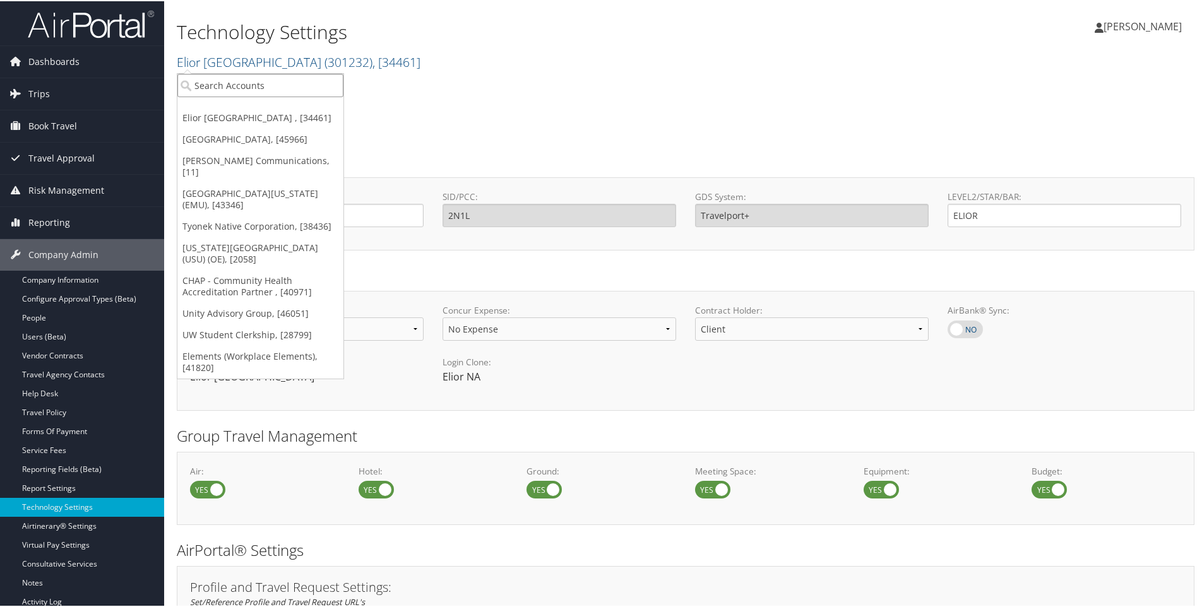
click at [221, 86] on input "search" at bounding box center [260, 84] width 166 height 23
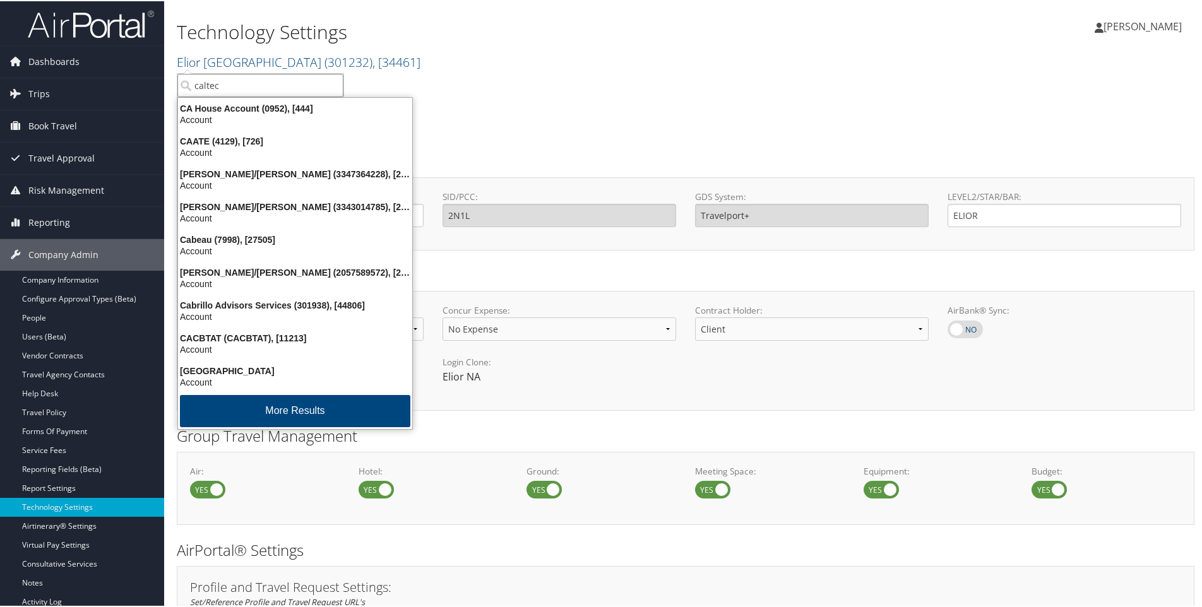
type input "caltech"
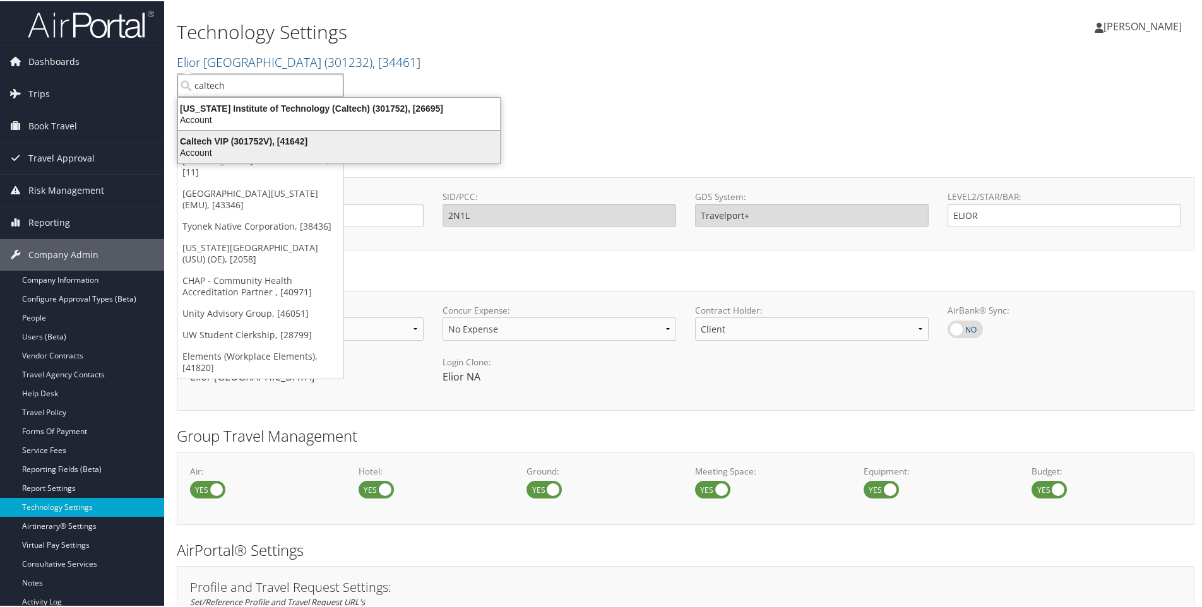
click at [206, 143] on div "Caltech VIP (301752V), [41642]" at bounding box center [338, 139] width 337 height 11
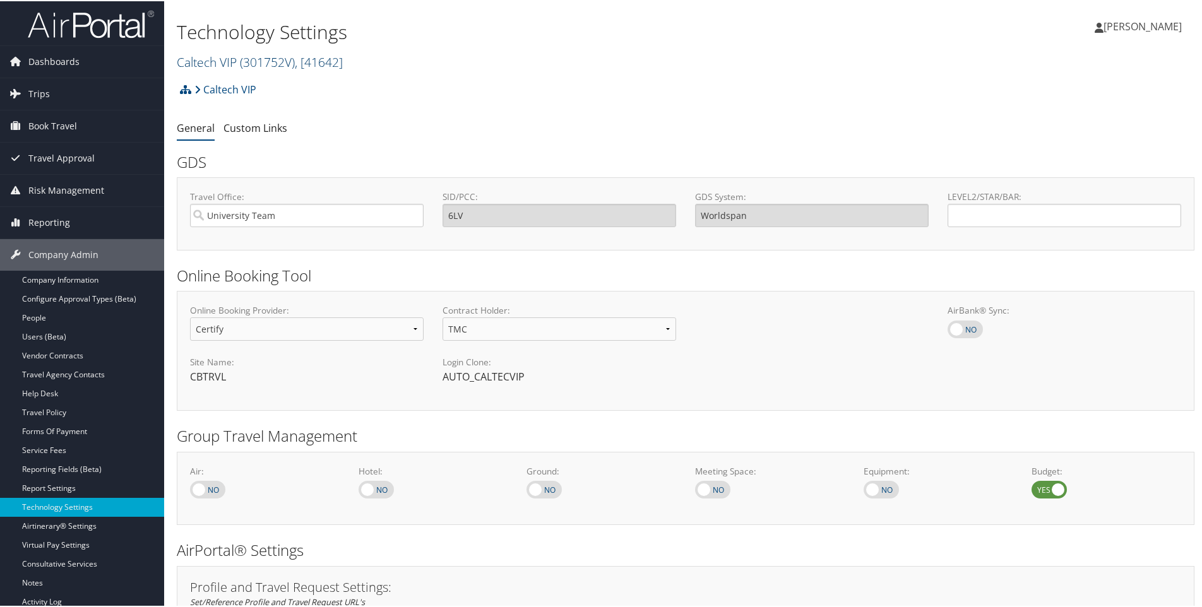
click at [228, 60] on link "Caltech VIP ( 301752V ) , [ 41642 ]" at bounding box center [260, 60] width 166 height 17
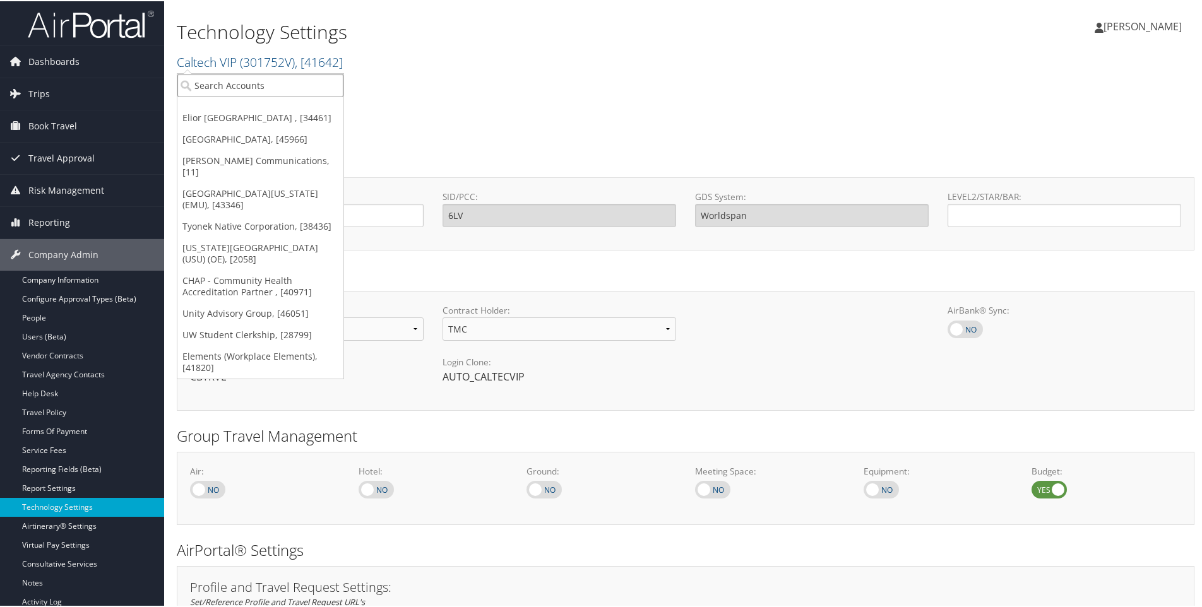
click at [207, 87] on input "search" at bounding box center [260, 84] width 166 height 23
type input "caltech"
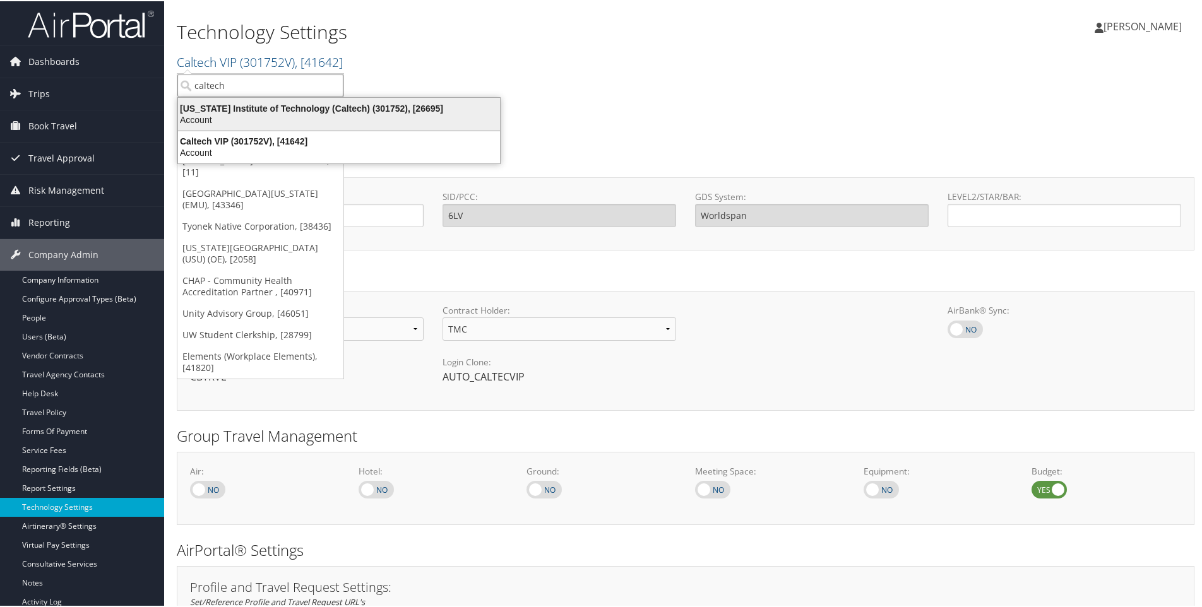
click at [284, 111] on div "[US_STATE] Institute of Technology (Caltech) (301752), [26695]" at bounding box center [338, 107] width 337 height 11
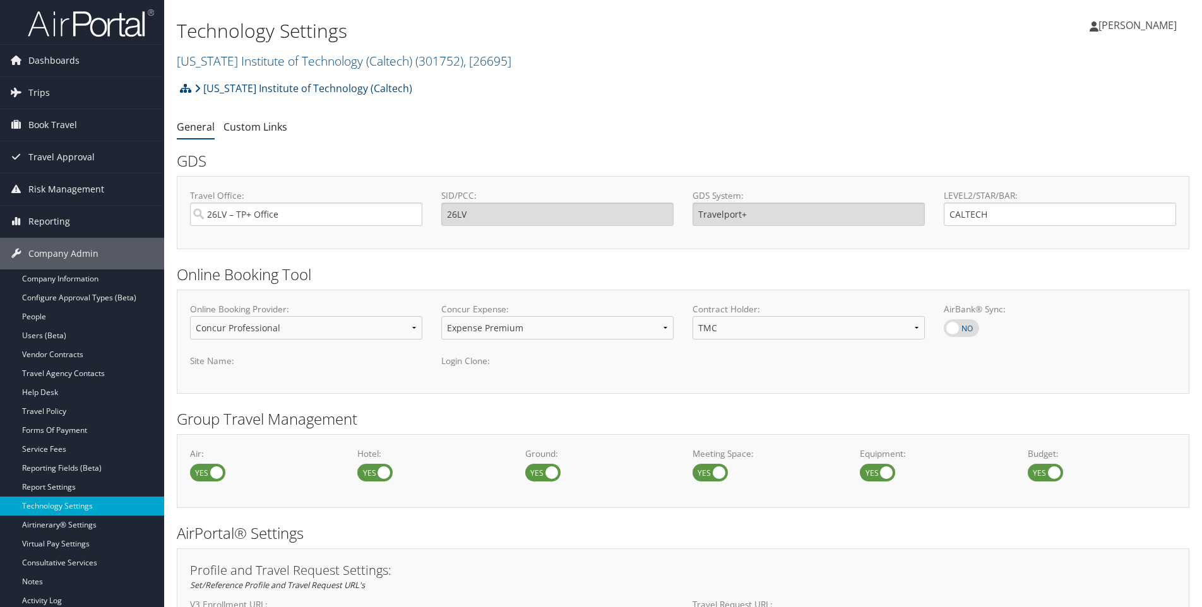
select select "4"
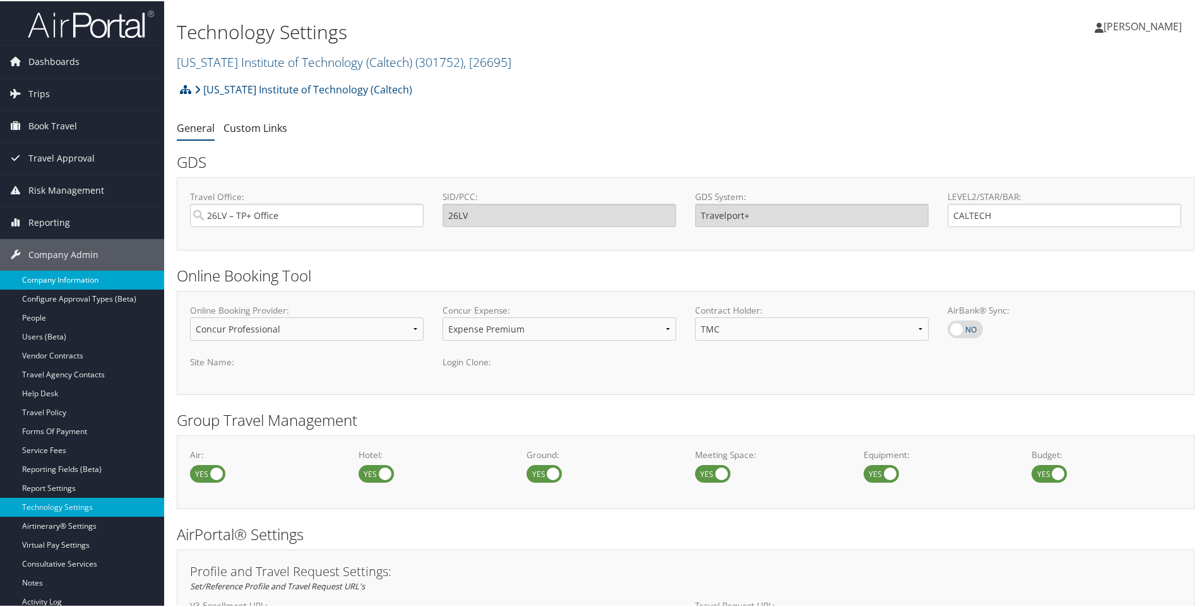
click at [54, 274] on link "Company Information" at bounding box center [82, 279] width 164 height 19
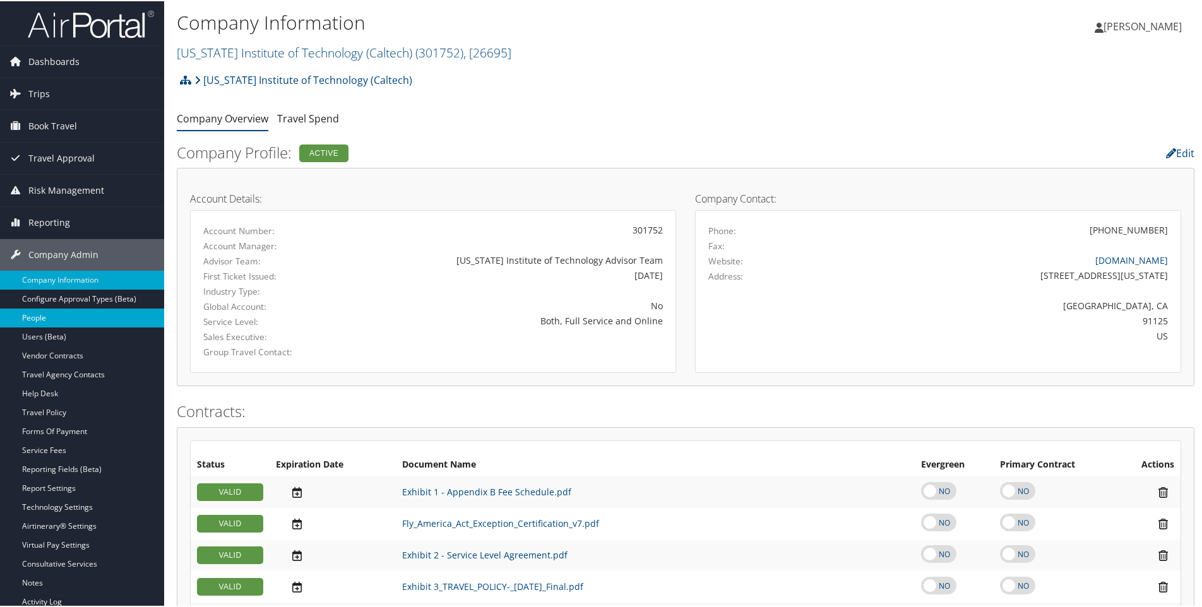
click at [37, 320] on link "People" at bounding box center [82, 316] width 164 height 19
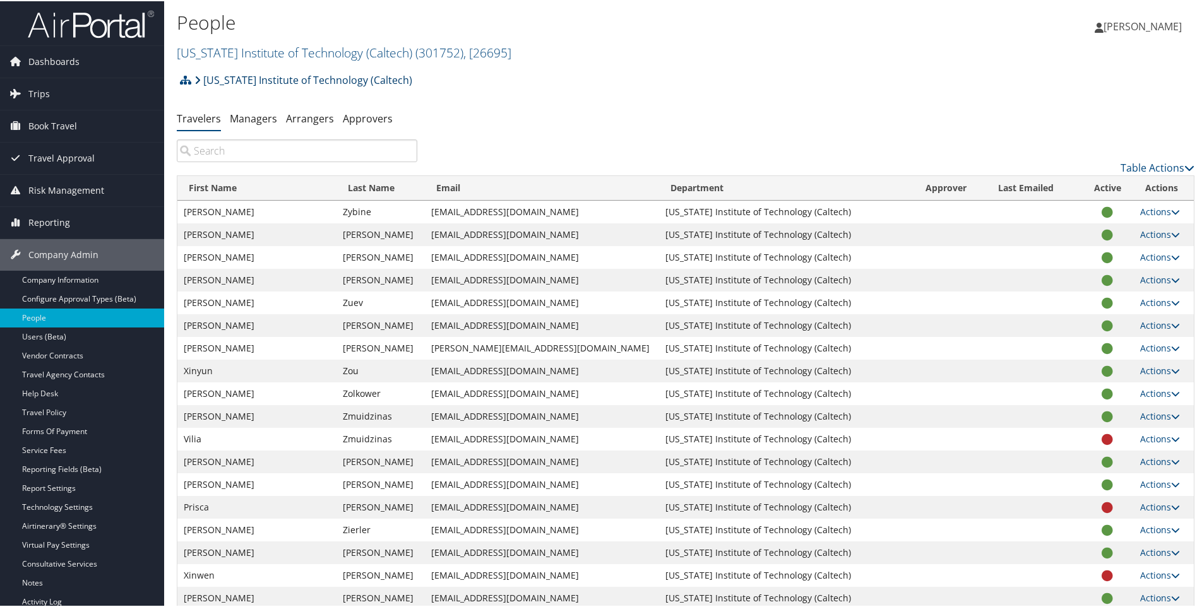
click at [206, 66] on link "[US_STATE] Institute of Technology (Caltech)" at bounding box center [303, 78] width 218 height 25
click at [206, 54] on link "California Institute of Technology (Caltech) ( 301752 ) , [ 26695 ]" at bounding box center [344, 51] width 335 height 17
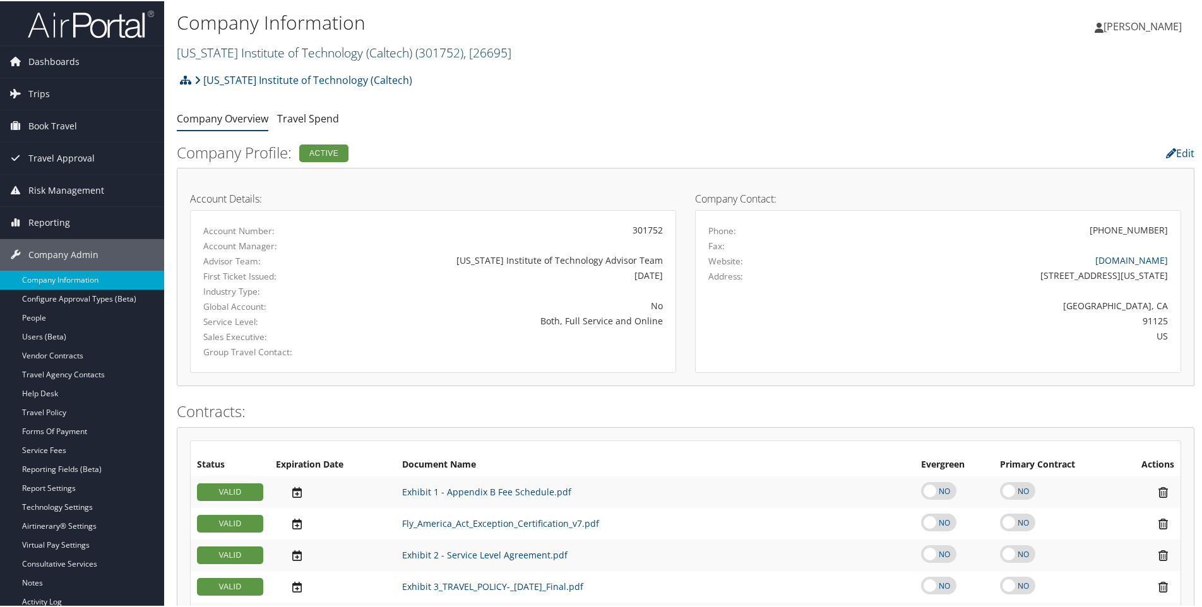
click at [210, 52] on link "[US_STATE] Institute of Technology (Caltech) ( 301752 ) , [ 26695 ]" at bounding box center [344, 51] width 335 height 17
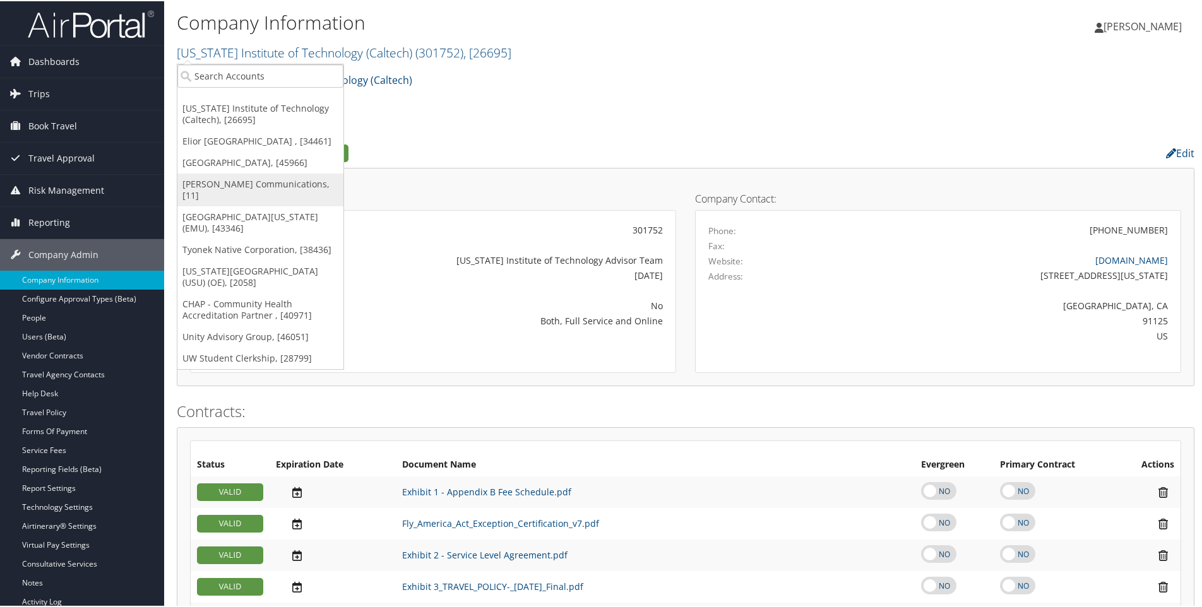
click at [205, 186] on link "[PERSON_NAME] Communications, [11]" at bounding box center [260, 188] width 166 height 33
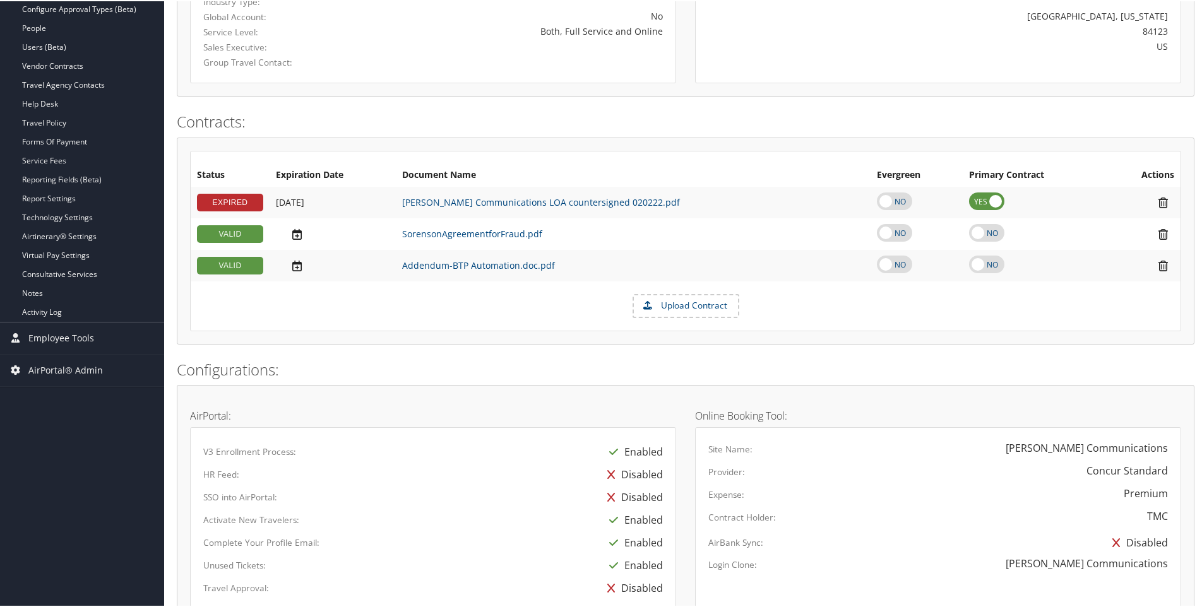
scroll to position [316, 0]
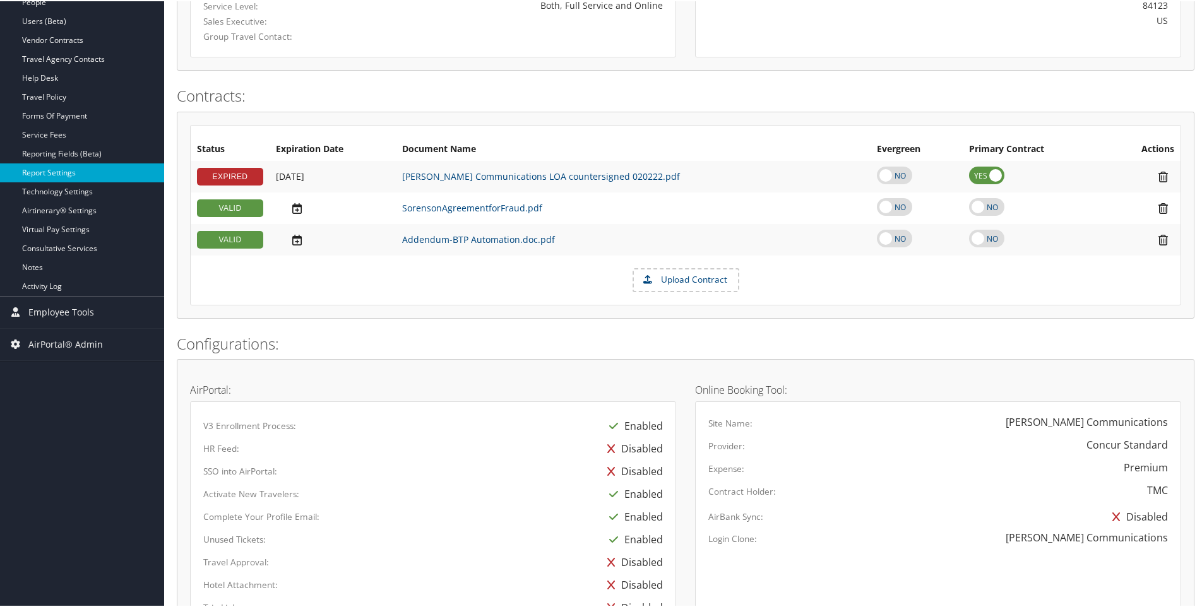
click at [66, 172] on link "Report Settings" at bounding box center [82, 171] width 164 height 19
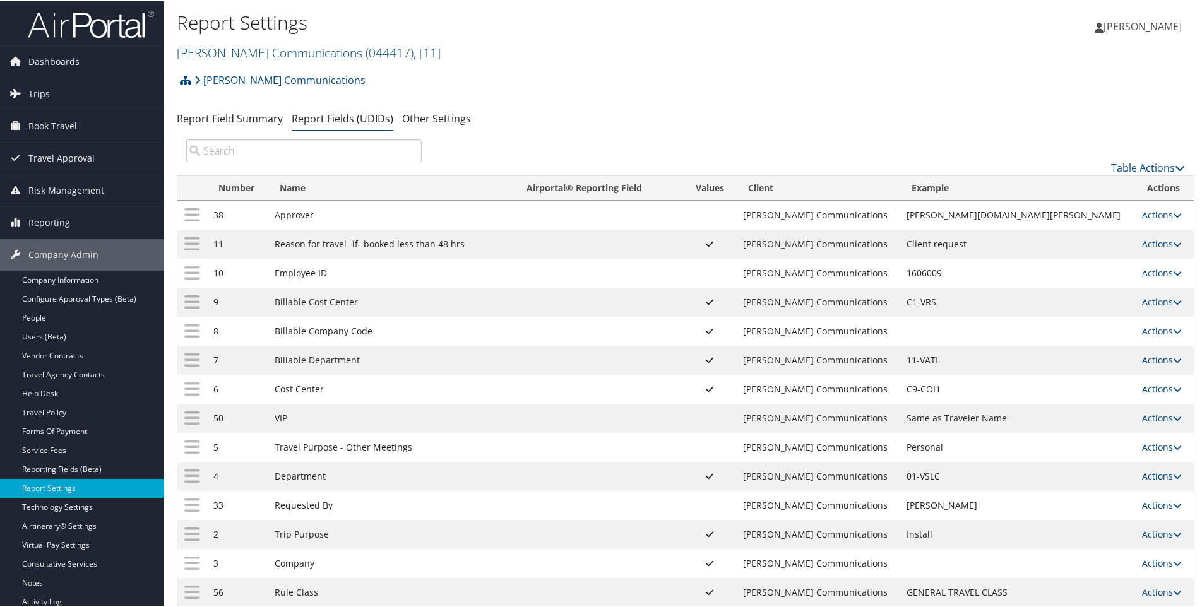
click at [1158, 355] on link "Actions" at bounding box center [1162, 359] width 40 height 12
click at [1105, 379] on link "Update Report Field Values" at bounding box center [1100, 377] width 136 height 21
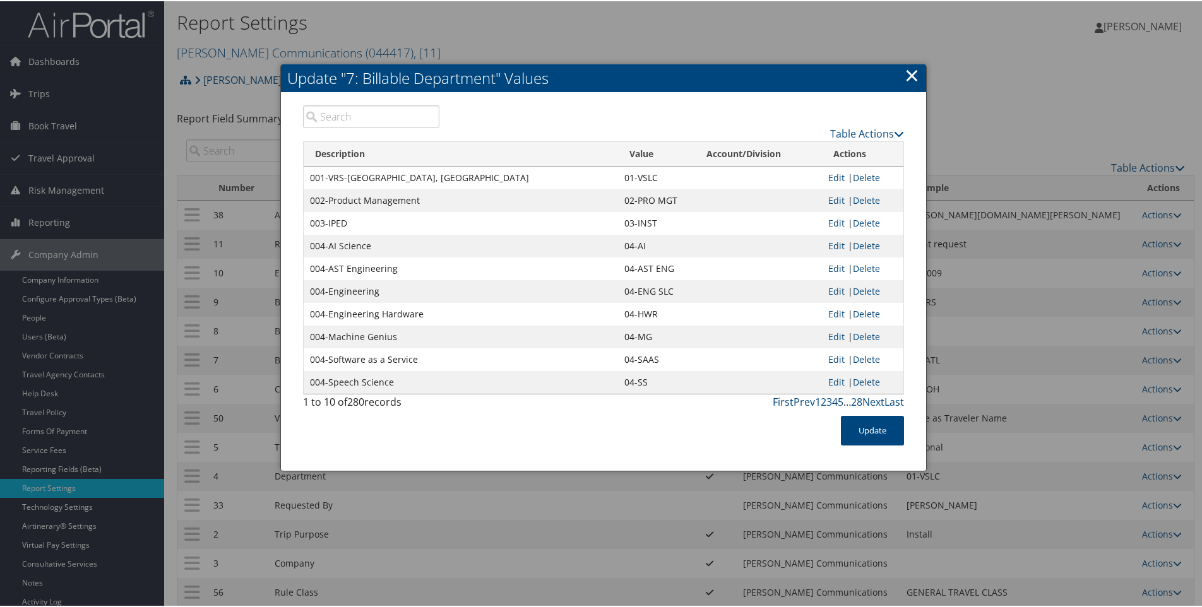
click at [909, 76] on link "×" at bounding box center [912, 73] width 15 height 25
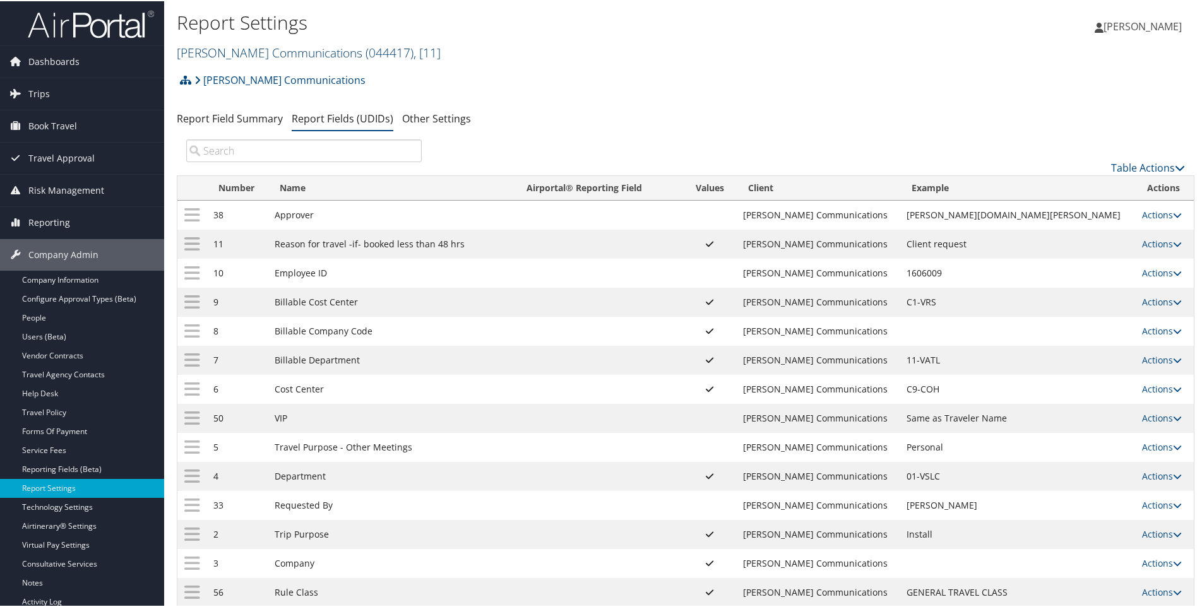
click at [231, 51] on link "Sorenson Communications ( 044417 ) , [ 11 ]" at bounding box center [309, 51] width 264 height 17
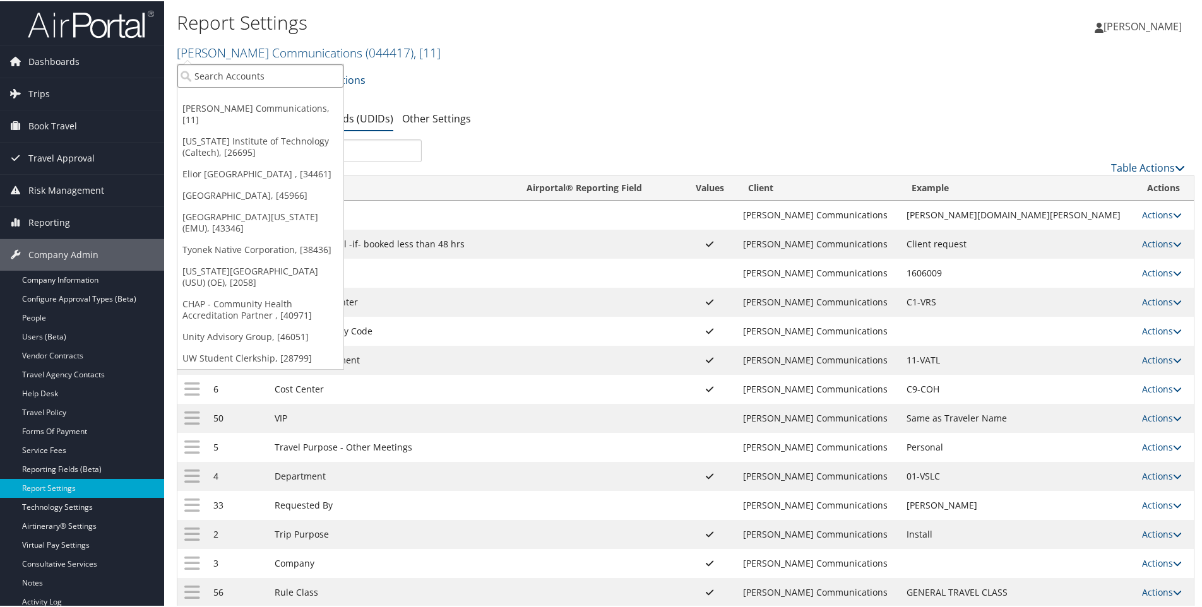
click at [230, 77] on input "search" at bounding box center [260, 74] width 166 height 23
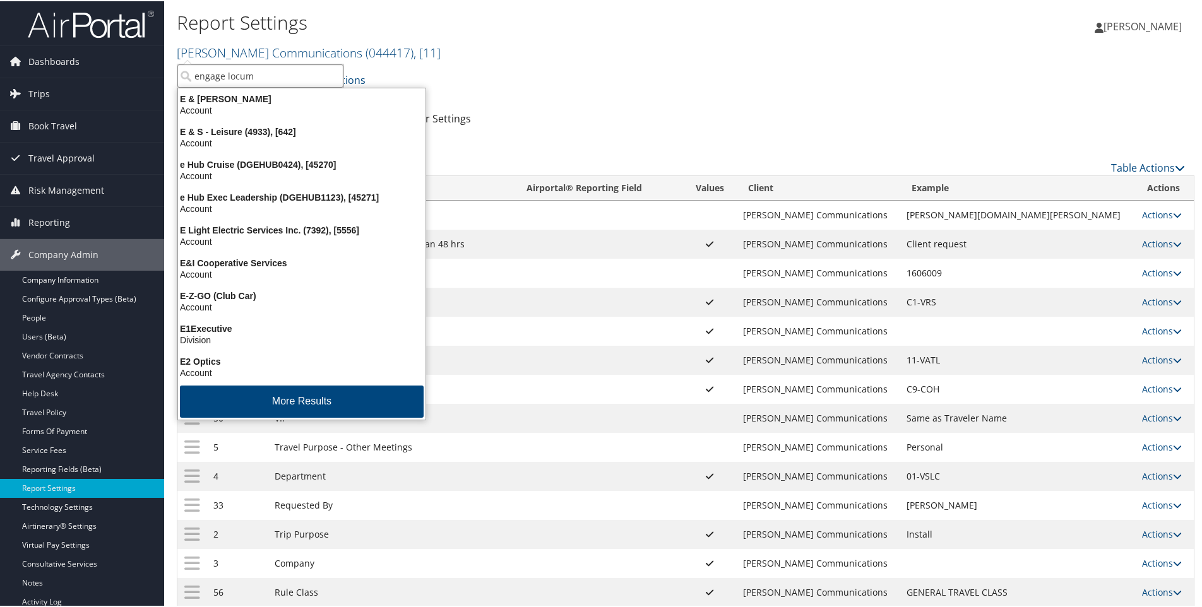
type input "engage locums"
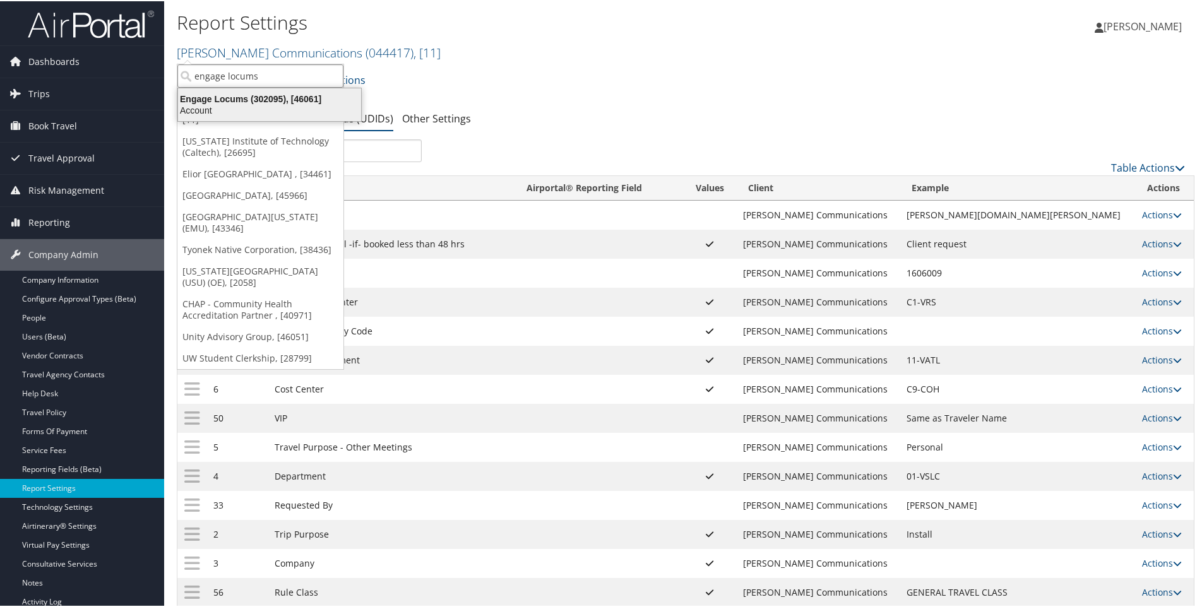
click at [234, 100] on div "Engage Locums (302095), [46061]" at bounding box center [269, 97] width 198 height 11
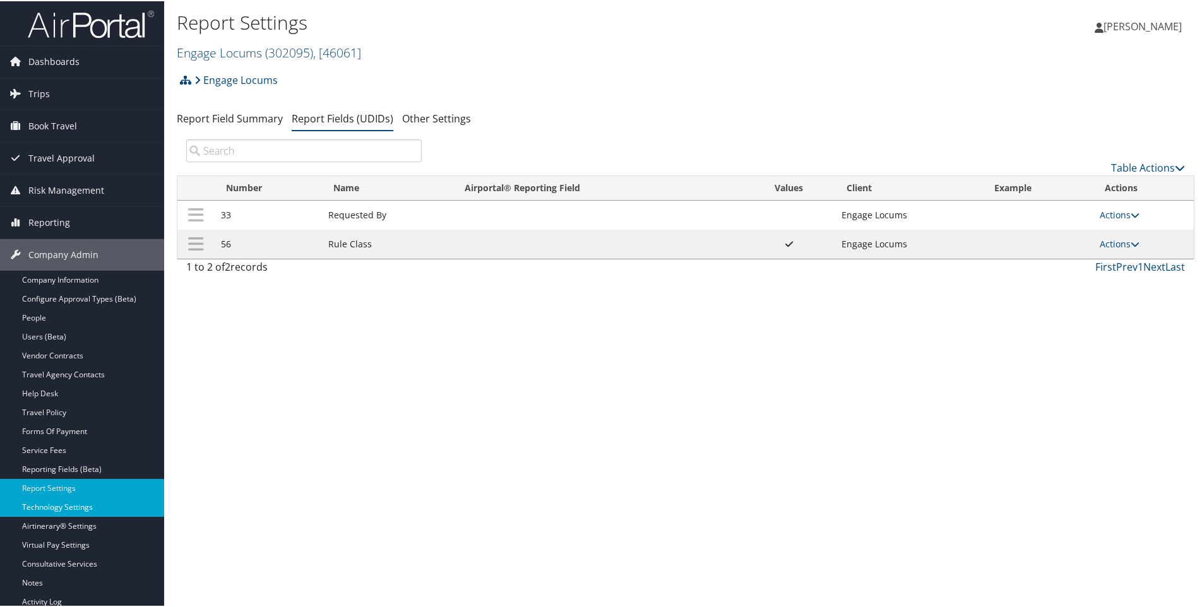
click at [74, 509] on link "Technology Settings" at bounding box center [82, 506] width 164 height 19
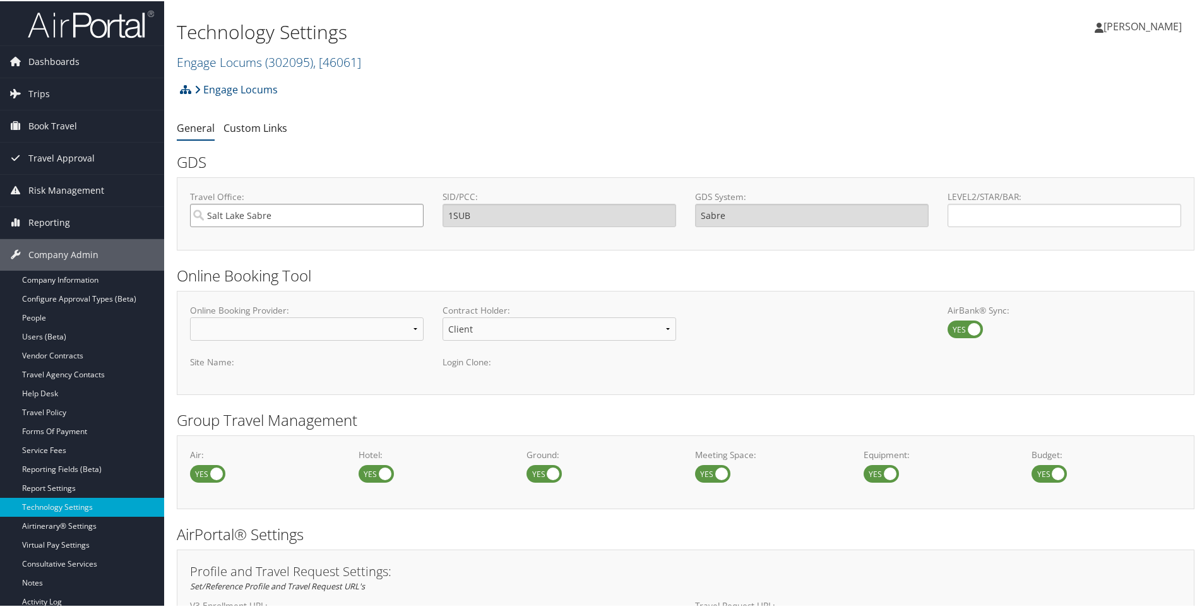
click at [301, 214] on input "Salt Lake Sabre" at bounding box center [307, 214] width 234 height 23
click at [296, 239] on div "2N1L 2N1L – TP+ Office" at bounding box center [306, 238] width 227 height 13
type input "2N1L 2N1L – TP+ Office"
type input "2N1L"
type input "Travelport+"
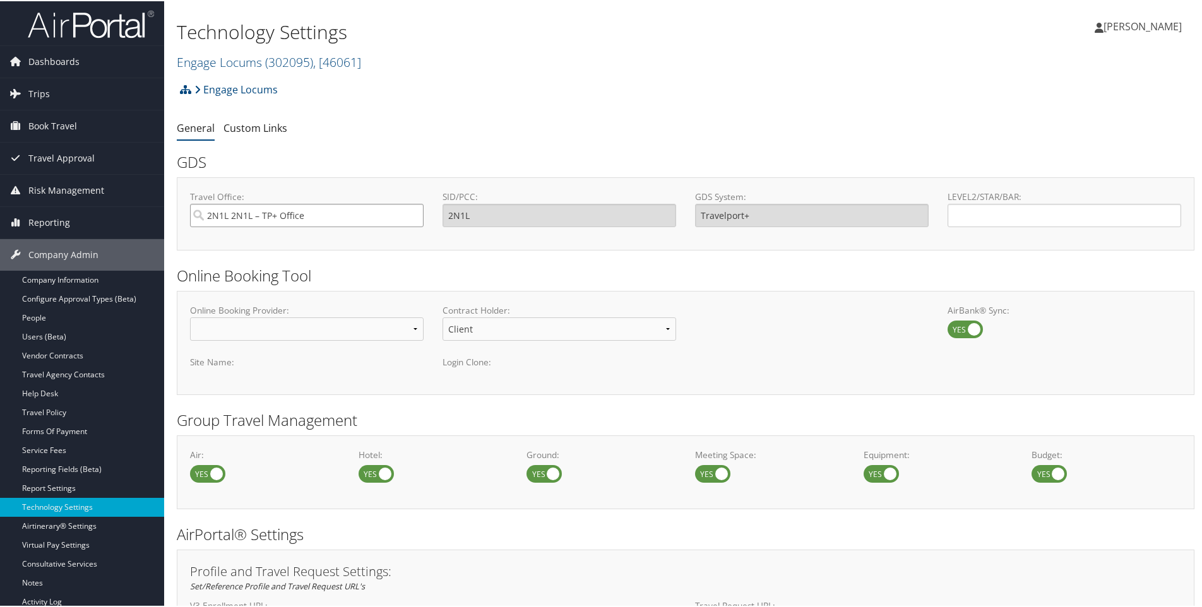
type input "2N1L 2N1L – TP+ Office"
click at [998, 213] on input "LEVEL2/STAR/BAR:" at bounding box center [1065, 214] width 234 height 23
click at [46, 410] on link "Travel Policy" at bounding box center [82, 411] width 164 height 19
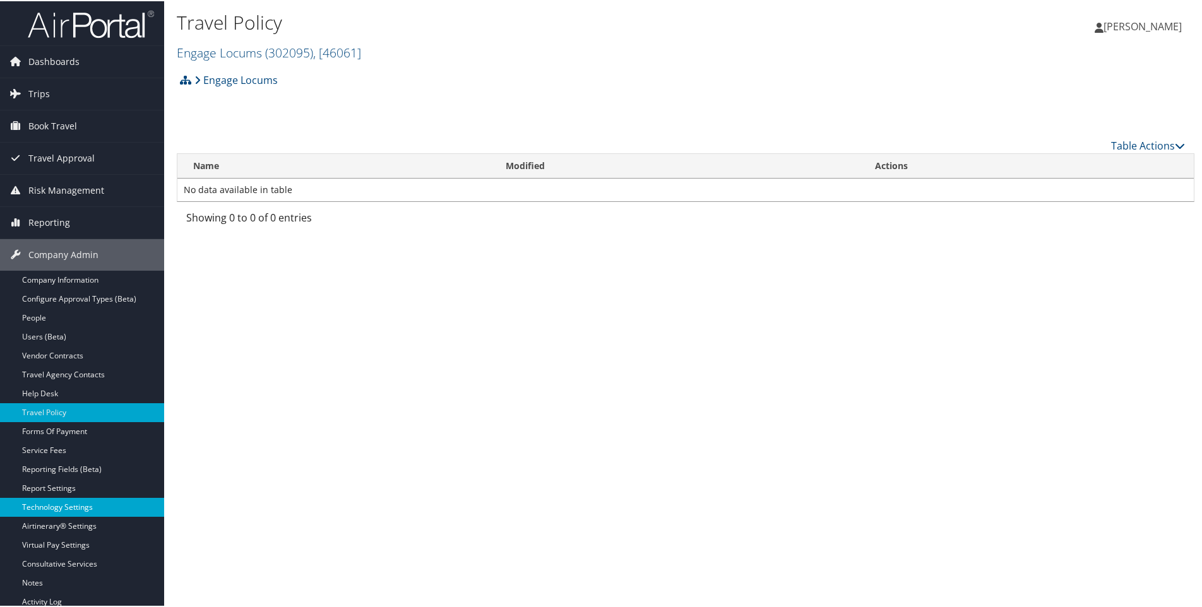
click at [47, 509] on link "Technology Settings" at bounding box center [82, 506] width 164 height 19
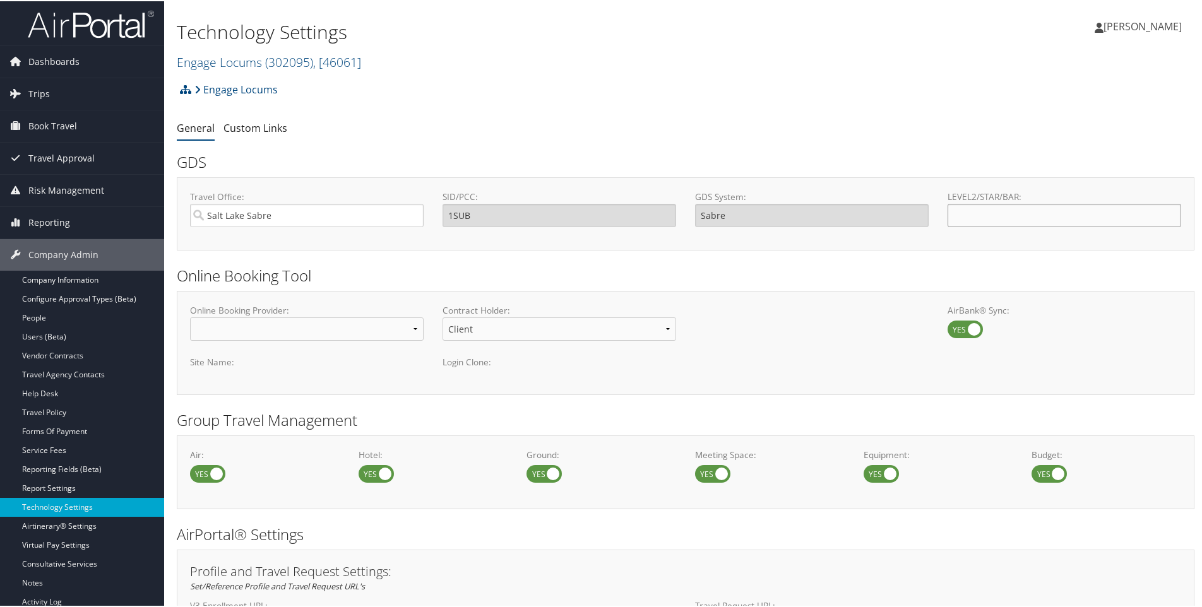
click at [974, 215] on input "LEVEL2/STAR/BAR:" at bounding box center [1065, 214] width 234 height 23
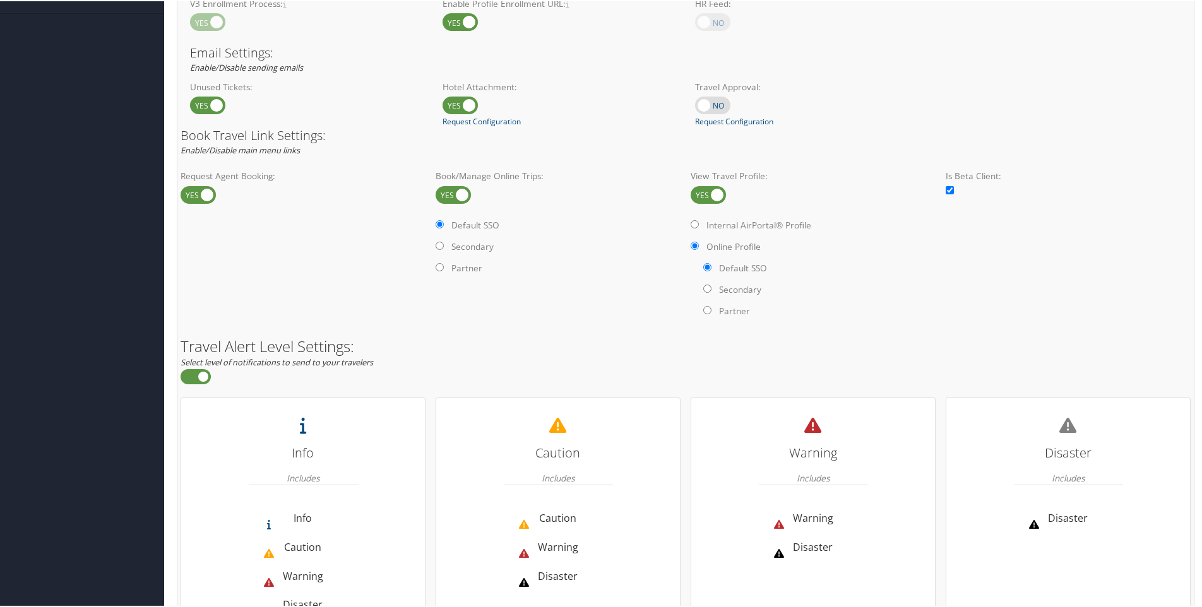
scroll to position [764, 0]
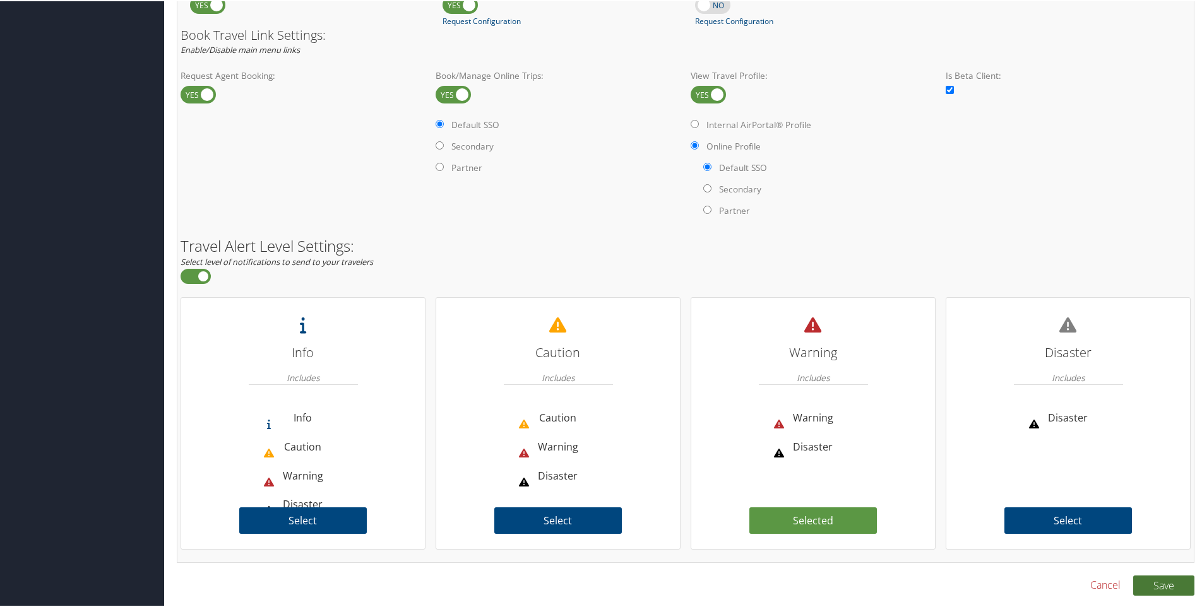
type input "ENGAGE"
click at [1156, 588] on button "Save" at bounding box center [1163, 585] width 61 height 20
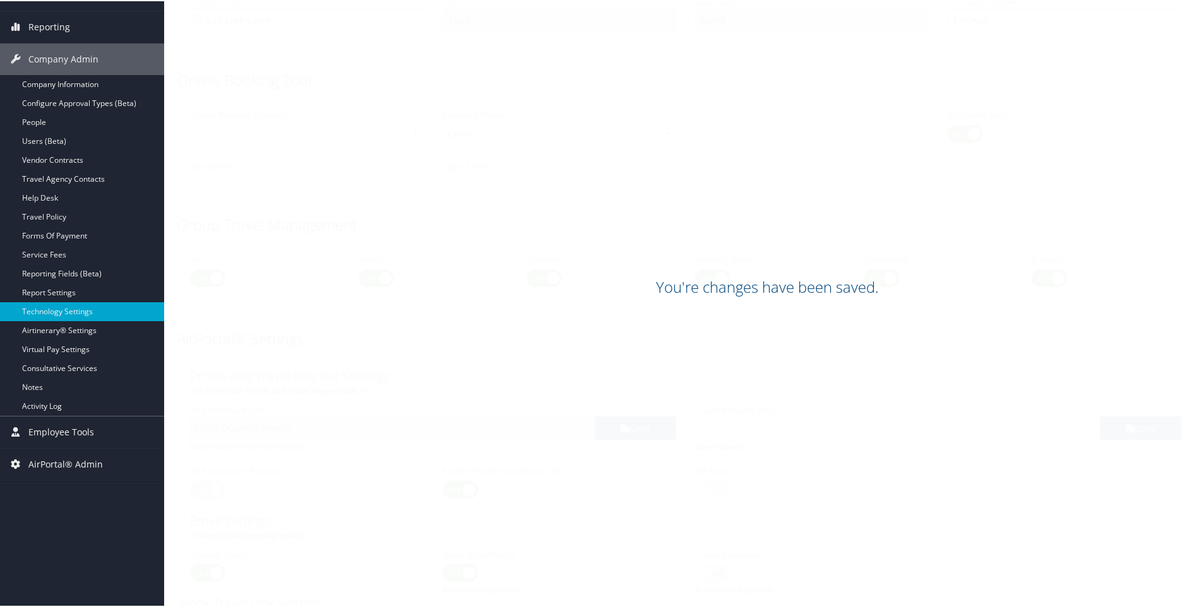
scroll to position [126, 0]
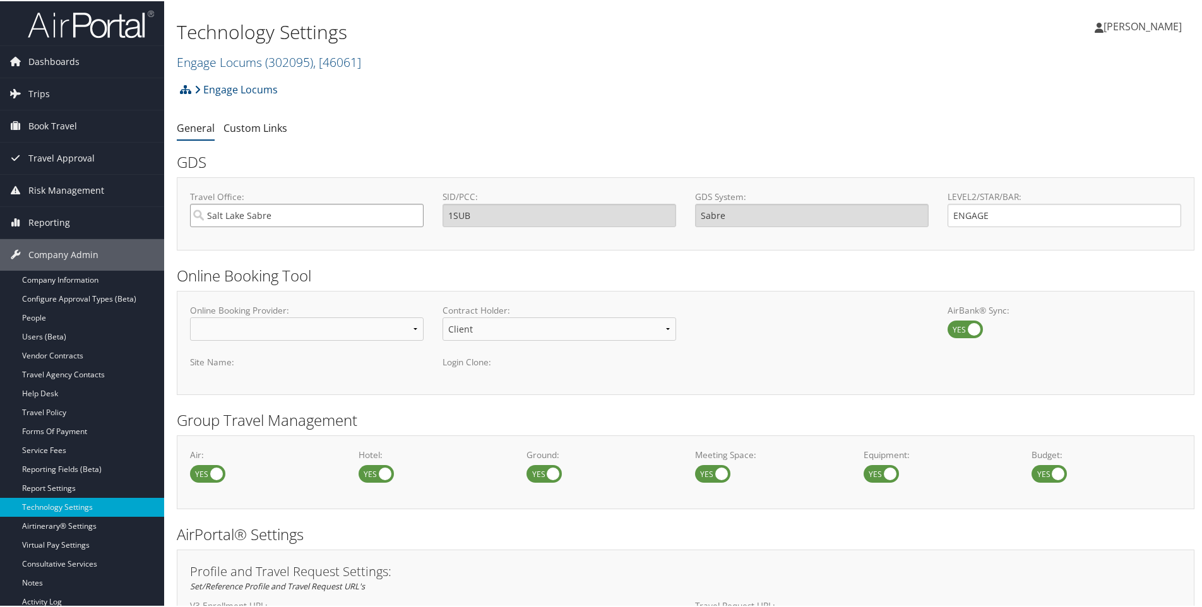
click at [306, 211] on input "Salt Lake Sabre" at bounding box center [307, 214] width 234 height 23
click at [299, 239] on div "2N1L 2N1L – TP+ Office" at bounding box center [306, 238] width 227 height 13
type input "2N1L 2N1L – TP+ Office"
type input "2N1L"
type input "Travelport+"
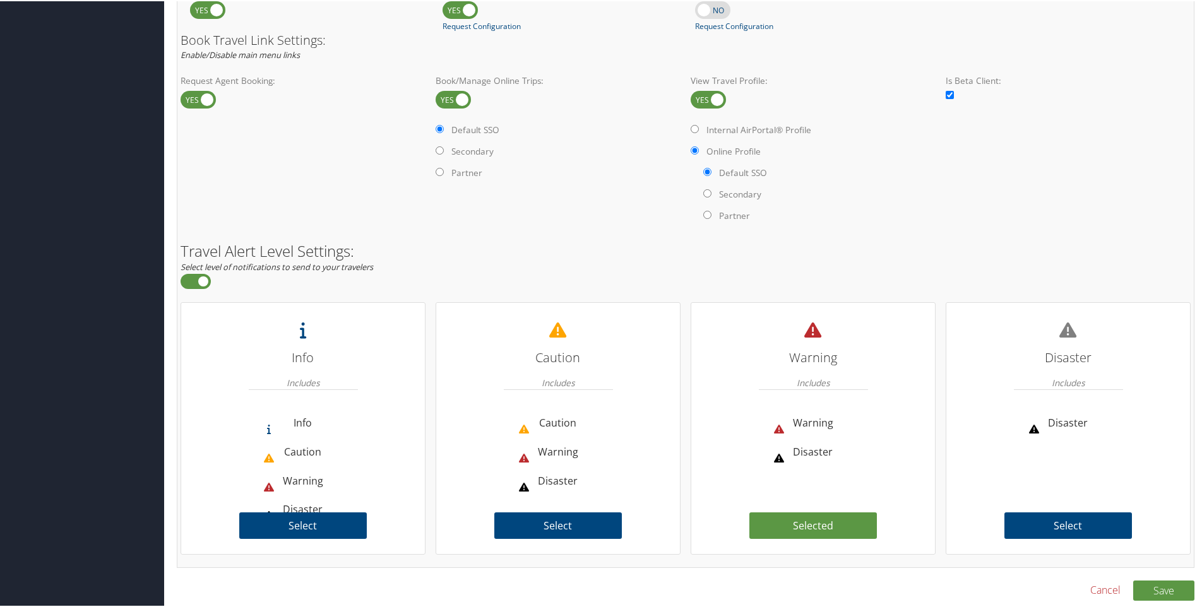
scroll to position [764, 0]
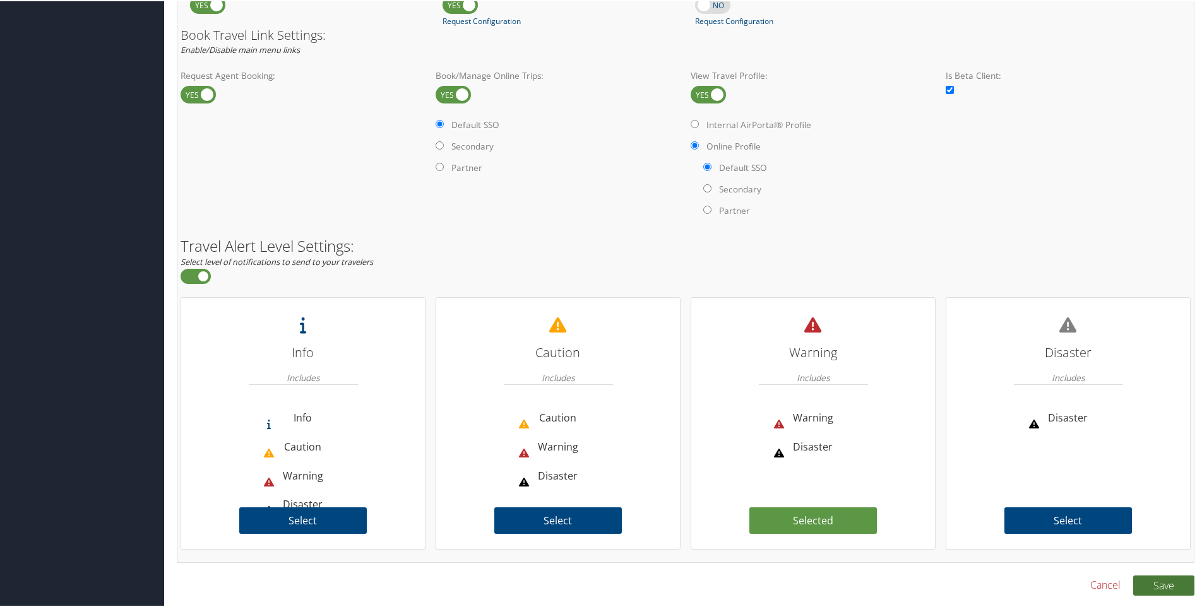
type input "2N1L 2N1L – TP+ Office"
click at [1149, 590] on button "Save" at bounding box center [1163, 585] width 61 height 20
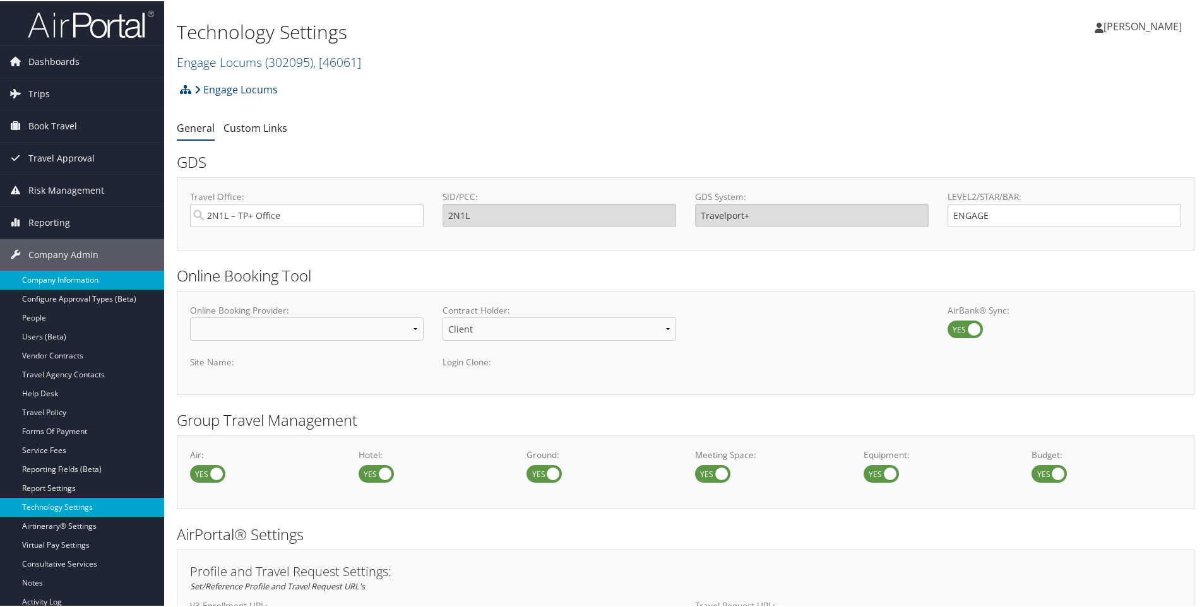
click at [54, 283] on link "Company Information" at bounding box center [82, 279] width 164 height 19
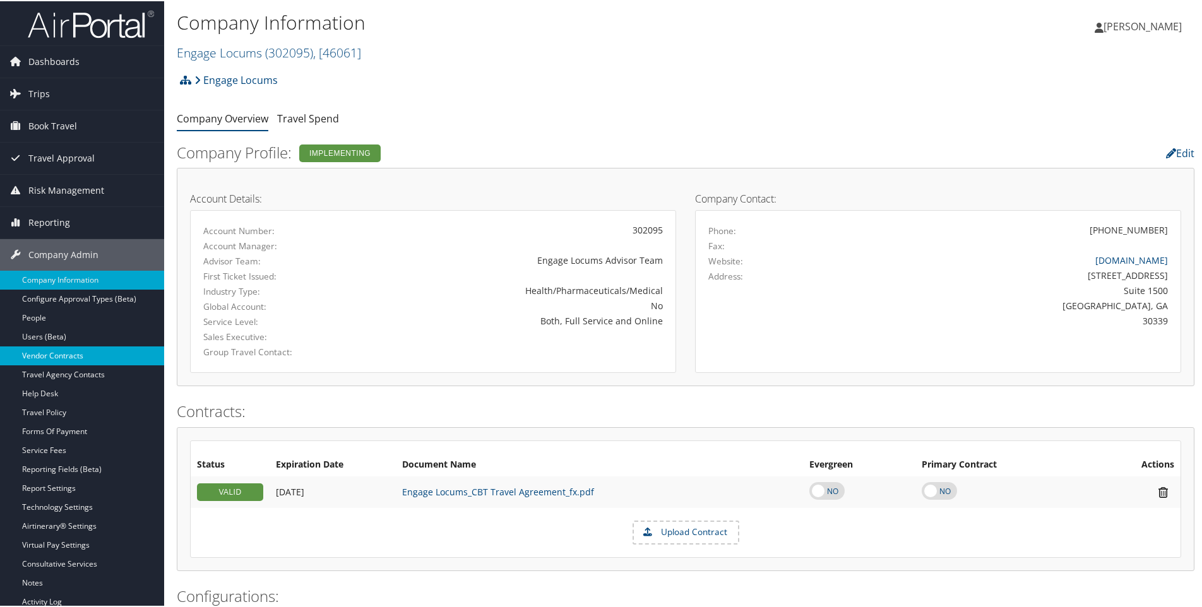
click at [57, 349] on link "Vendor Contracts" at bounding box center [82, 354] width 164 height 19
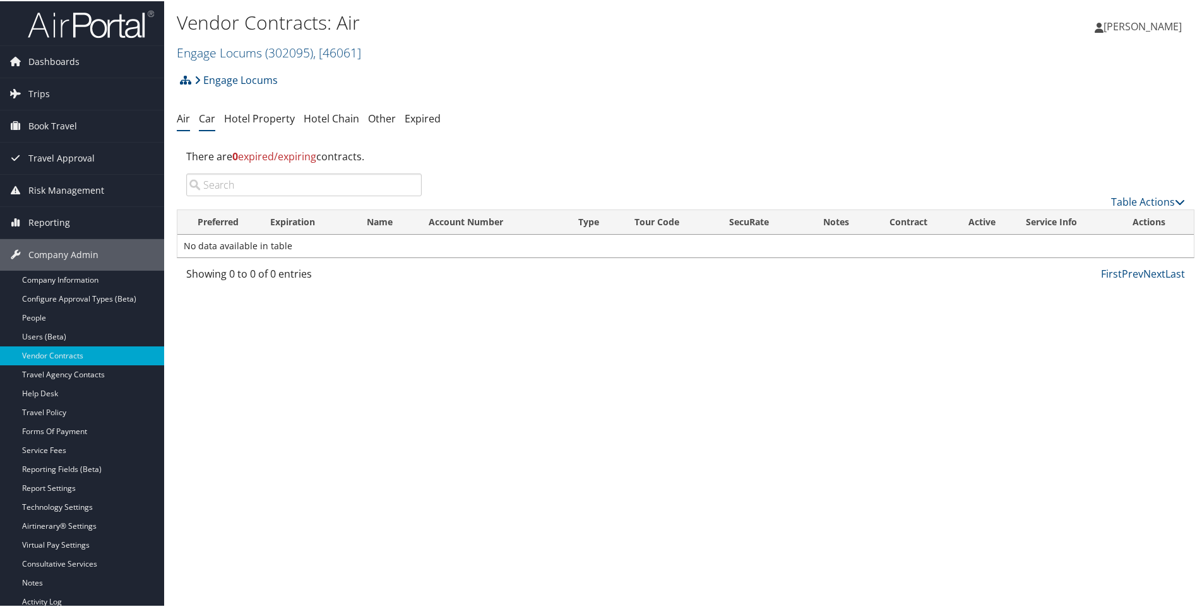
click at [202, 117] on link "Car" at bounding box center [207, 117] width 16 height 14
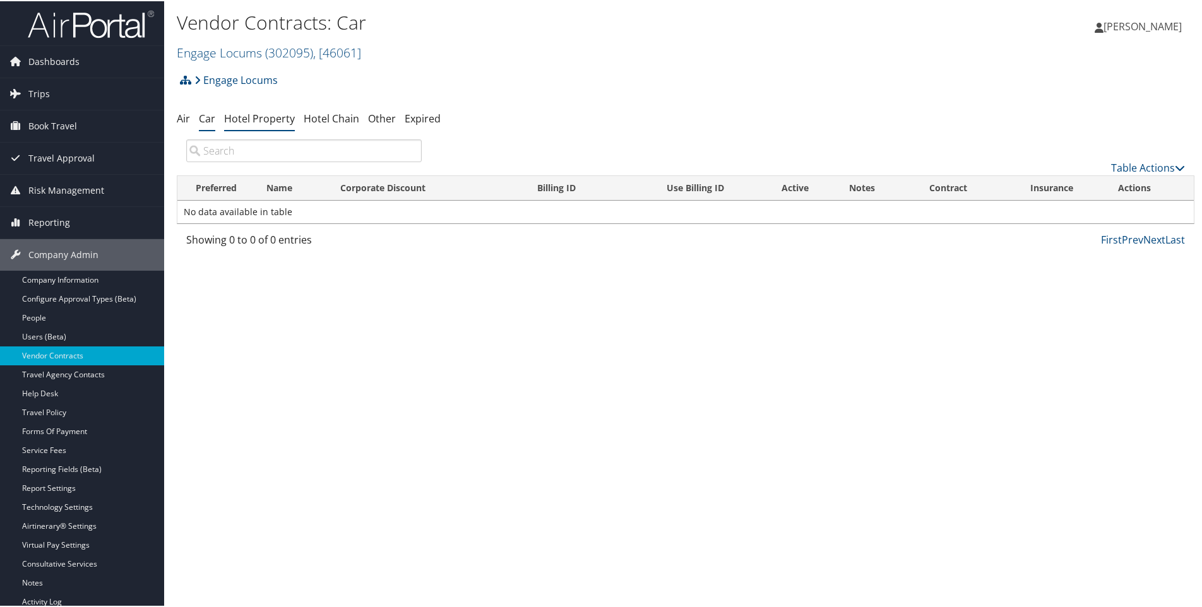
click at [273, 119] on link "Hotel Property" at bounding box center [259, 117] width 71 height 14
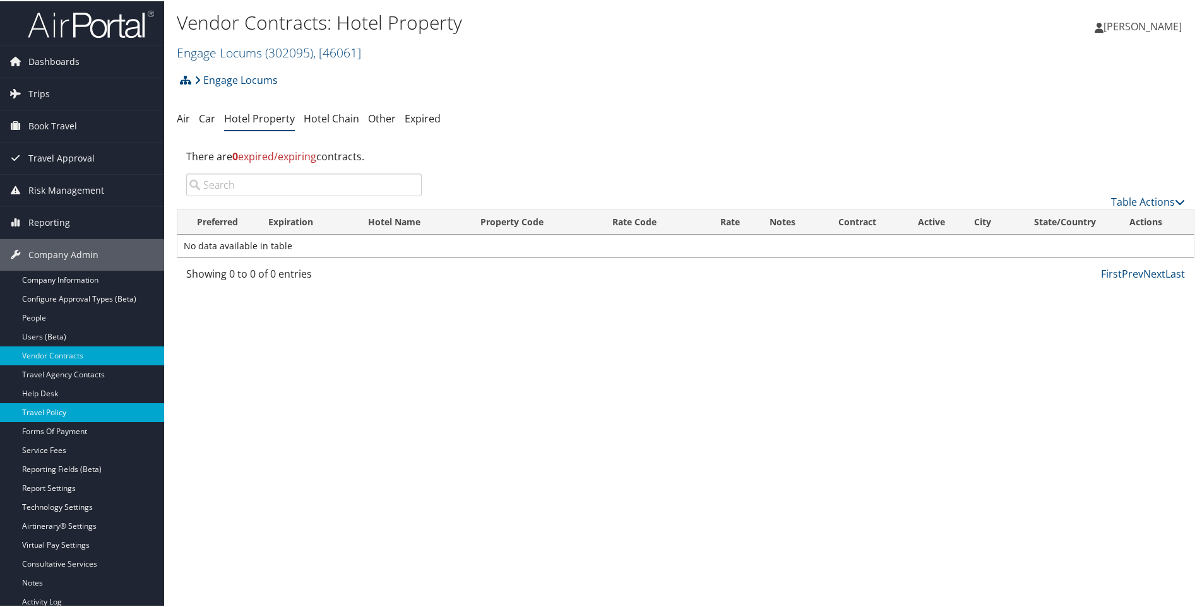
click at [54, 414] on link "Travel Policy" at bounding box center [82, 411] width 164 height 19
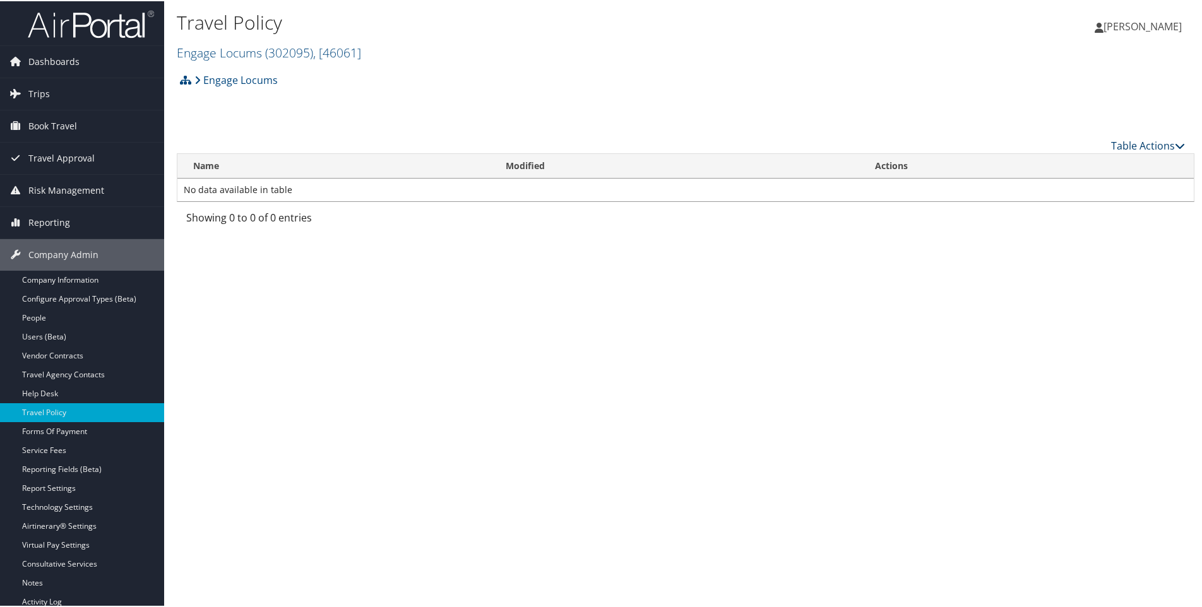
click at [1145, 145] on link "Table Actions" at bounding box center [1148, 145] width 74 height 14
click at [1081, 164] on link "Add New Policy" at bounding box center [1106, 163] width 166 height 21
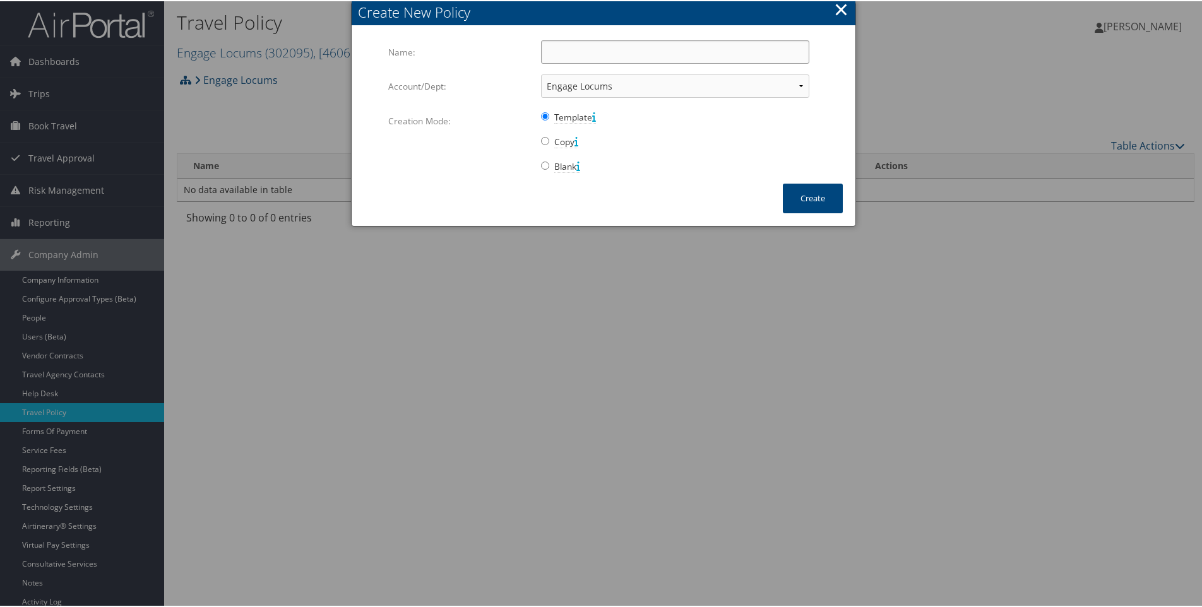
click at [575, 53] on input "Name:" at bounding box center [675, 50] width 268 height 23
type input "Company Travel Policy"
click at [819, 200] on button "Create" at bounding box center [813, 197] width 60 height 30
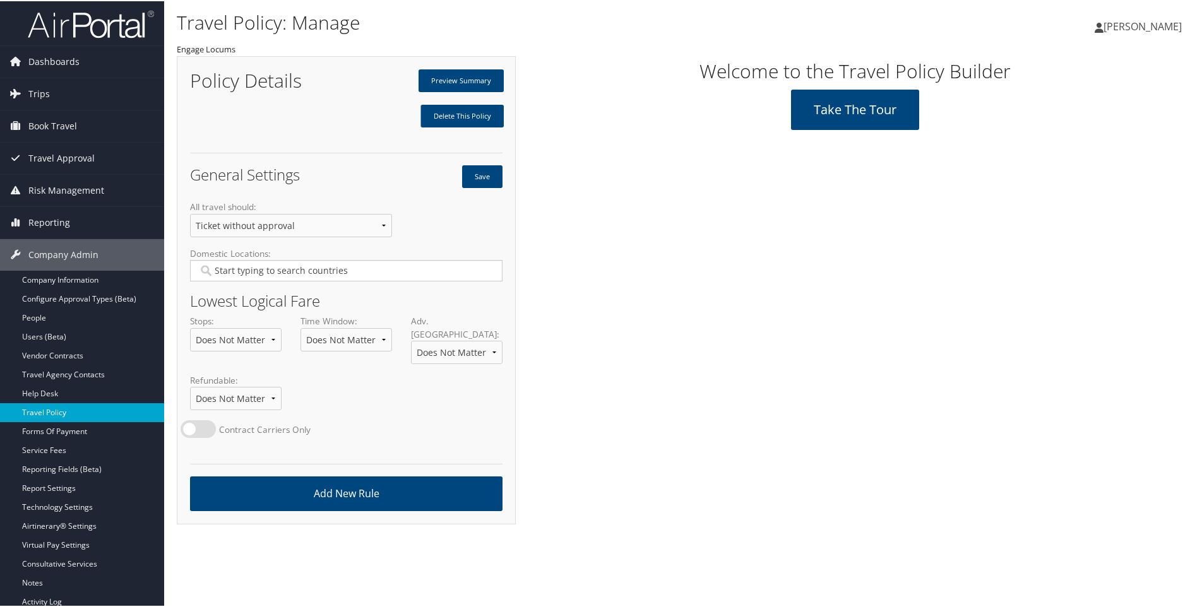
click at [17, 413] on link "Travel Policy" at bounding box center [82, 411] width 164 height 19
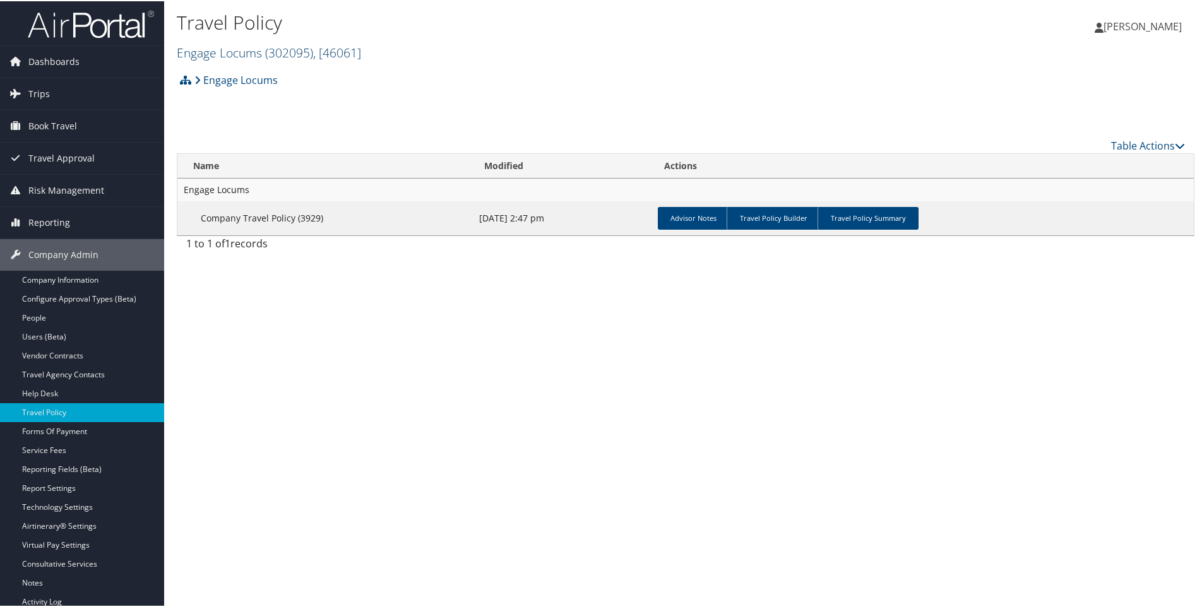
click at [217, 53] on link "Engage Locums ( 302095 ) , [ 46061 ]" at bounding box center [269, 51] width 184 height 17
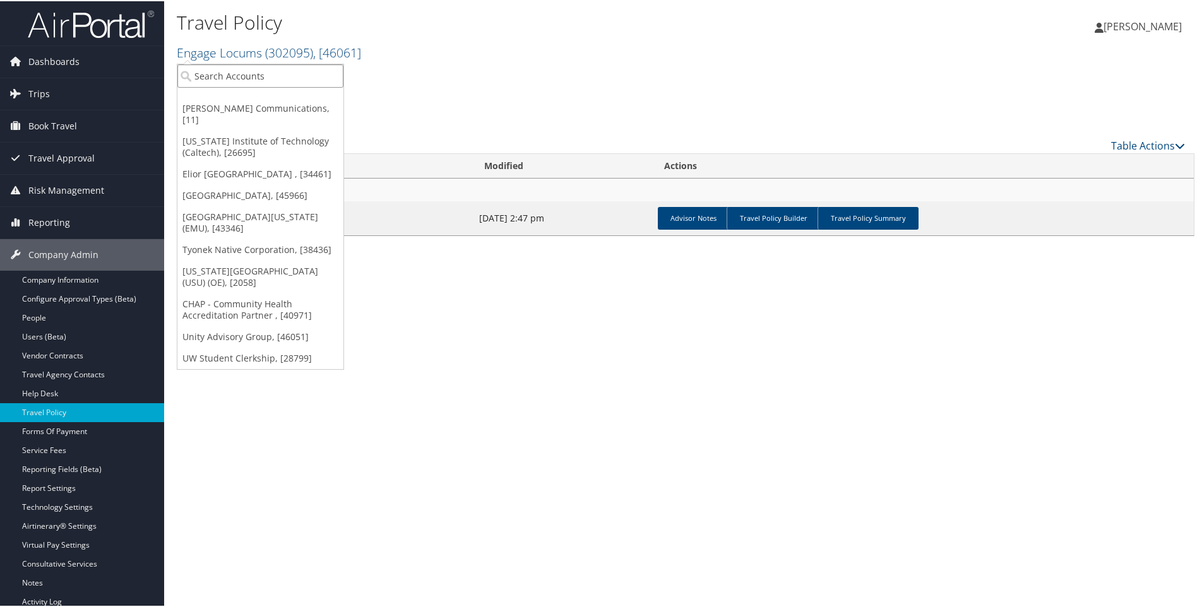
click at [218, 78] on input "search" at bounding box center [260, 74] width 166 height 23
type input "cache creek"
click at [280, 98] on div "[GEOGRAPHIC_DATA]" at bounding box center [260, 97] width 180 height 11
